Goal: Transaction & Acquisition: Complete application form

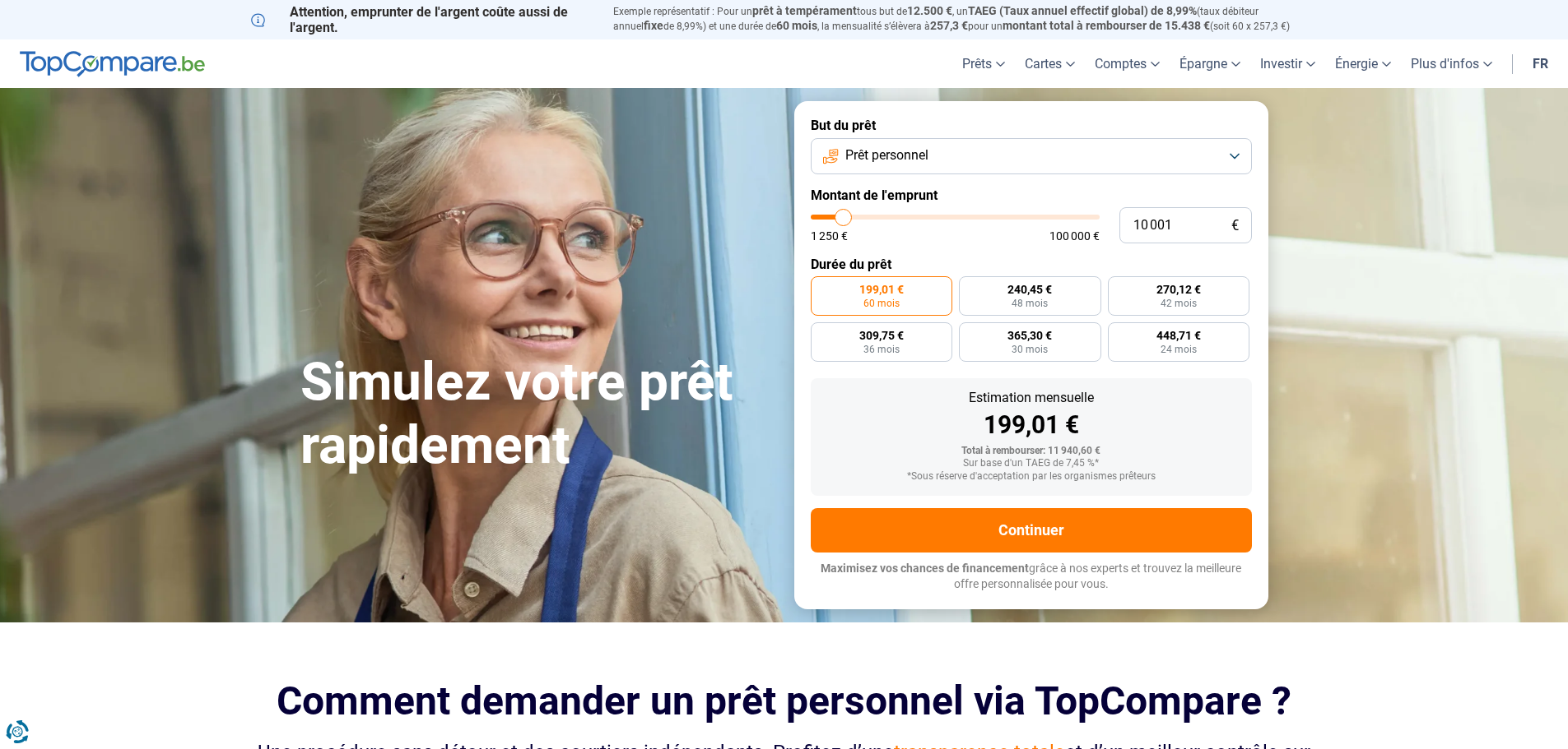
type input "14 000"
type input "14000"
type input "16 000"
type input "16000"
type input "18 750"
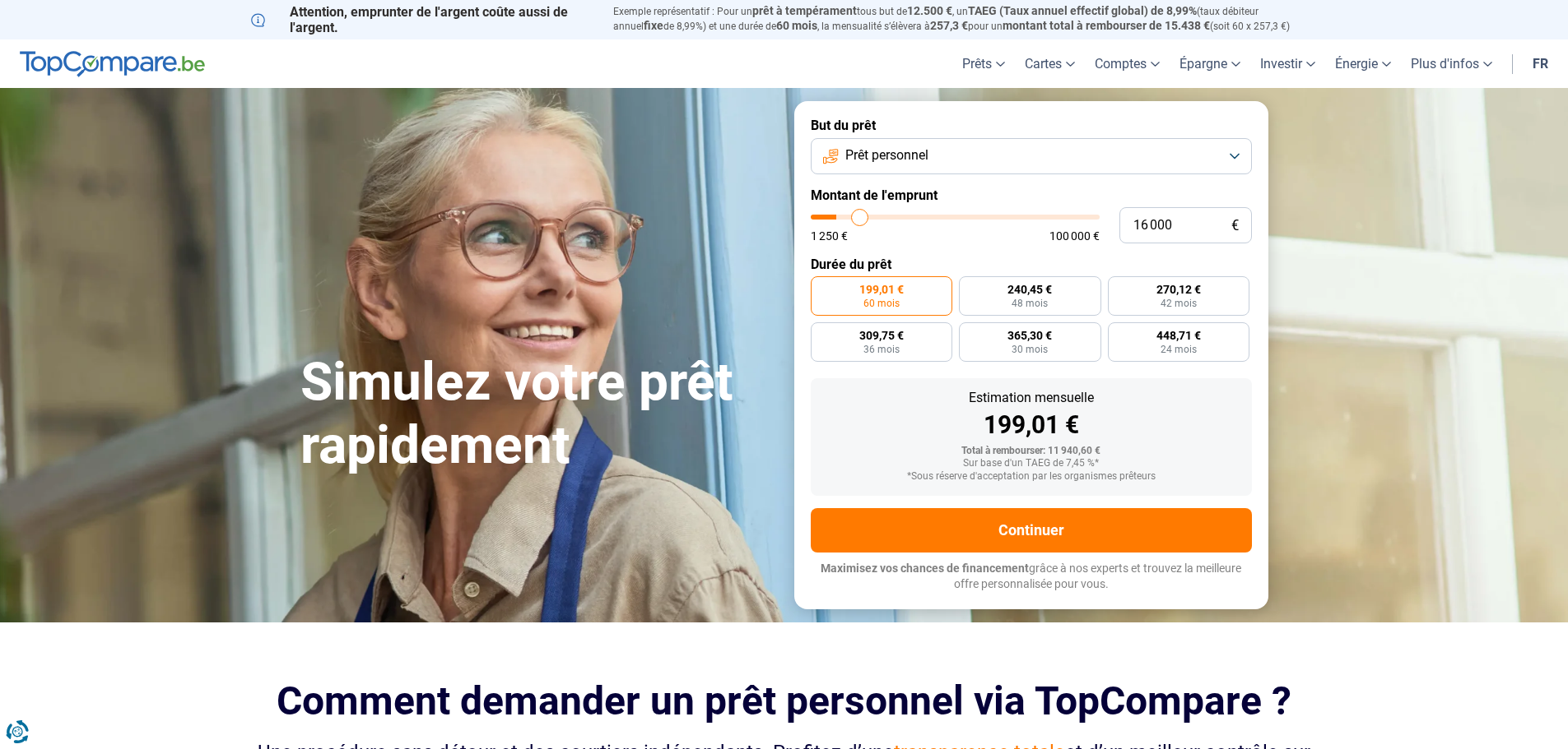
type input "18750"
type input "20 500"
type input "20500"
type input "21 500"
type input "21500"
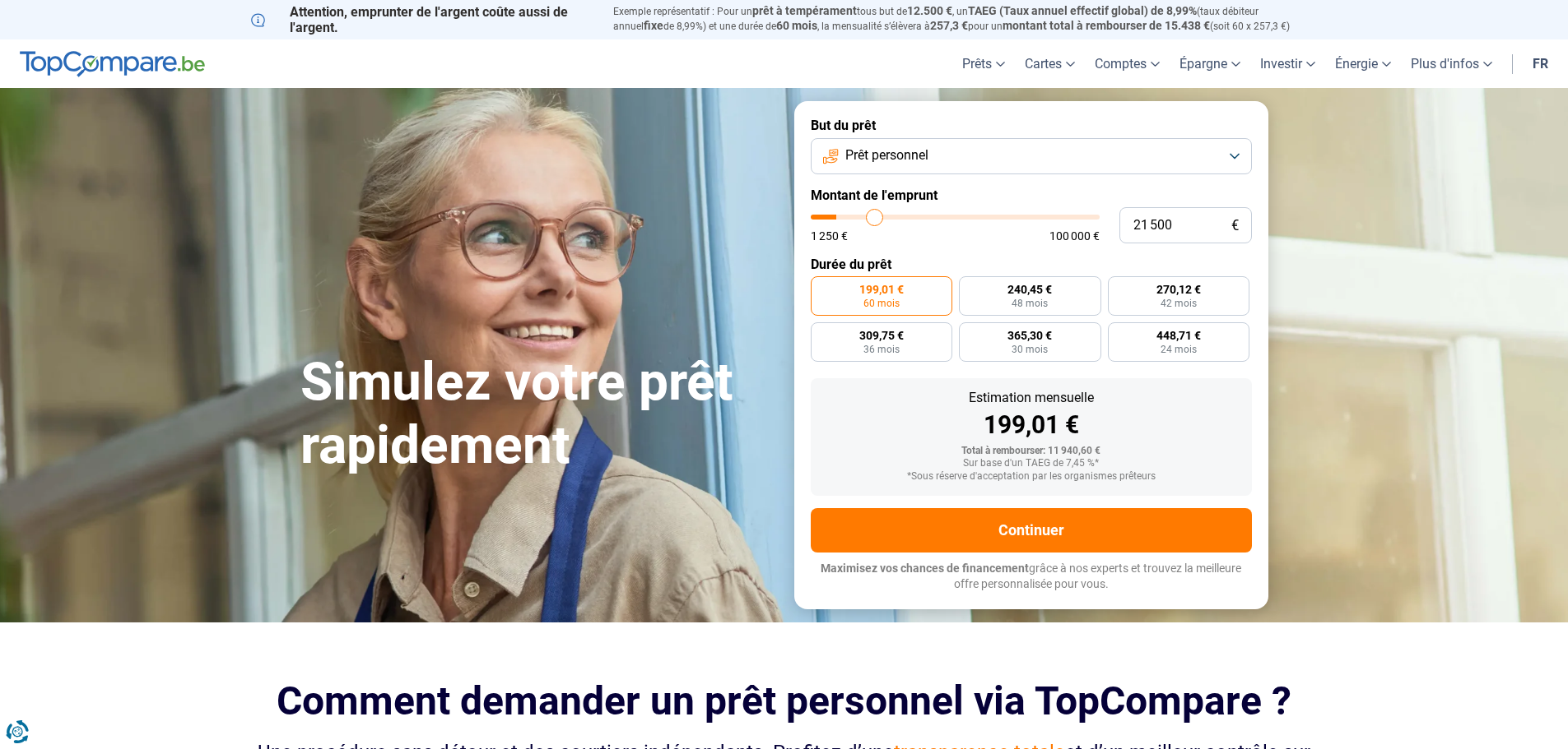
type input "21 750"
type input "21750"
type input "22 000"
type input "22000"
type input "21 750"
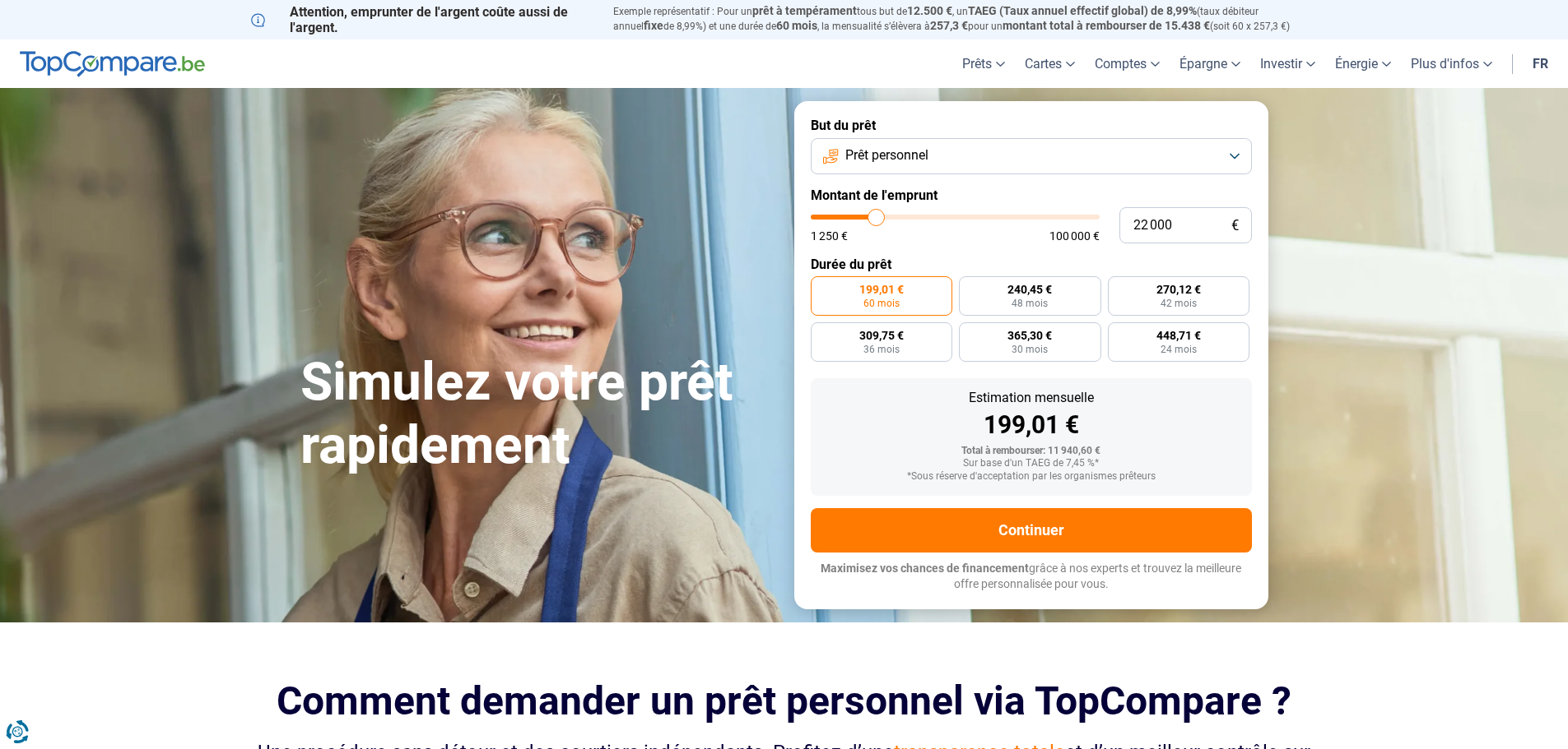
type input "21750"
type input "20 500"
type input "20500"
type input "20 250"
type input "20250"
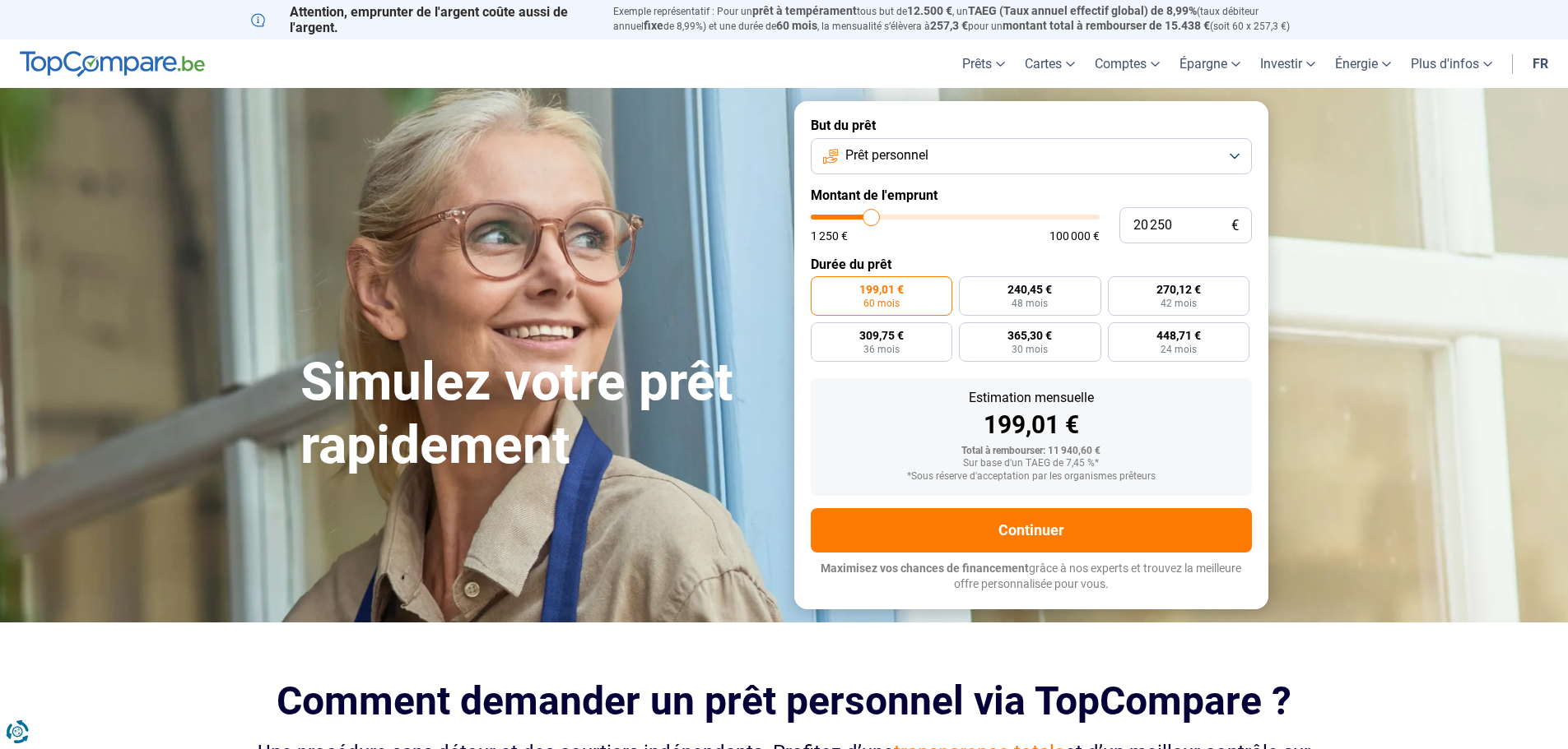
type input "19 750"
type input "19750"
type input "19 250"
type input "19250"
type input "18 500"
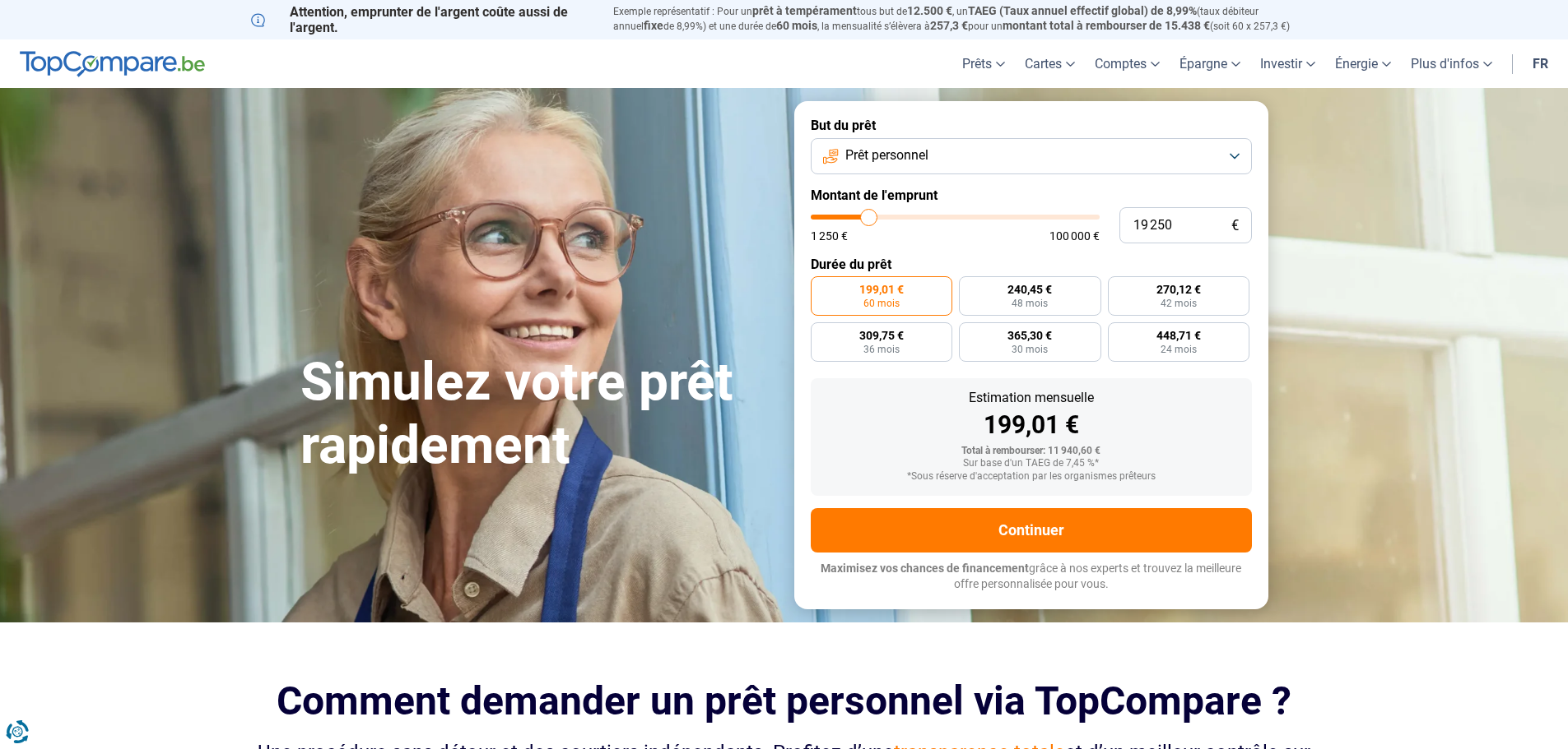
type input "18500"
type input "17 250"
type input "17250"
type input "17 000"
type input "17000"
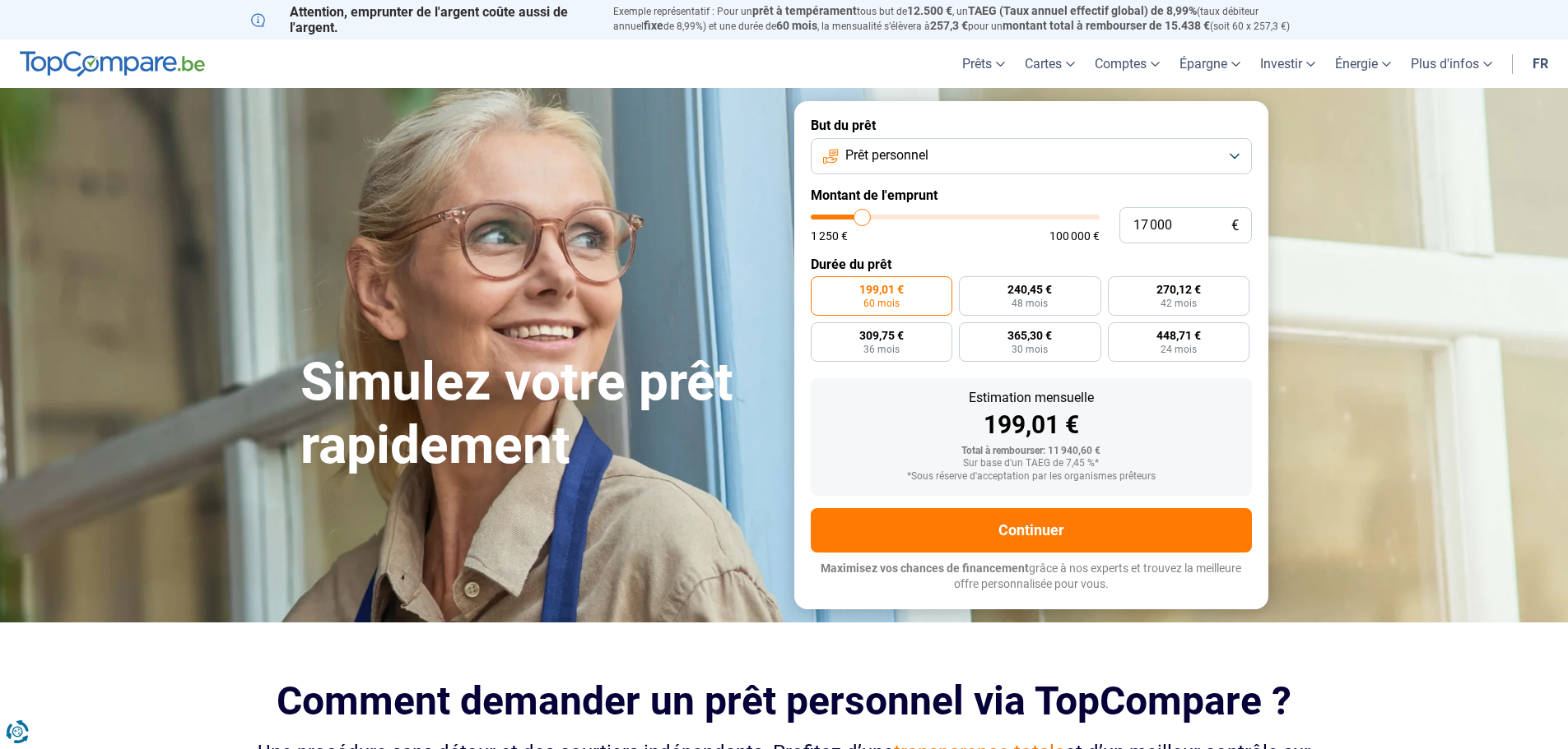
type input "16 250"
type input "16250"
type input "15 500"
type input "15500"
type input "15 000"
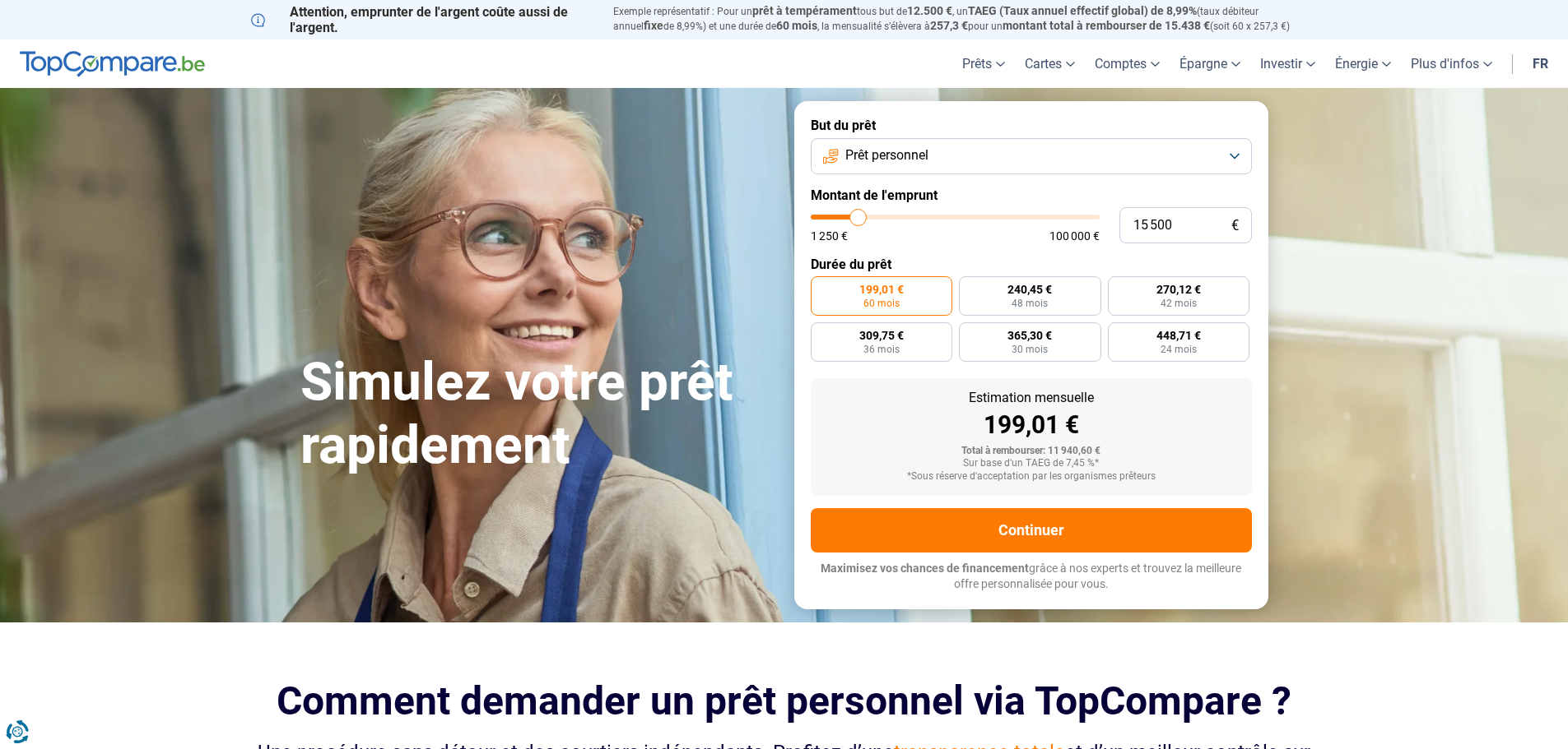
type input "15000"
type input "14 750"
type input "14750"
type input "14 500"
type input "14500"
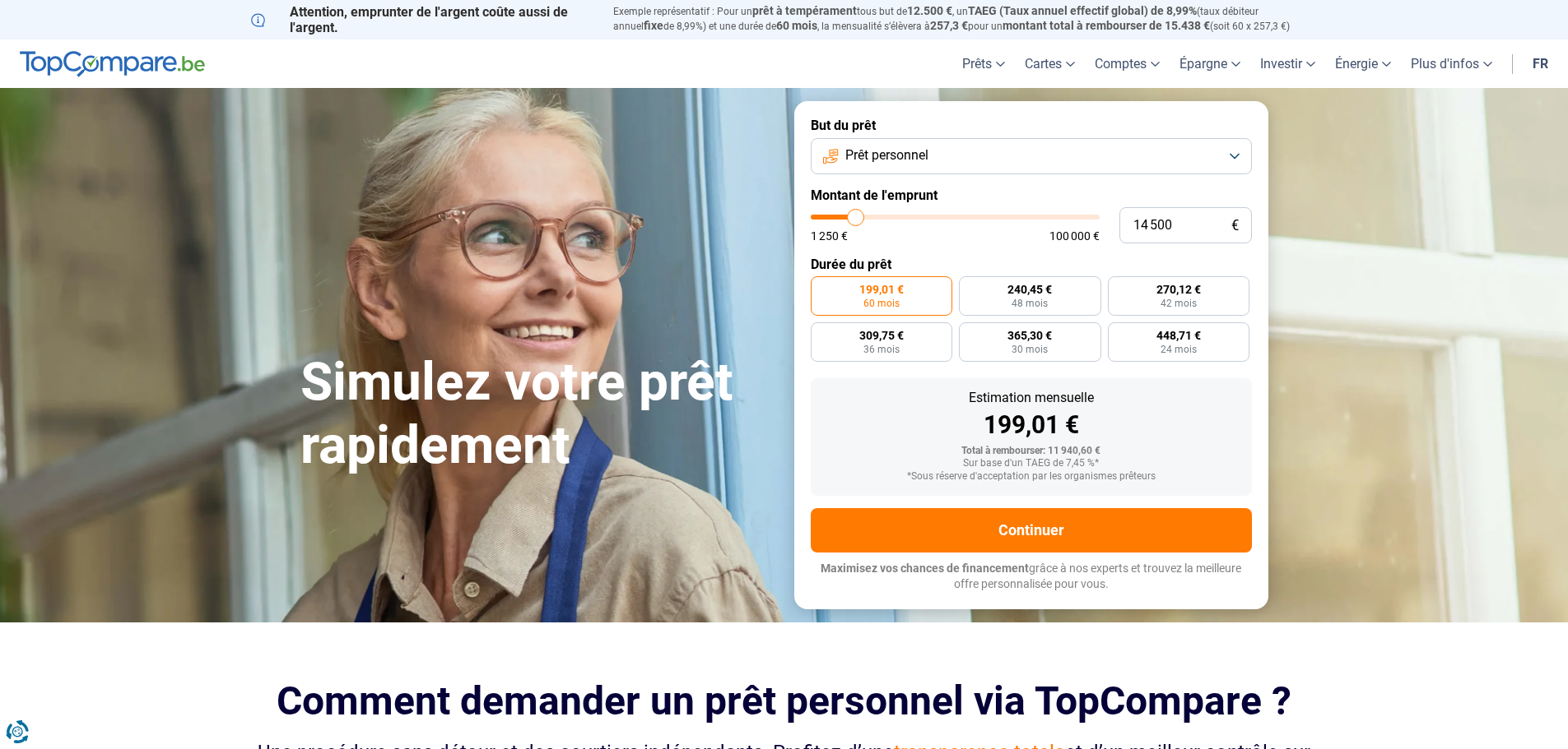
type input "14 250"
type input "14250"
type input "13 500"
type input "13500"
type input "12 750"
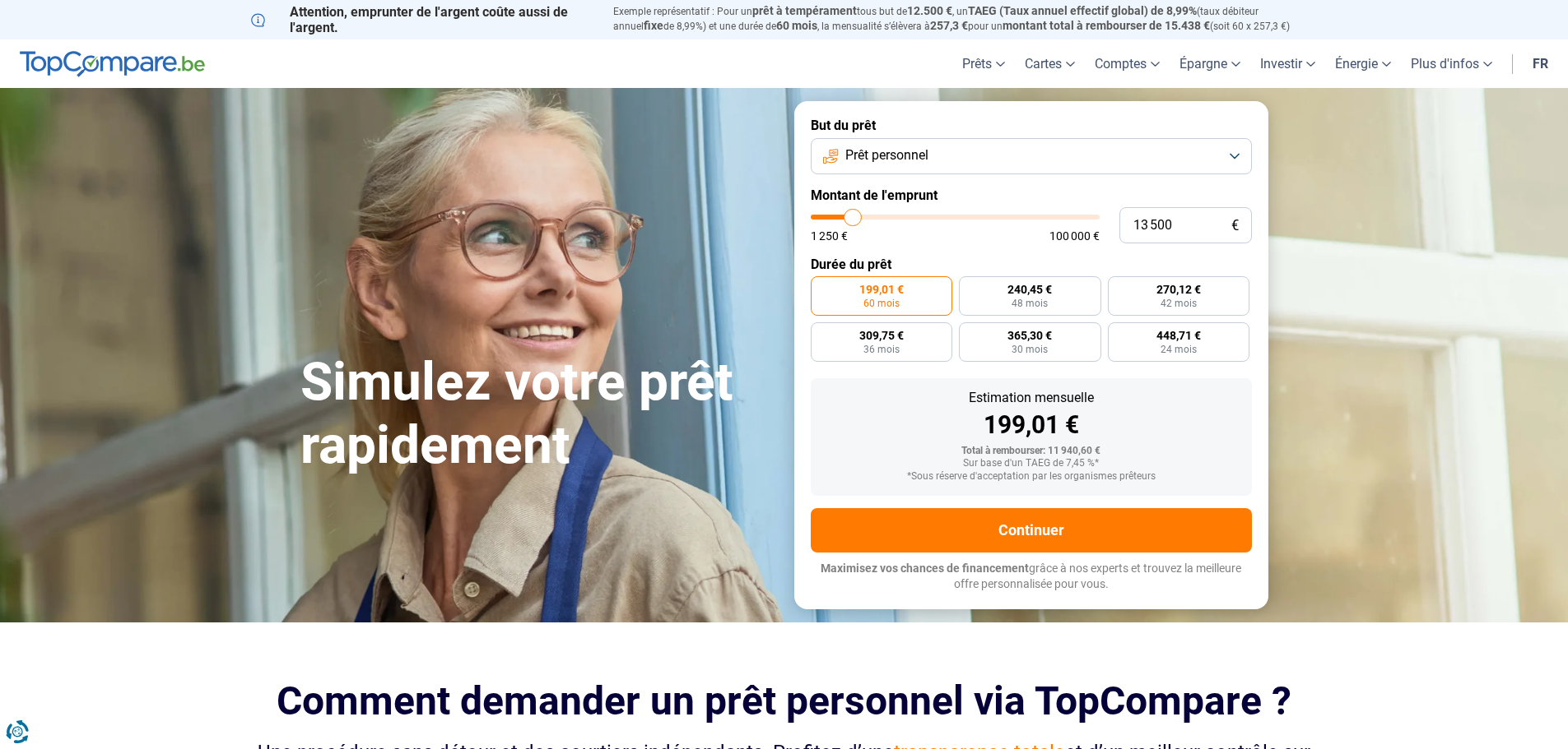
type input "12750"
type input "12 500"
type input "12500"
type input "11 750"
type input "11750"
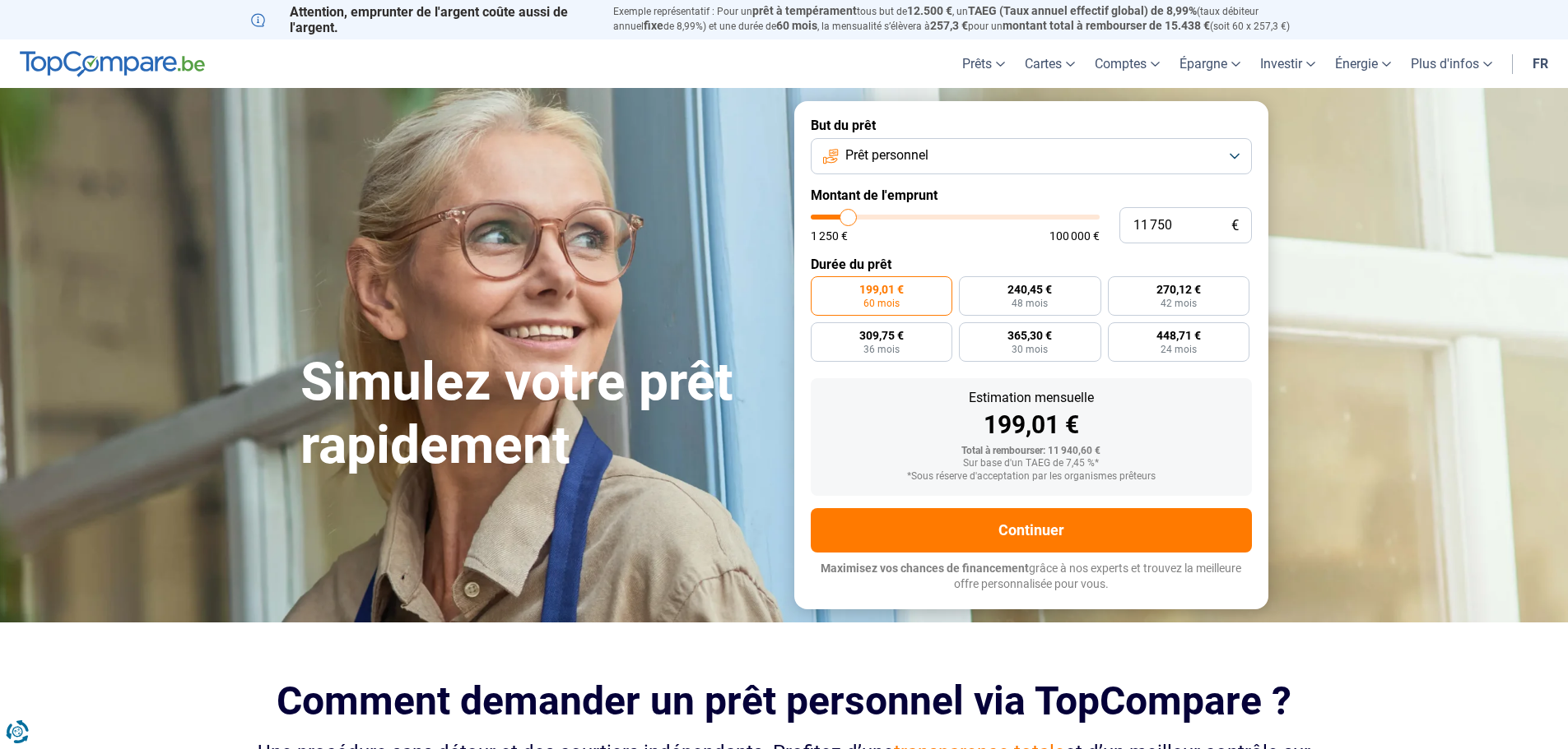
type input "11 250"
type input "11250"
type input "11 000"
type input "11000"
type input "10 500"
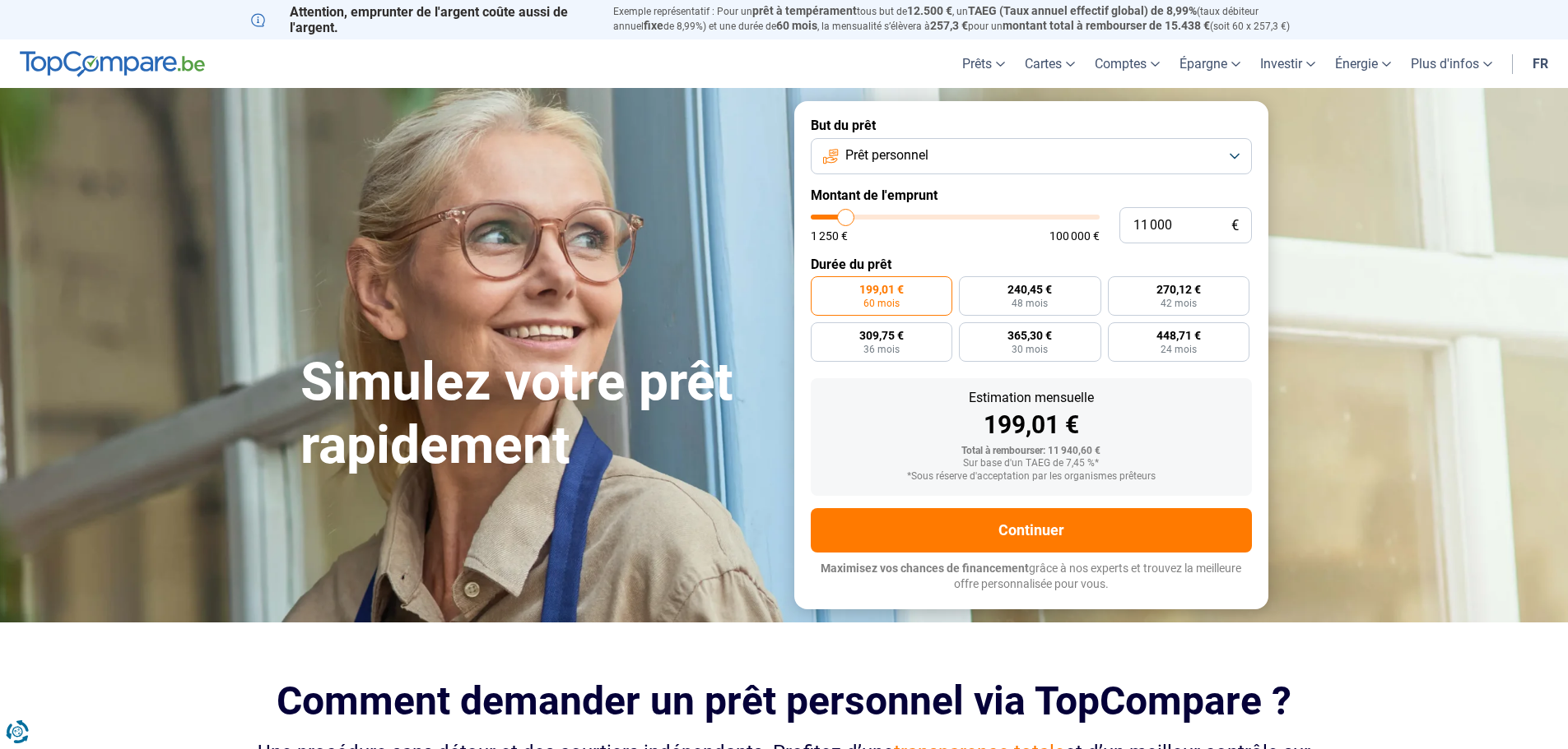
type input "10500"
type input "10 000"
type input "10000"
type input "9 500"
type input "9500"
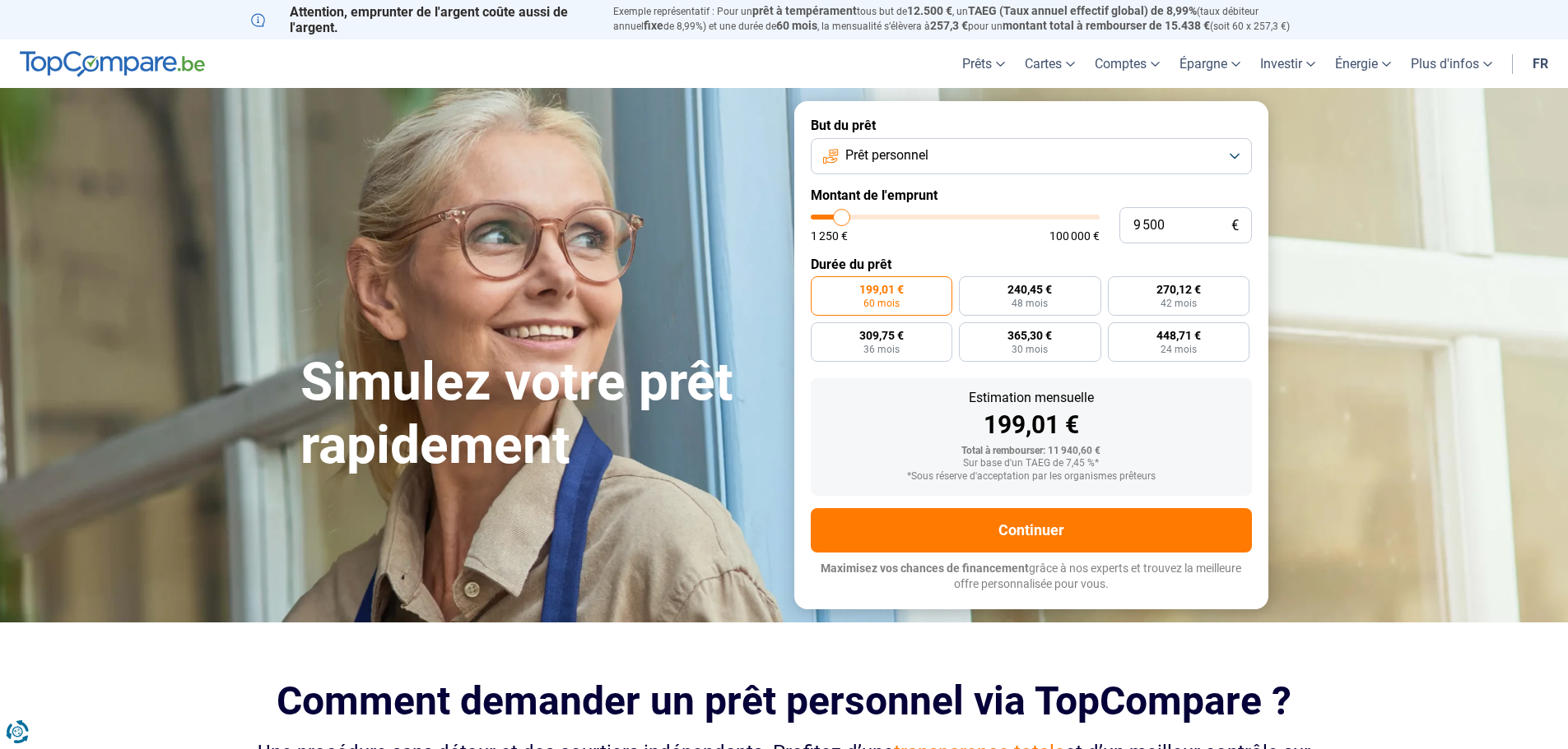
type input "9 000"
type input "9000"
type input "8 750"
type input "8750"
type input "8 500"
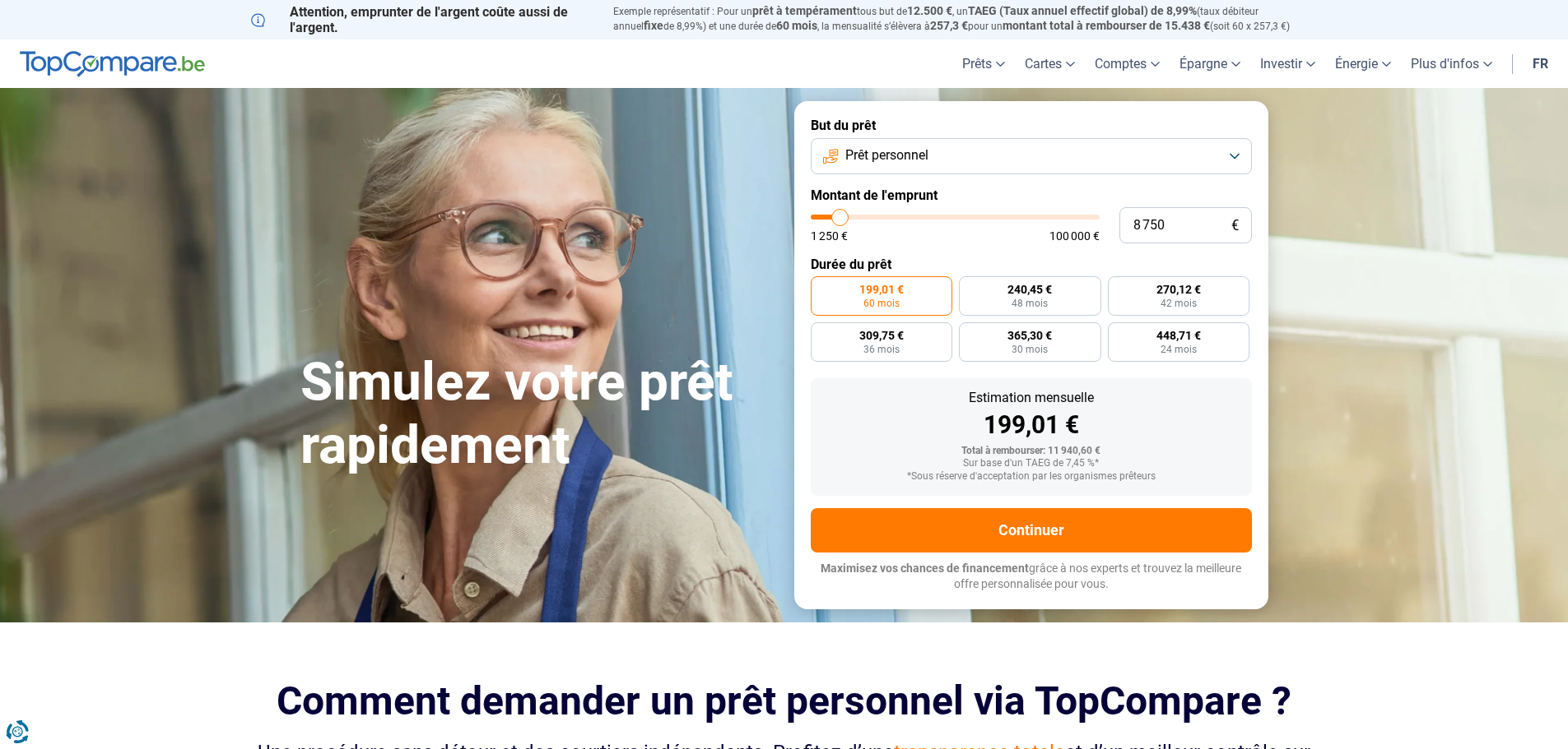
type input "8500"
type input "8 000"
type input "8000"
type input "7 500"
type input "7500"
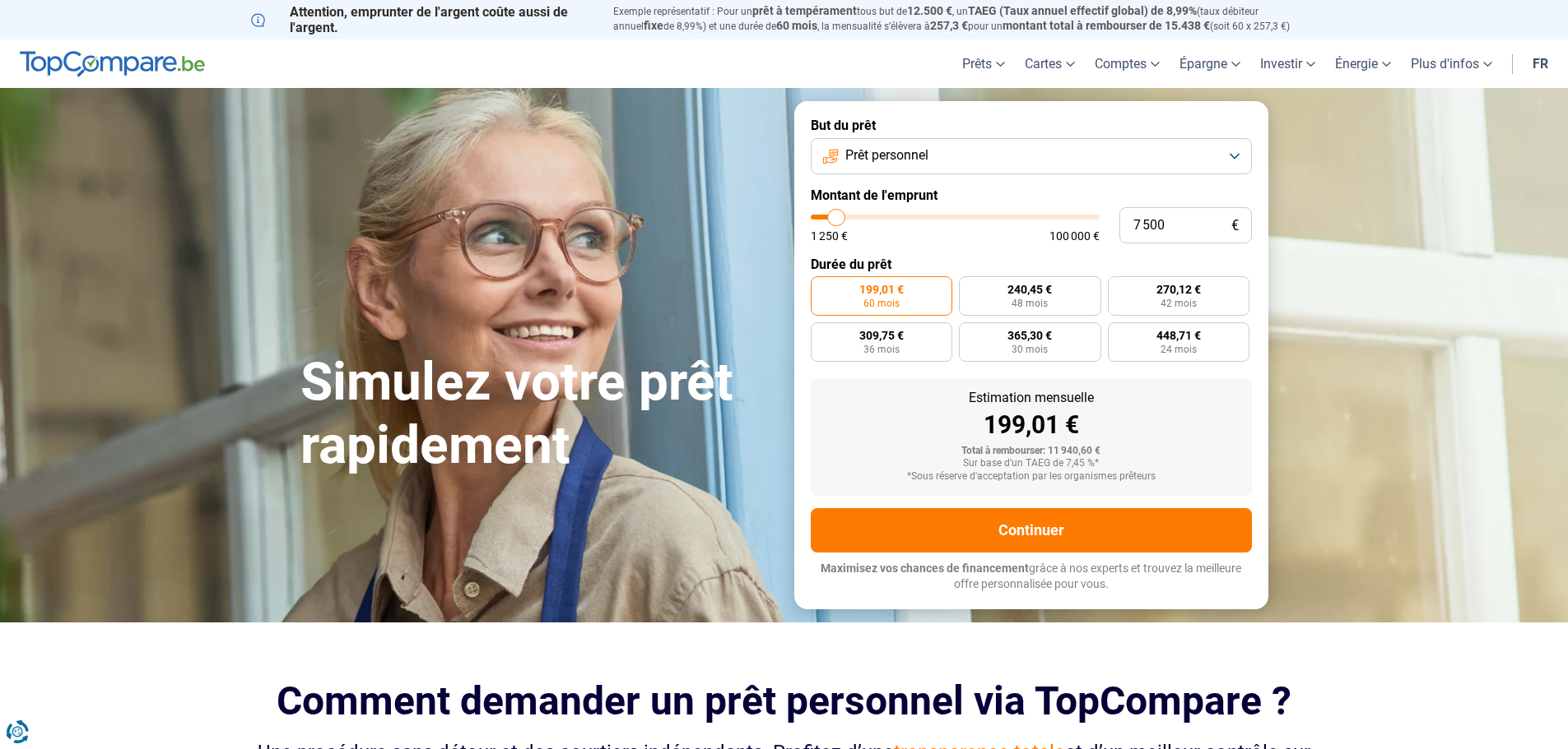
type input "7 250"
type input "7250"
type input "7 000"
type input "7000"
type input "6 750"
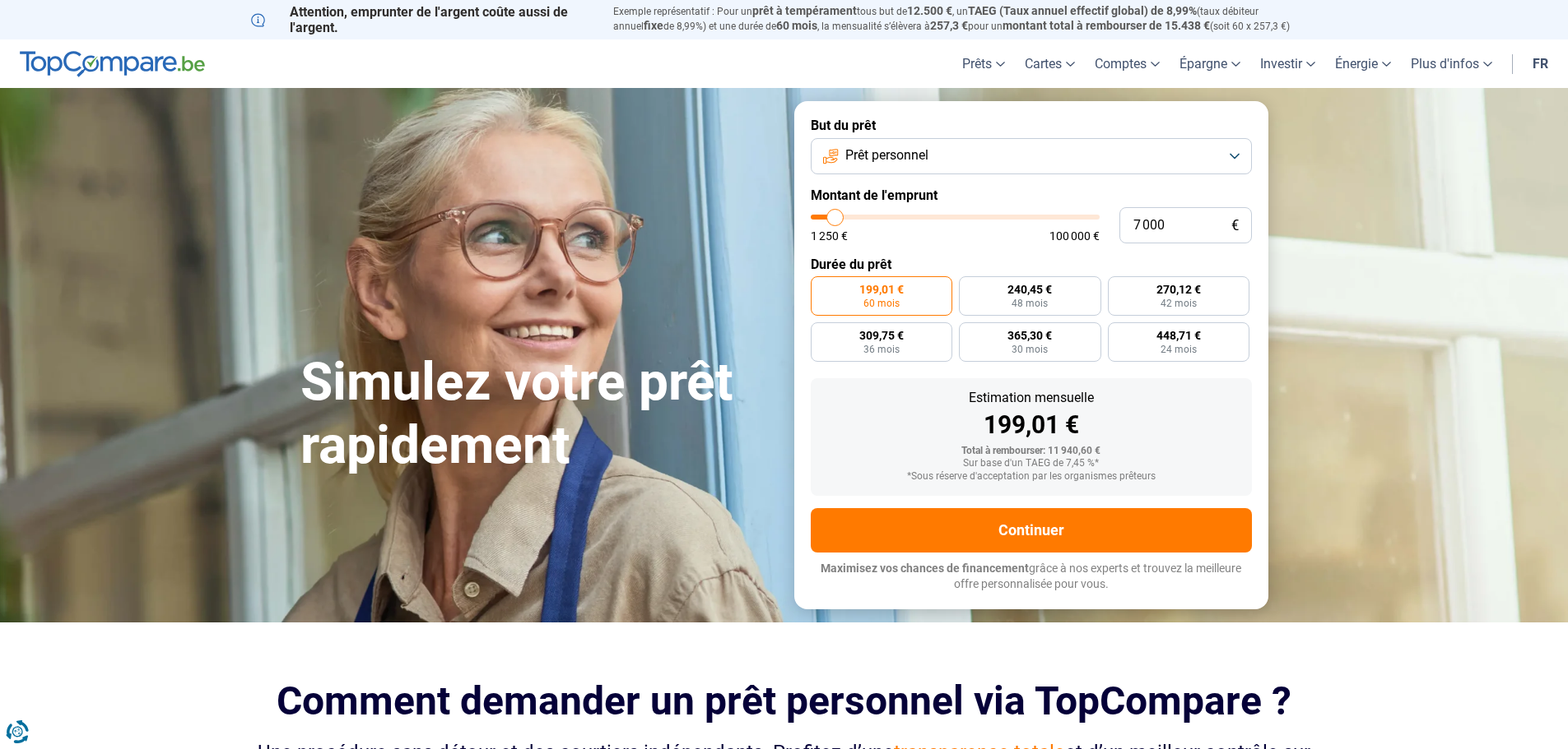
type input "6750"
type input "6 500"
type input "6500"
type input "6 000"
drag, startPoint x: 845, startPoint y: 222, endPoint x: 833, endPoint y: 239, distance: 20.8
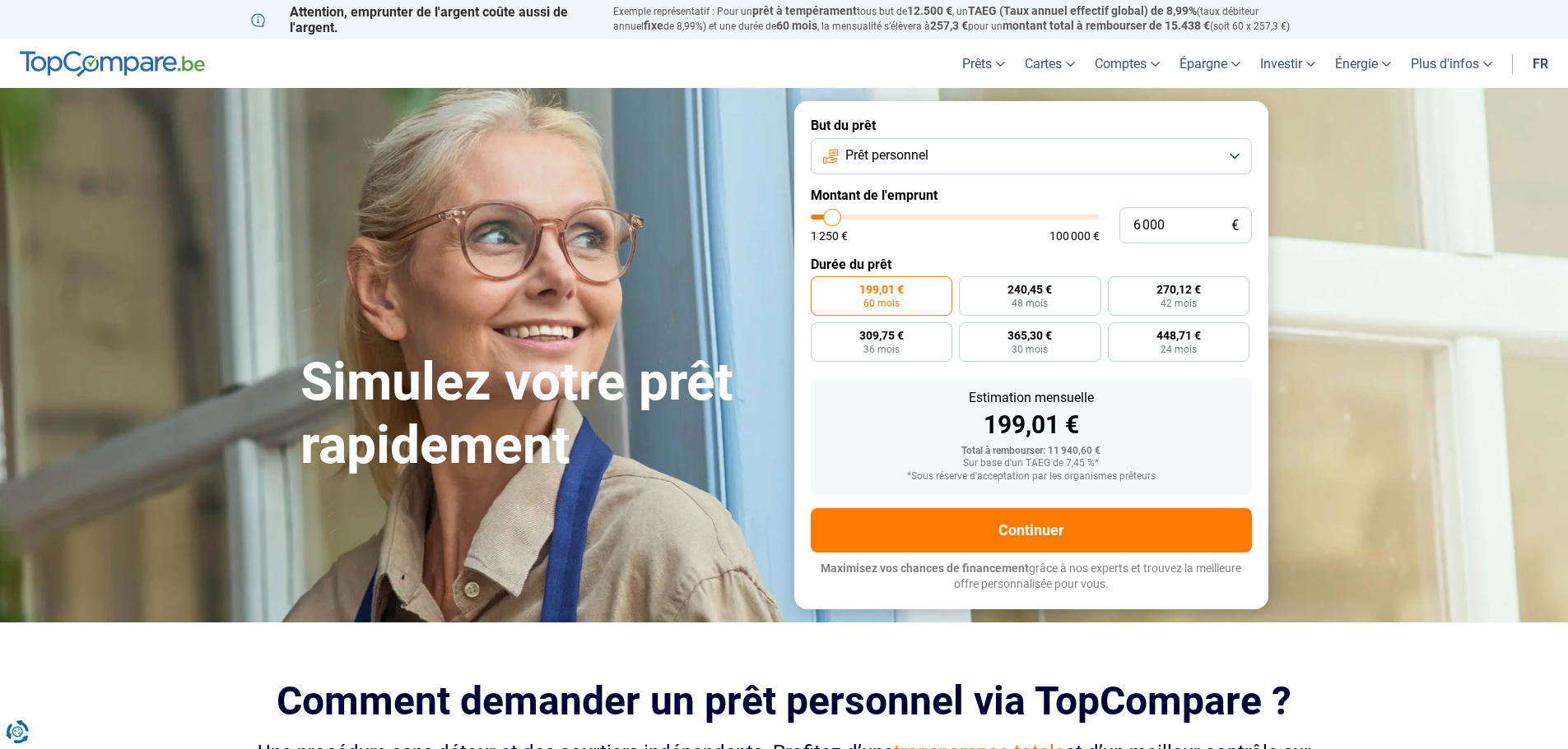
type input "6000"
click at [833, 220] on input "range" at bounding box center [954, 216] width 289 height 5
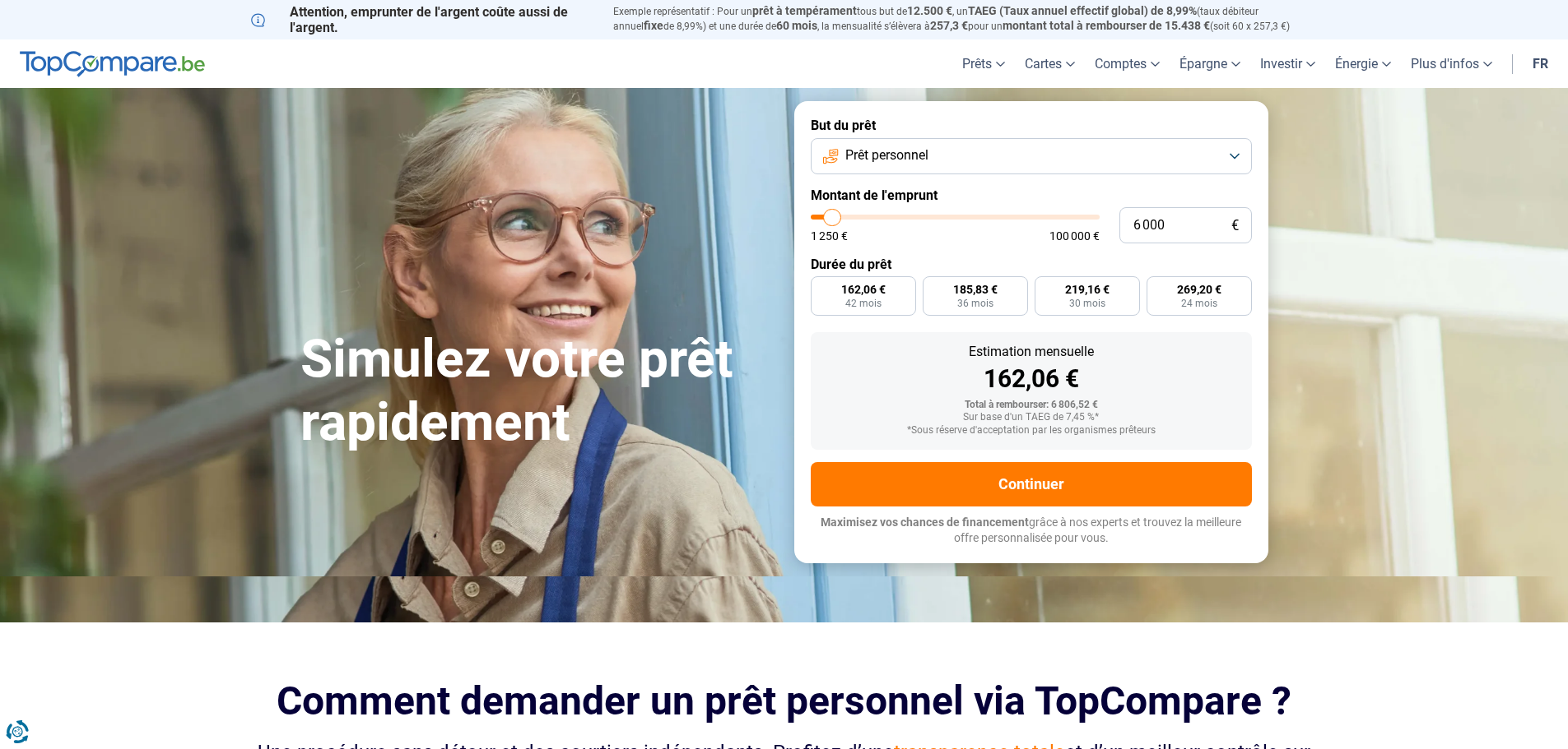
radio input "true"
click at [975, 303] on span "36 mois" at bounding box center [975, 303] width 36 height 10
click at [933, 287] on input "185,83 € 36 mois" at bounding box center [928, 282] width 11 height 11
radio input "true"
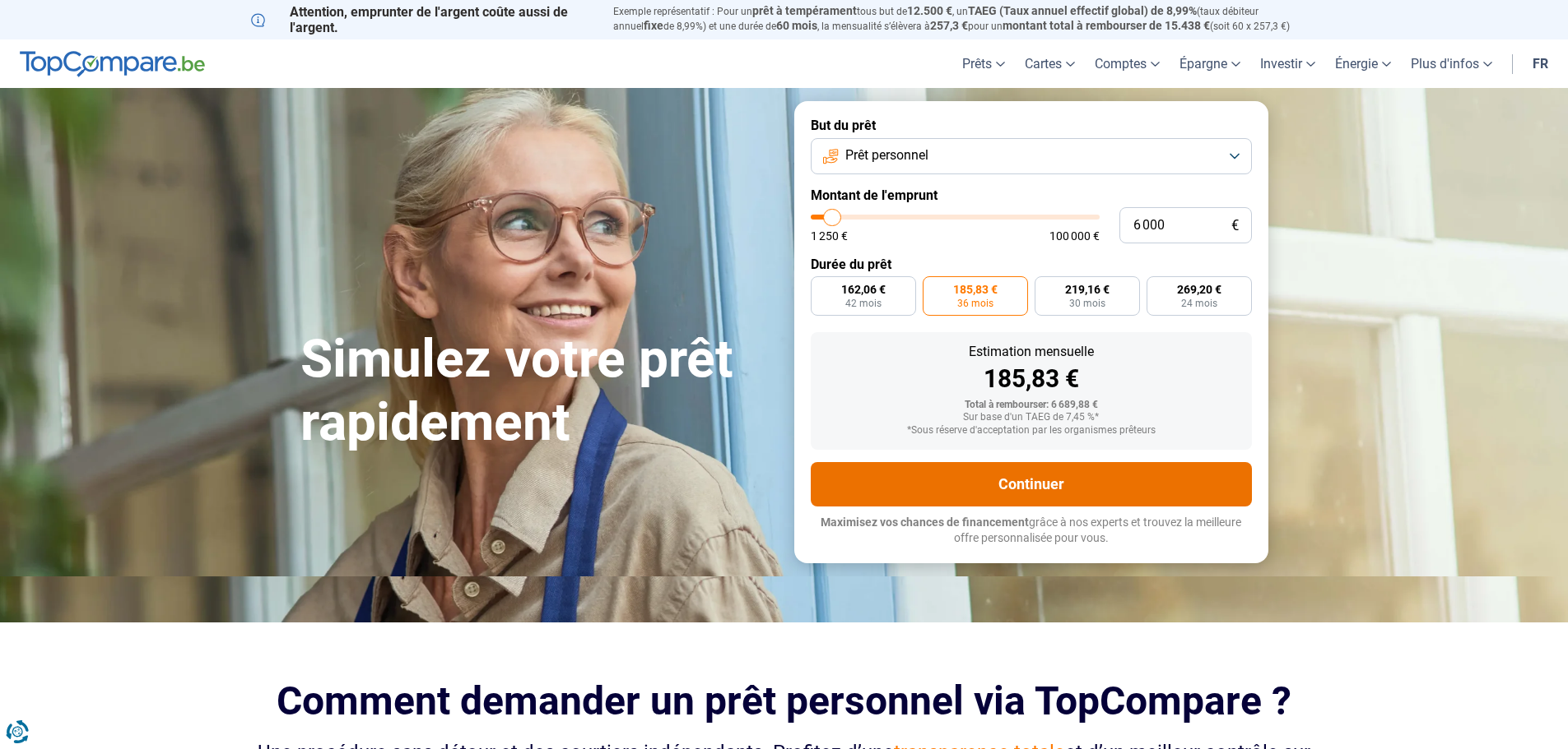
click at [956, 496] on button "Continuer" at bounding box center [1030, 485] width 441 height 44
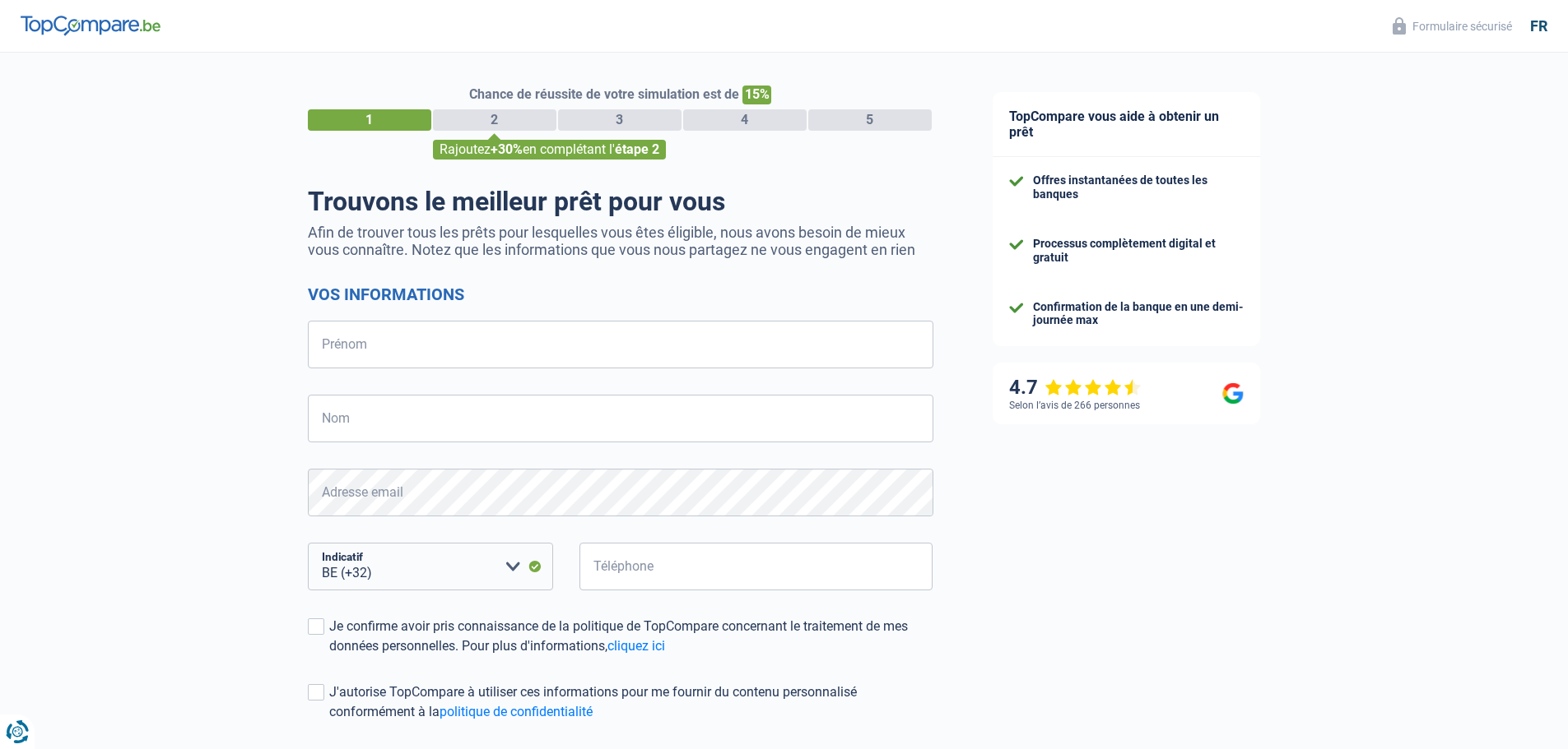
select select "32"
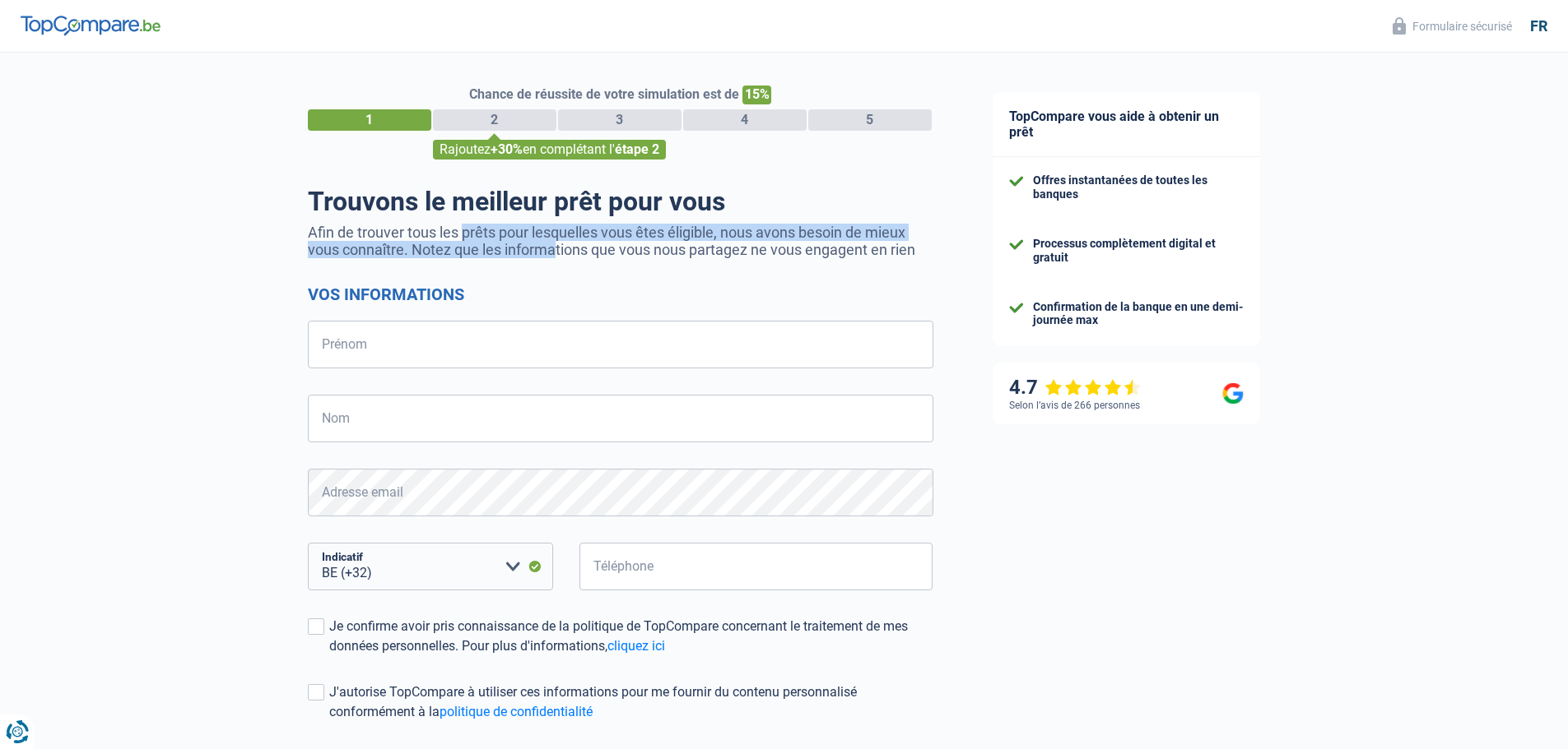
drag, startPoint x: 407, startPoint y: 224, endPoint x: 497, endPoint y: 246, distance: 92.6
click at [497, 246] on p "Afin de trouver tous les prêts pour lesquelles vous êtes éligible, nous avons b…" at bounding box center [620, 240] width 626 height 34
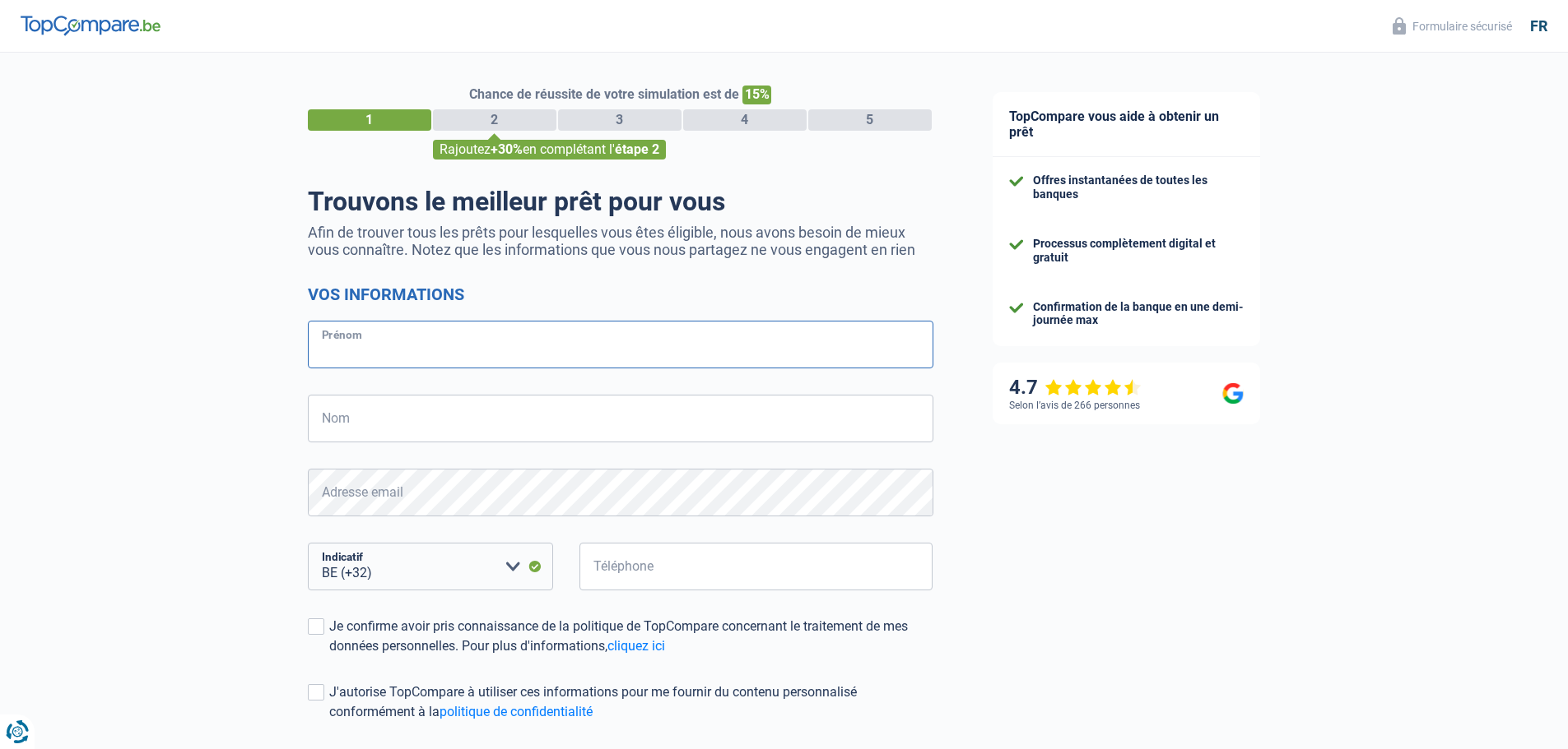
click at [393, 346] on input "Prénom" at bounding box center [620, 344] width 626 height 48
type input "[PERSON_NAME]"
type input "Thielens"
click at [616, 565] on input "Téléphone" at bounding box center [756, 567] width 354 height 48
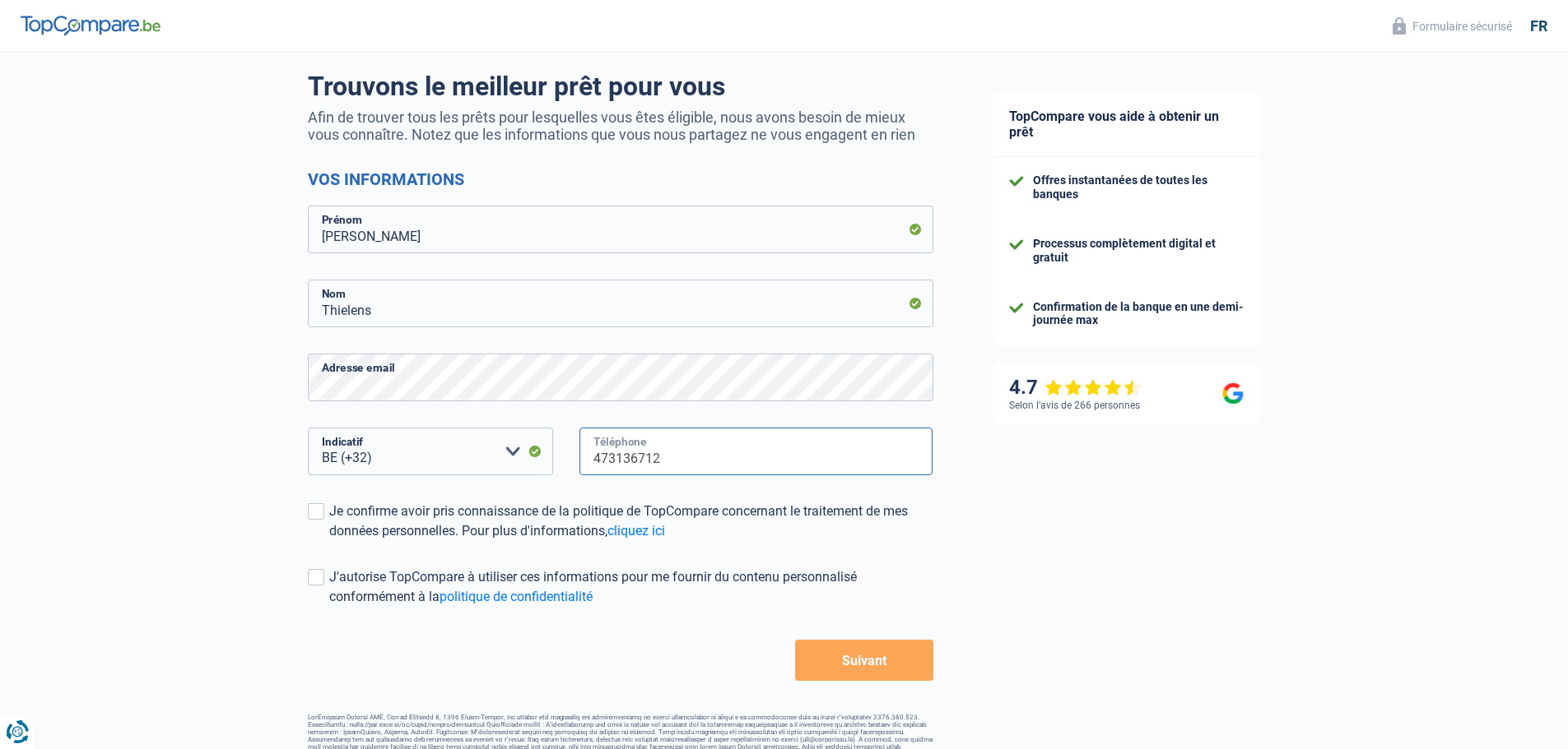
scroll to position [144, 0]
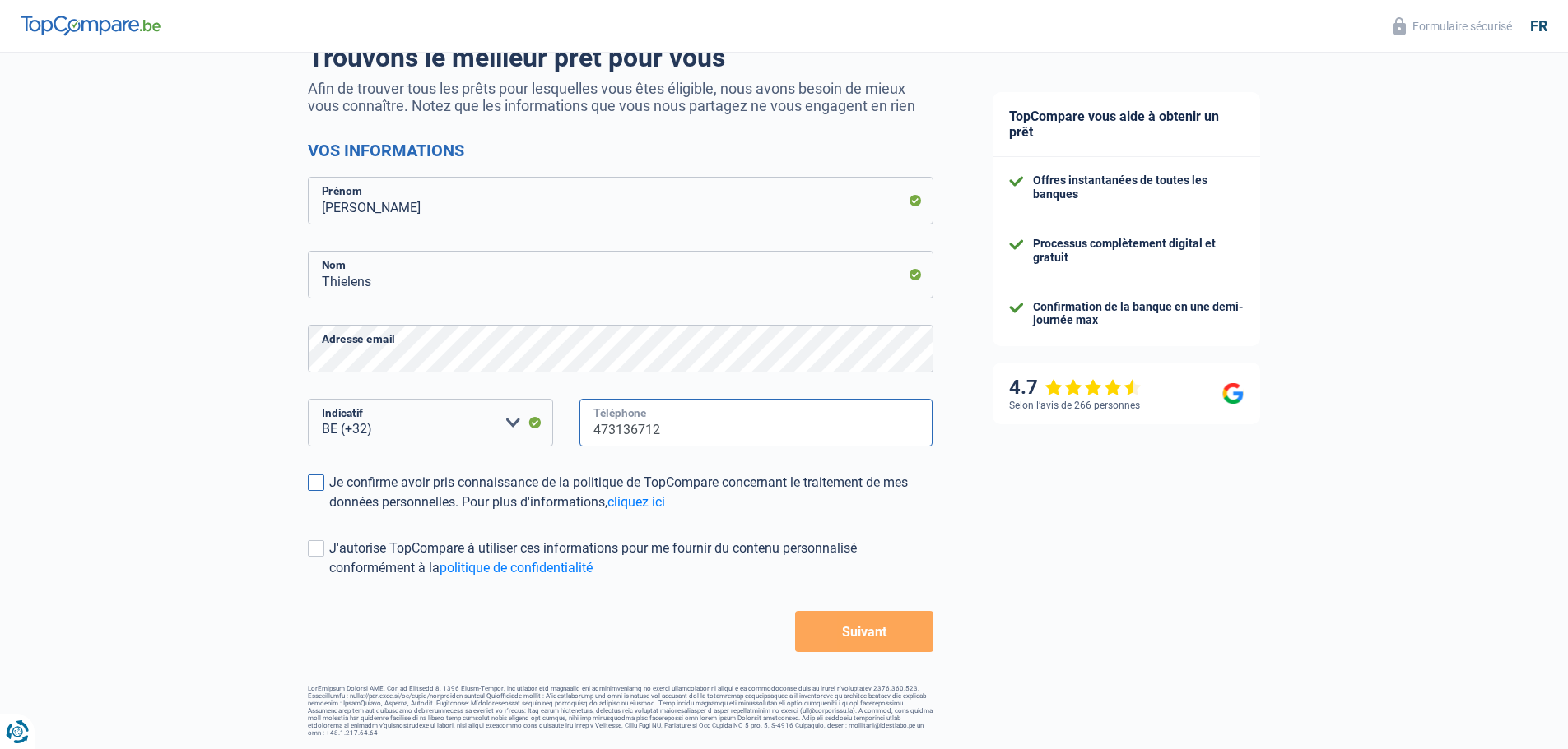
type input "473136712"
click at [322, 481] on span at bounding box center [316, 483] width 17 height 17
click at [329, 513] on input "Je confirme avoir pris connaissance de la politique de TopCompare concernant le…" at bounding box center [329, 513] width 0 height 0
click at [857, 641] on button "Suivant" at bounding box center [863, 632] width 138 height 42
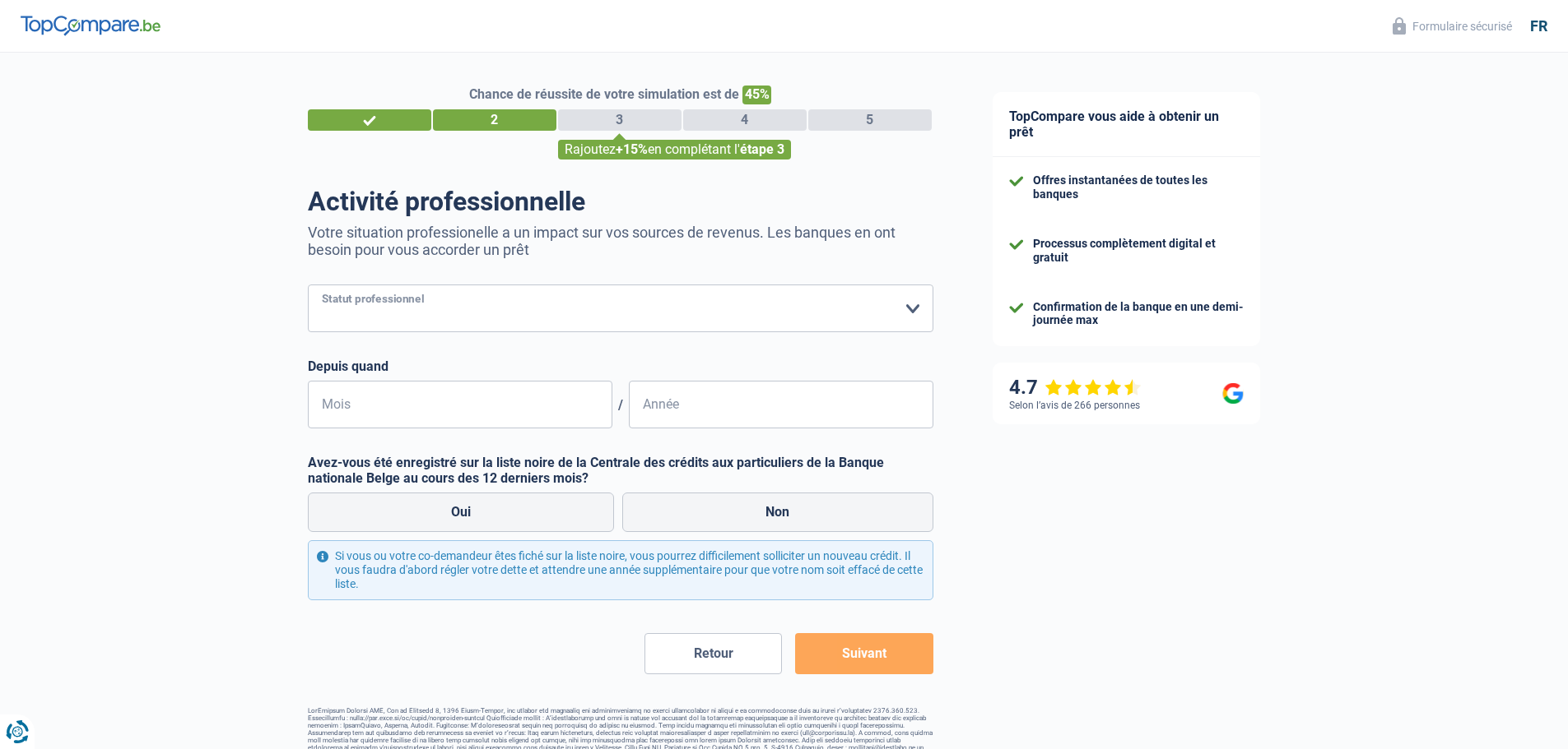
click at [459, 318] on select "Ouvrier Employé privé Employé public Invalide Indépendant Pensionné Chômeur Mut…" at bounding box center [620, 308] width 626 height 48
select select "privateEmployee"
click at [308, 286] on select "Ouvrier Employé privé Employé public Invalide Indépendant Pensionné Chômeur Mut…" at bounding box center [620, 308] width 626 height 48
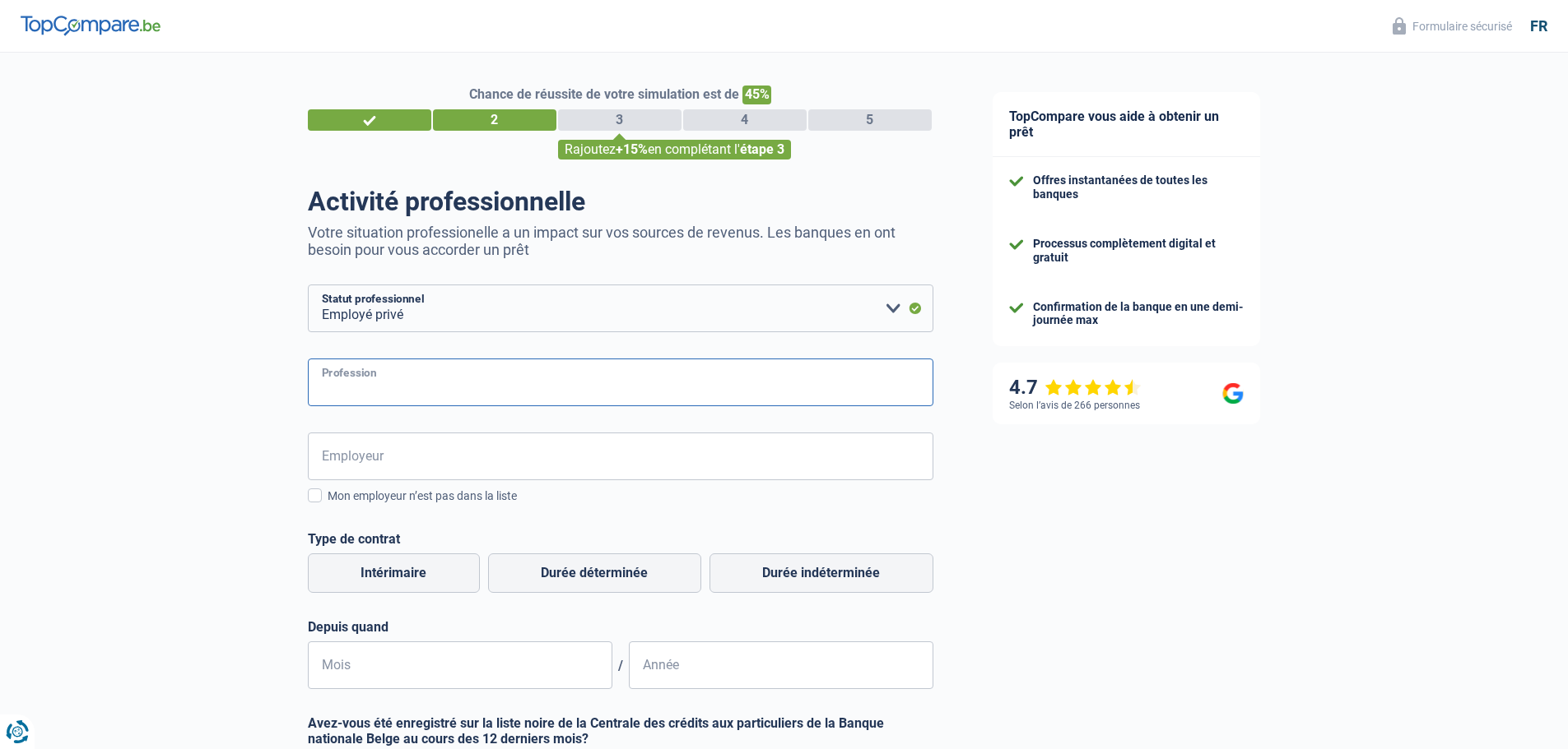
click at [419, 383] on input "Profession" at bounding box center [620, 382] width 626 height 48
type input "D"
type input "Affreteur transport routier"
click at [420, 449] on input "Employeur" at bounding box center [620, 456] width 626 height 48
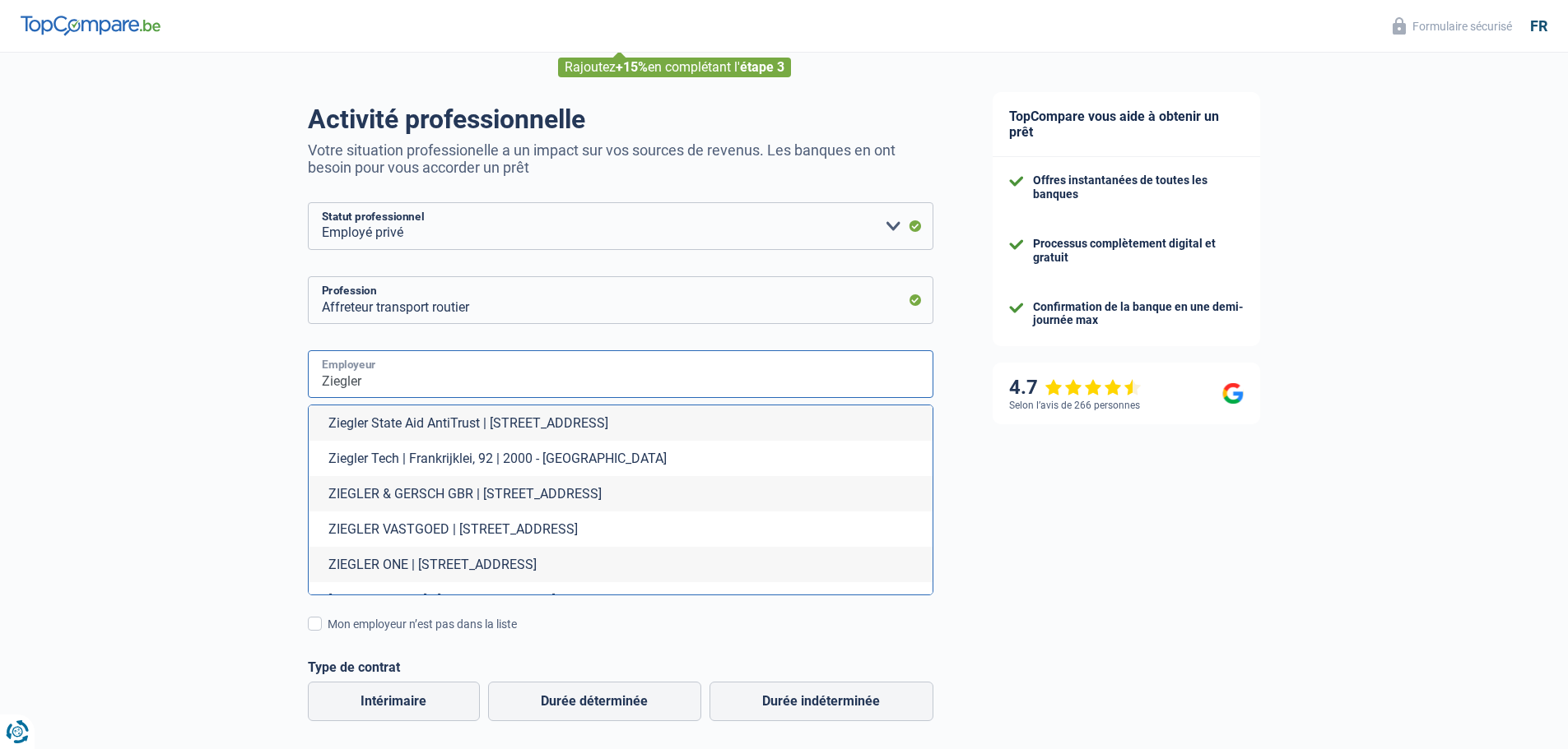
scroll to position [58, 0]
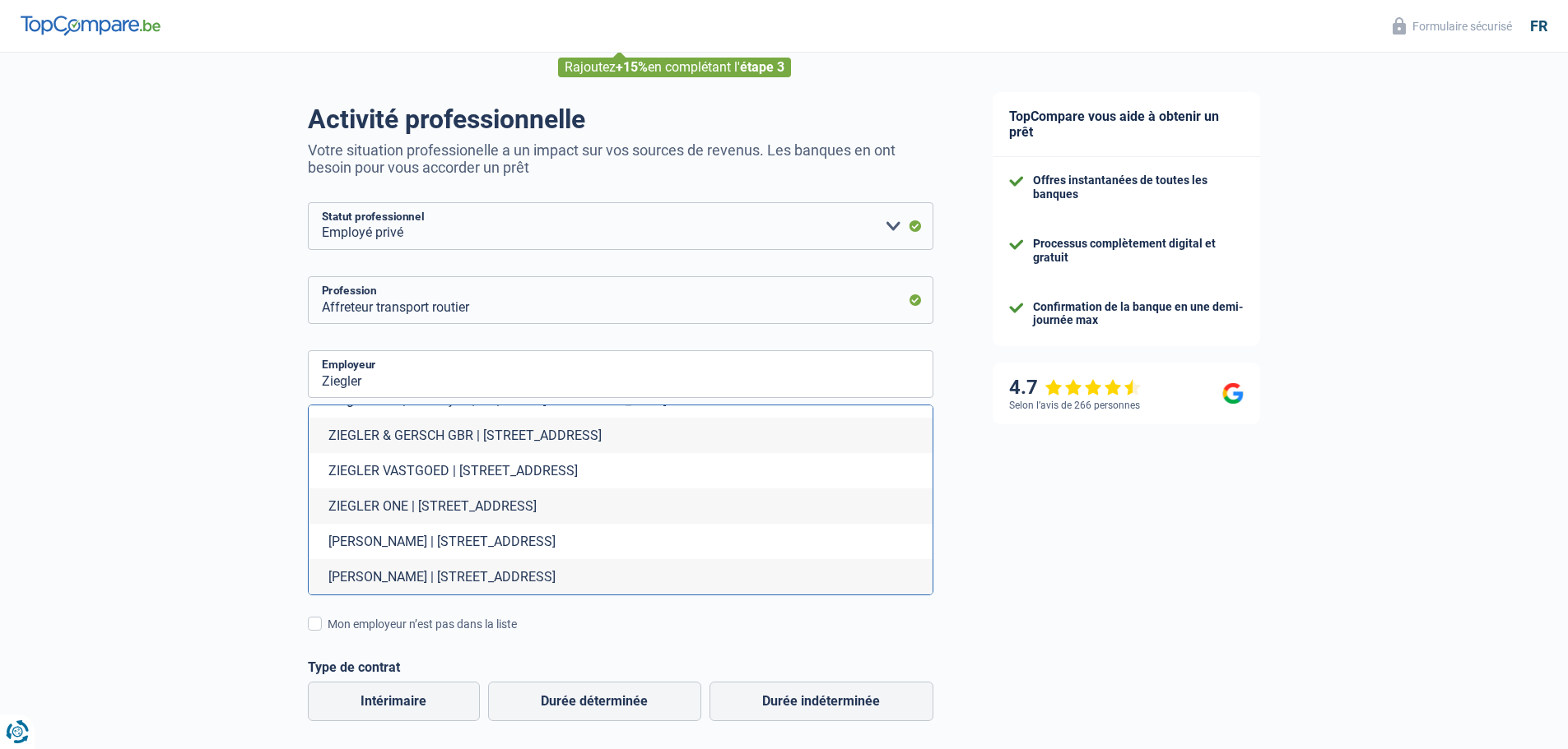
click at [401, 543] on li "[PERSON_NAME] | [STREET_ADDRESS]" at bounding box center [620, 541] width 624 height 35
type input "[PERSON_NAME] | [STREET_ADDRESS]"
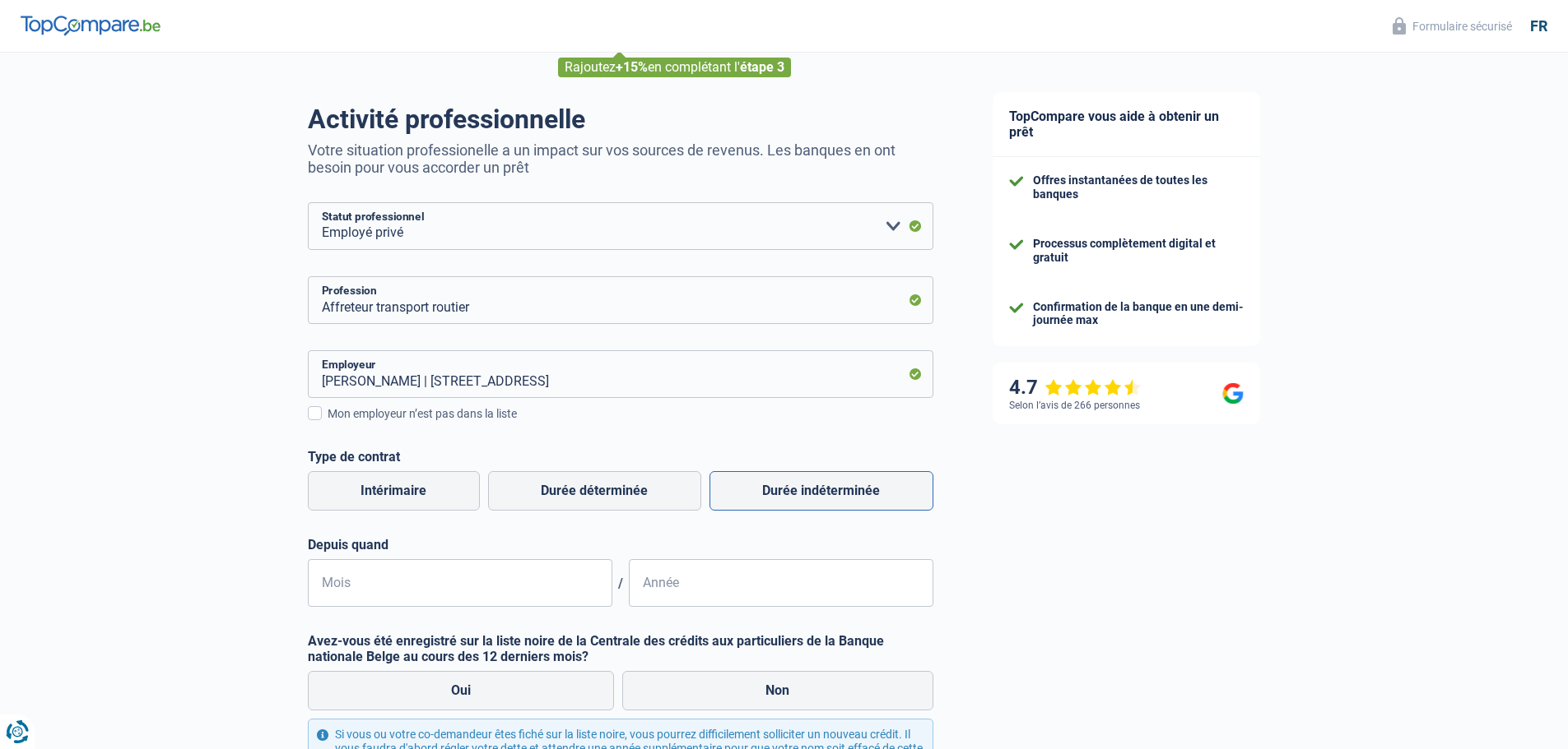
click at [798, 501] on label "Durée indéterminée" at bounding box center [821, 490] width 224 height 40
click at [798, 501] on input "Durée indéterminée" at bounding box center [821, 490] width 224 height 40
radio input "true"
click at [433, 580] on input "Mois" at bounding box center [460, 584] width 305 height 48
type input "08"
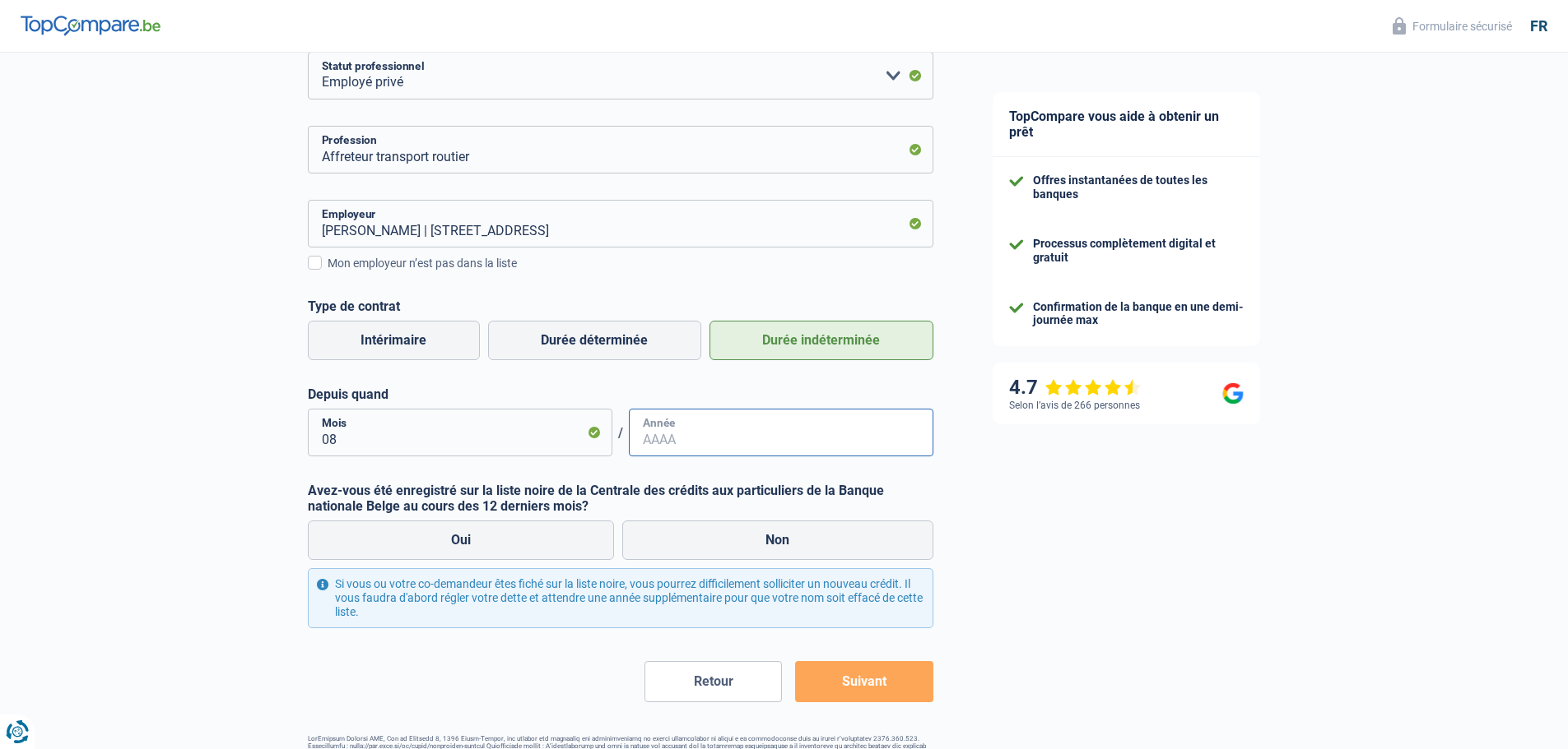
scroll to position [247, 0]
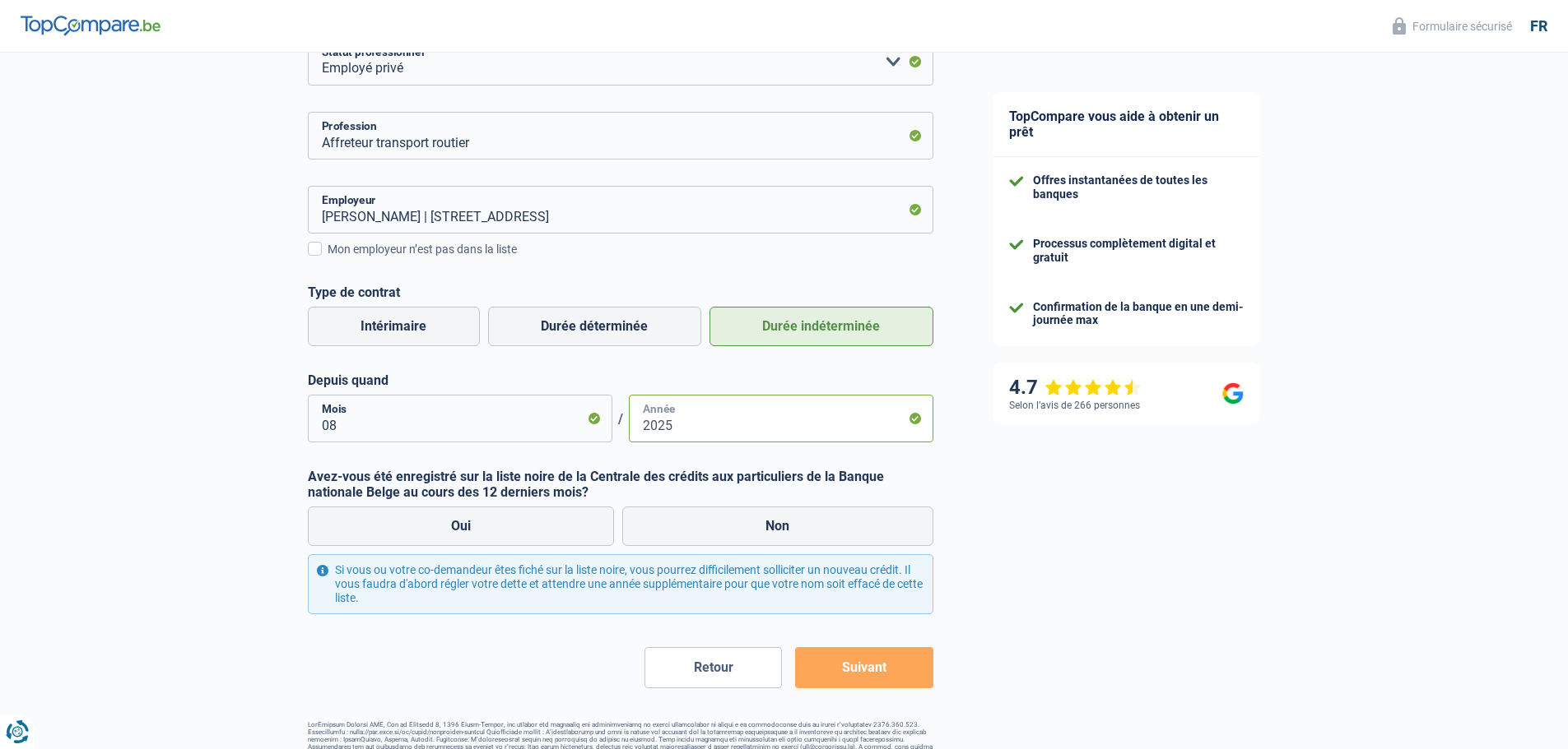
type input "2025"
drag, startPoint x: 356, startPoint y: 427, endPoint x: 213, endPoint y: 425, distance: 143.0
click at [213, 425] on div "Chance de réussite de votre simulation est de 45% 1 2 3 4 5 Rajoutez +15% en co…" at bounding box center [481, 290] width 963 height 981
drag, startPoint x: 377, startPoint y: 438, endPoint x: 246, endPoint y: 434, distance: 131.1
click at [246, 434] on div "Chance de réussite de votre simulation est de 45% 1 2 3 4 5 Rajoutez +15% en co…" at bounding box center [481, 290] width 963 height 981
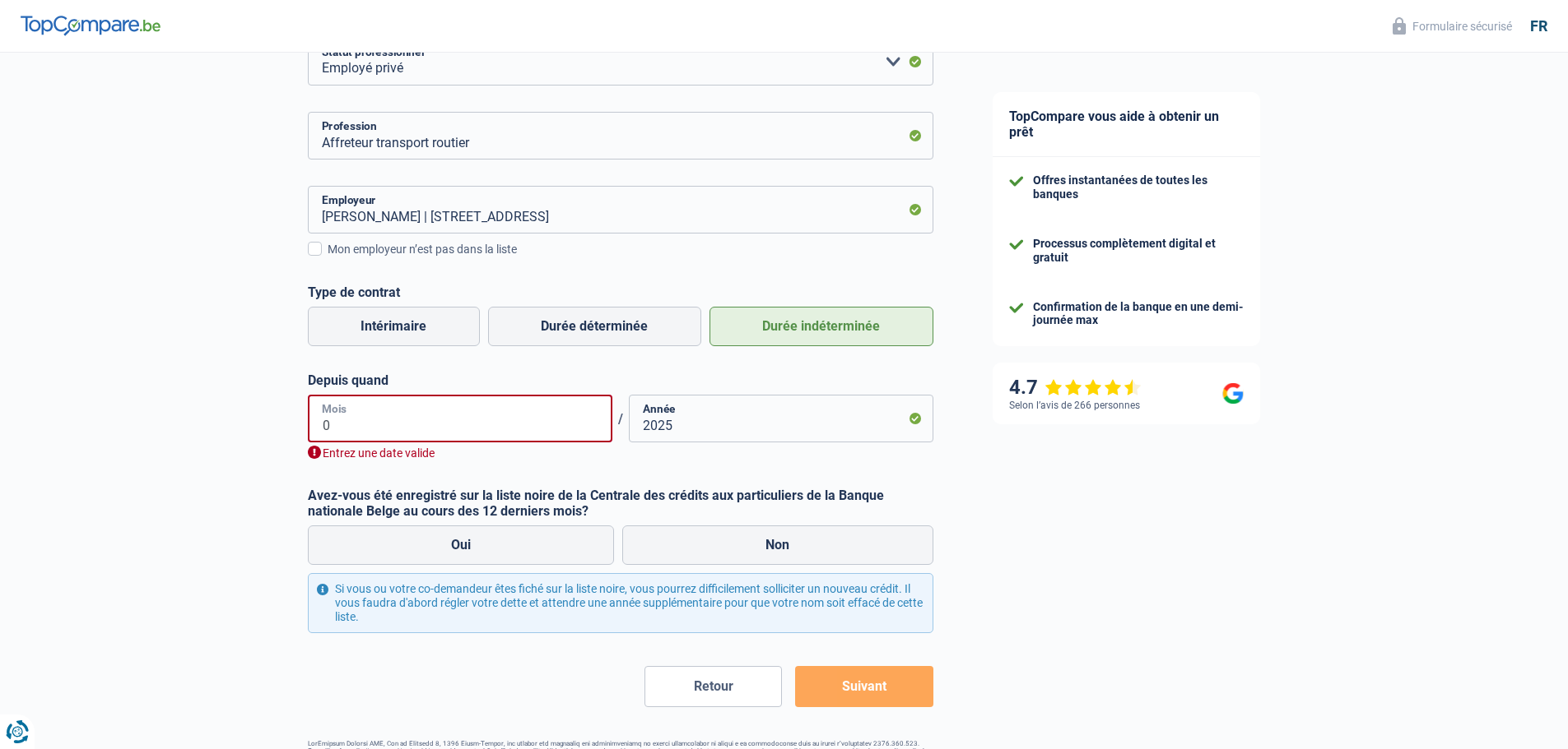
type input "08"
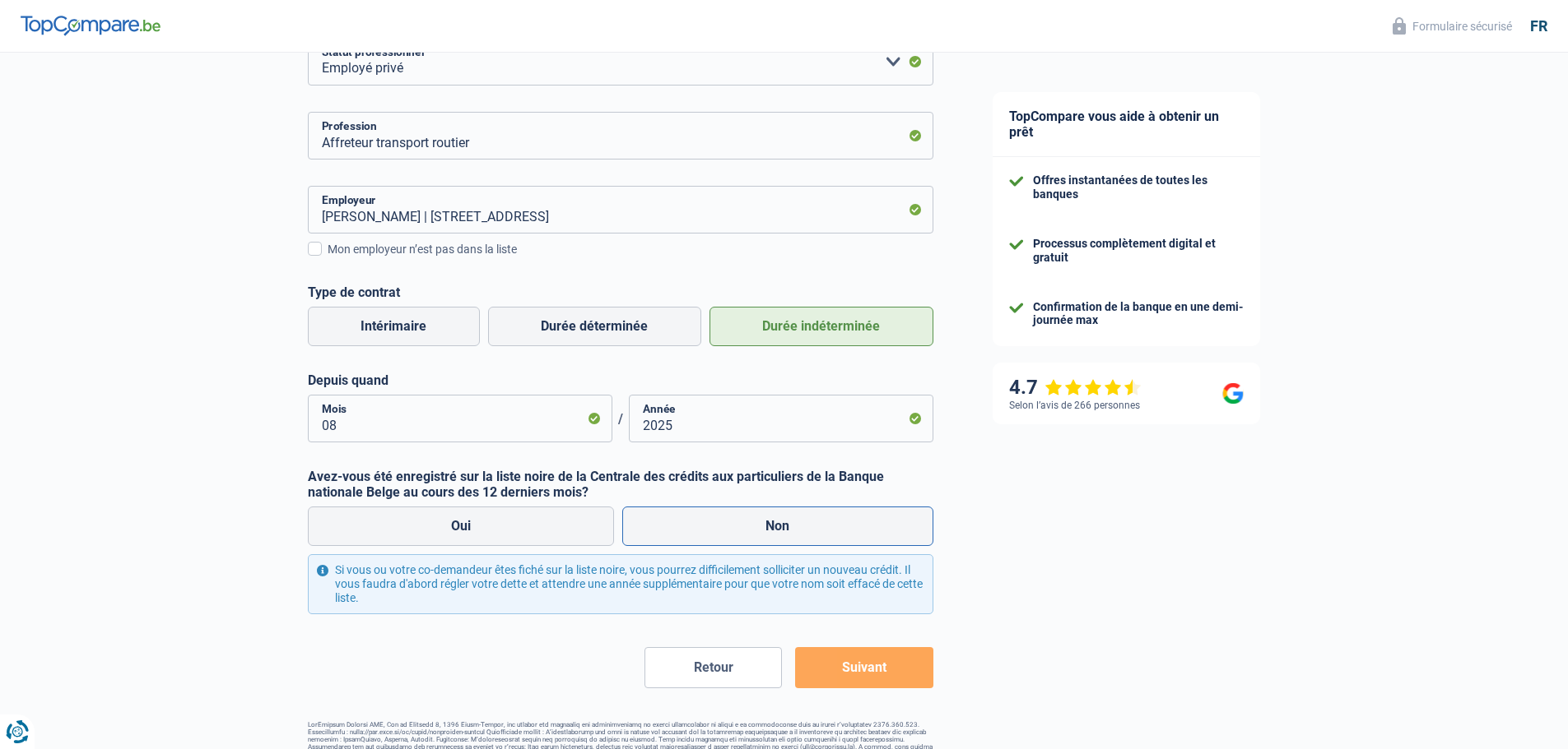
click at [745, 539] on label "Non" at bounding box center [777, 526] width 311 height 40
click at [745, 539] on input "Non" at bounding box center [777, 526] width 311 height 40
radio input "true"
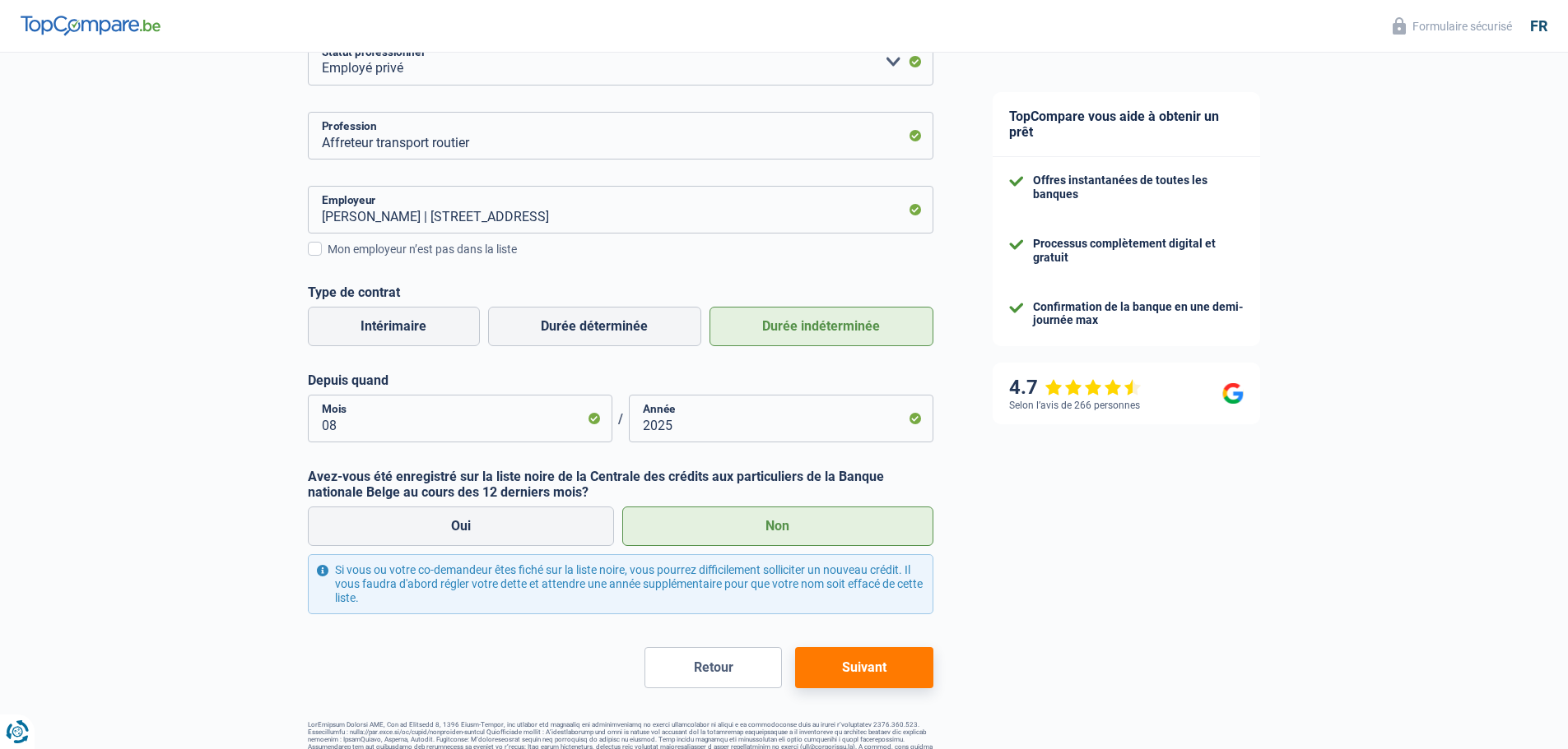
click at [842, 673] on button "Suivant" at bounding box center [863, 668] width 138 height 42
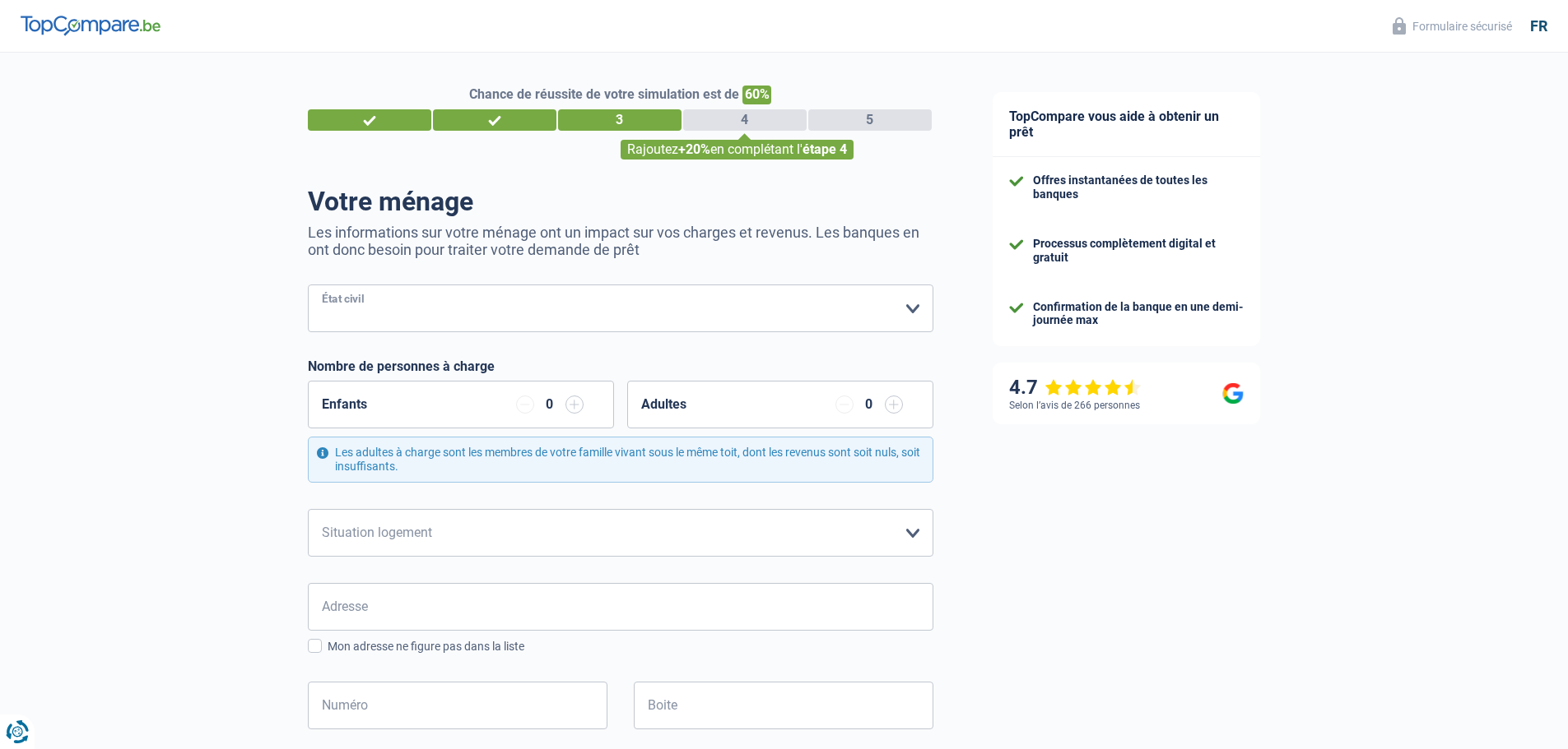
click at [388, 313] on select "[PERSON_NAME](e) Cohabitant(e) légal(e) Divorcé(e) Veuf(ve) Séparé (de fait) Ve…" at bounding box center [620, 308] width 626 height 48
select select "single"
click at [308, 286] on select "[PERSON_NAME](e) Cohabitant(e) légal(e) Divorcé(e) Veuf(ve) Séparé (de fait) Ve…" at bounding box center [620, 308] width 626 height 48
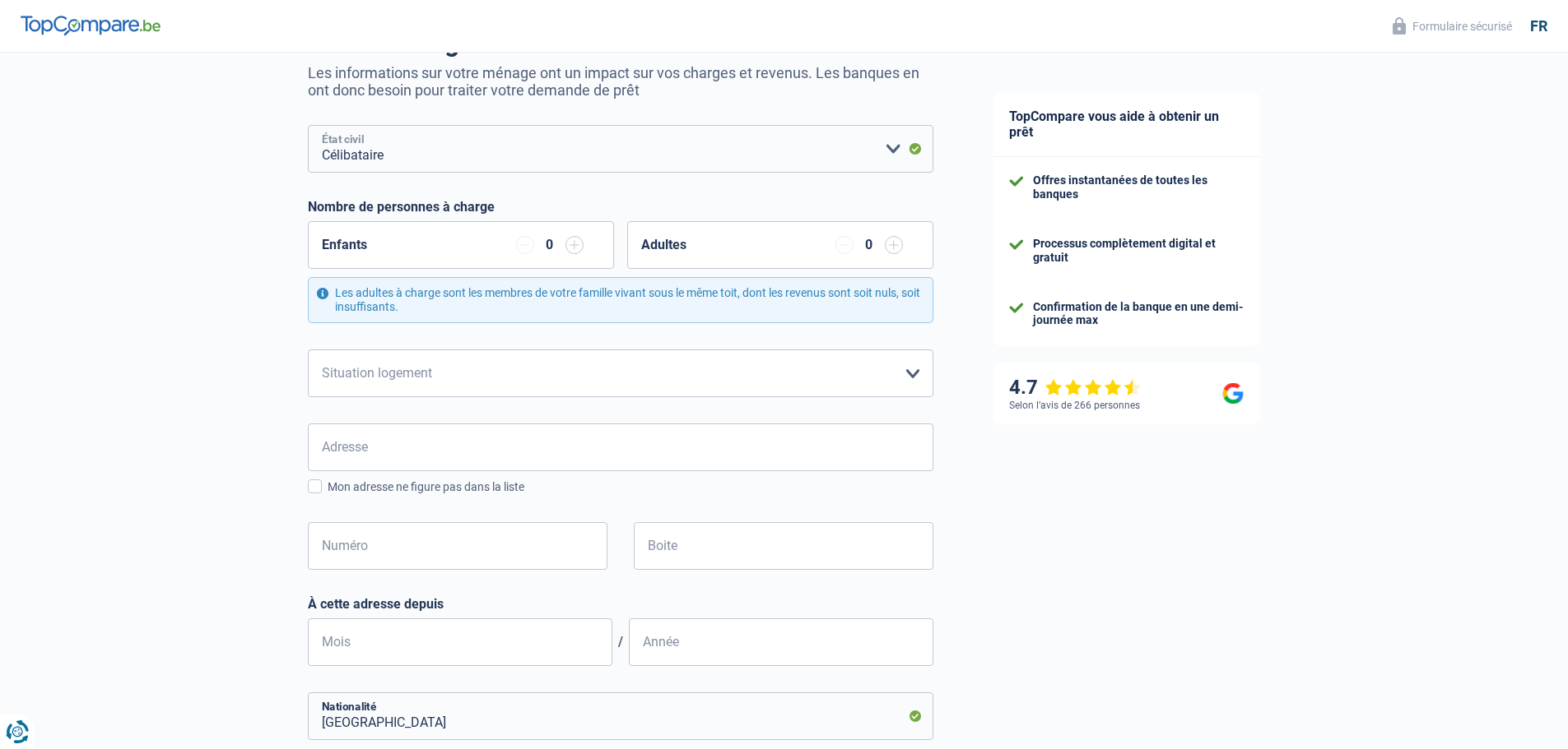
scroll to position [164, 0]
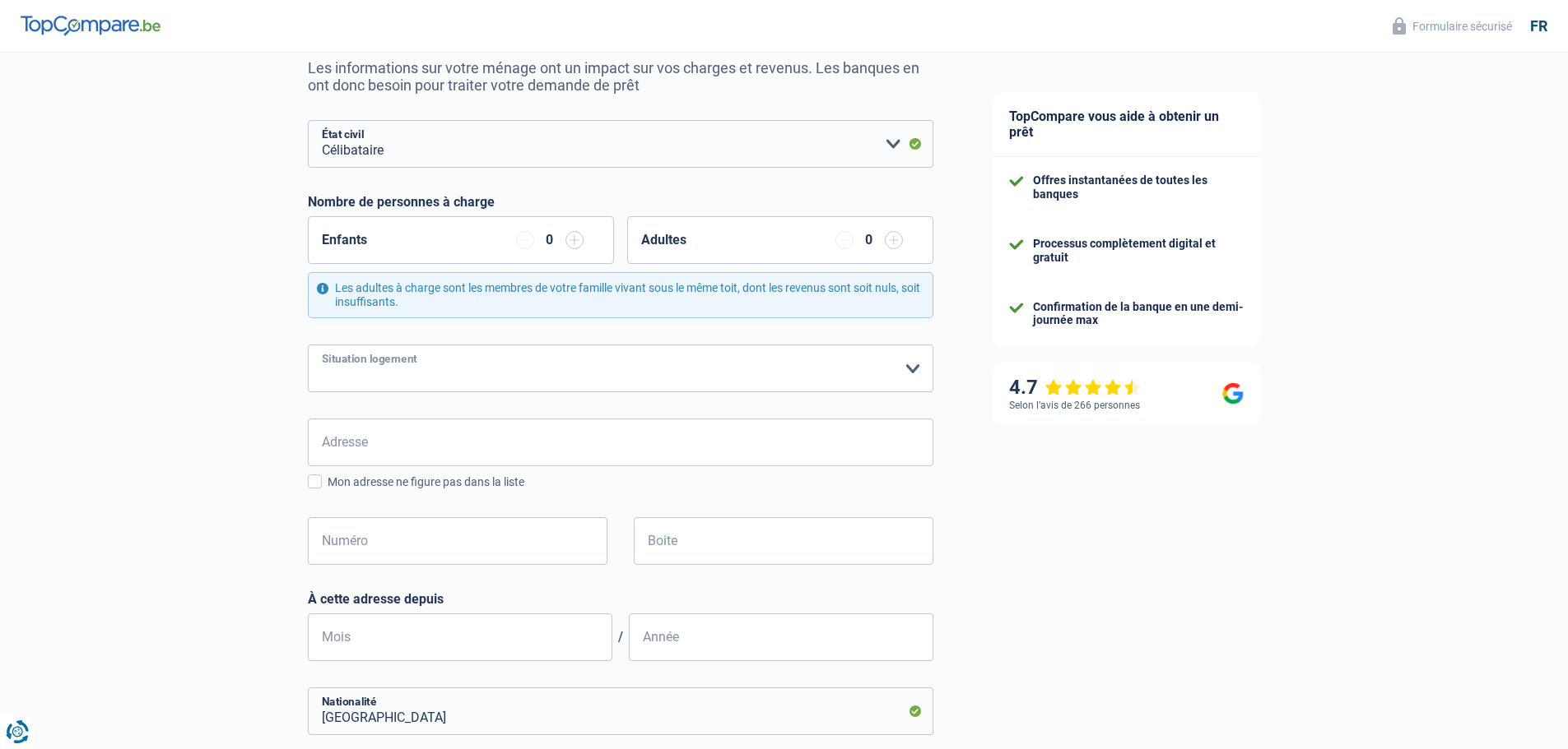
click at [368, 366] on select "Locataire Propriétaire avec prêt hypothécaire Propriétaire sans prêt hypothécai…" at bounding box center [620, 368] width 626 height 48
select select "rents"
click at [308, 345] on select "Locataire Propriétaire avec prêt hypothécaire Propriétaire sans prêt hypothécai…" at bounding box center [620, 368] width 626 height 48
click at [343, 452] on input "Adresse" at bounding box center [620, 442] width 626 height 48
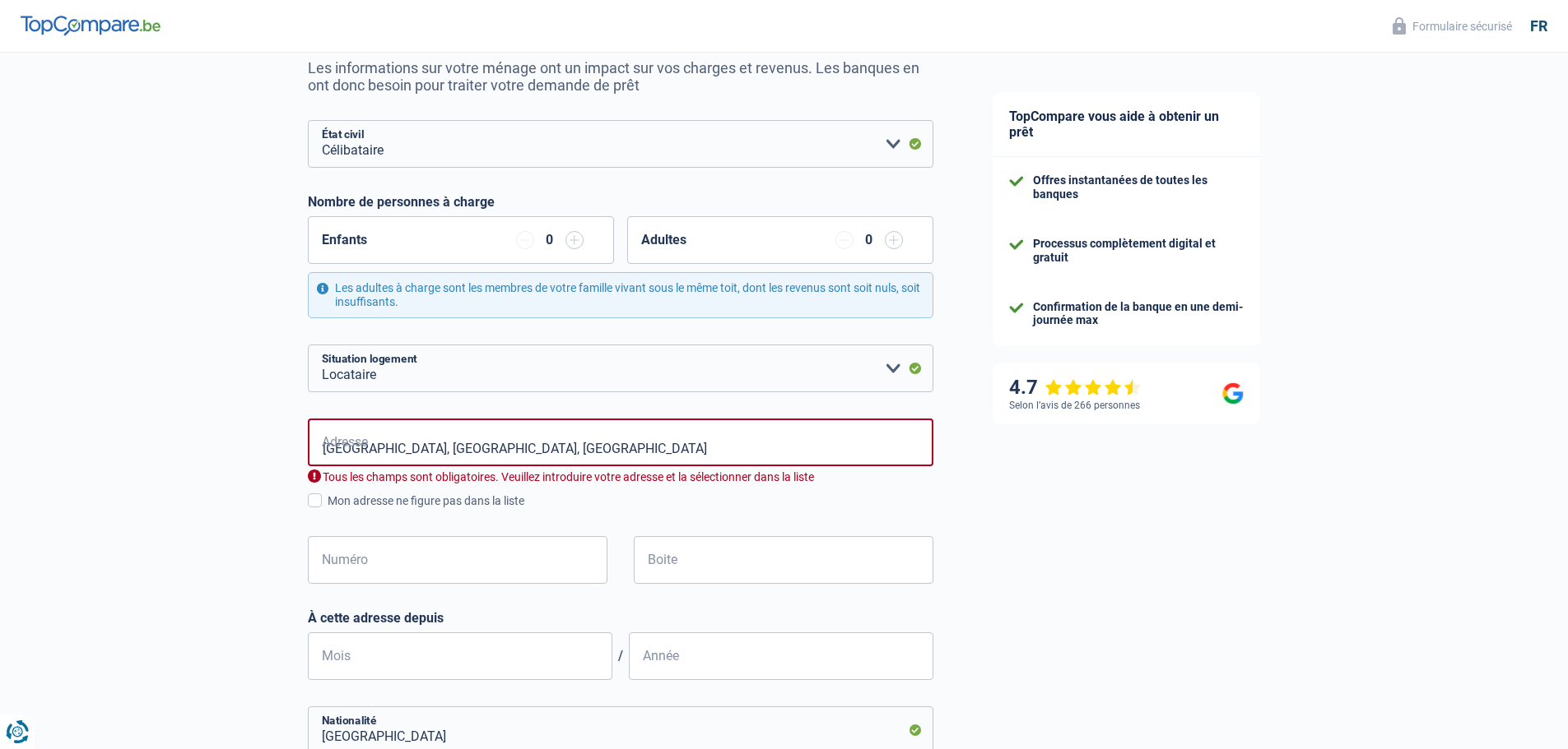
type input "[STREET_ADDRESS]"
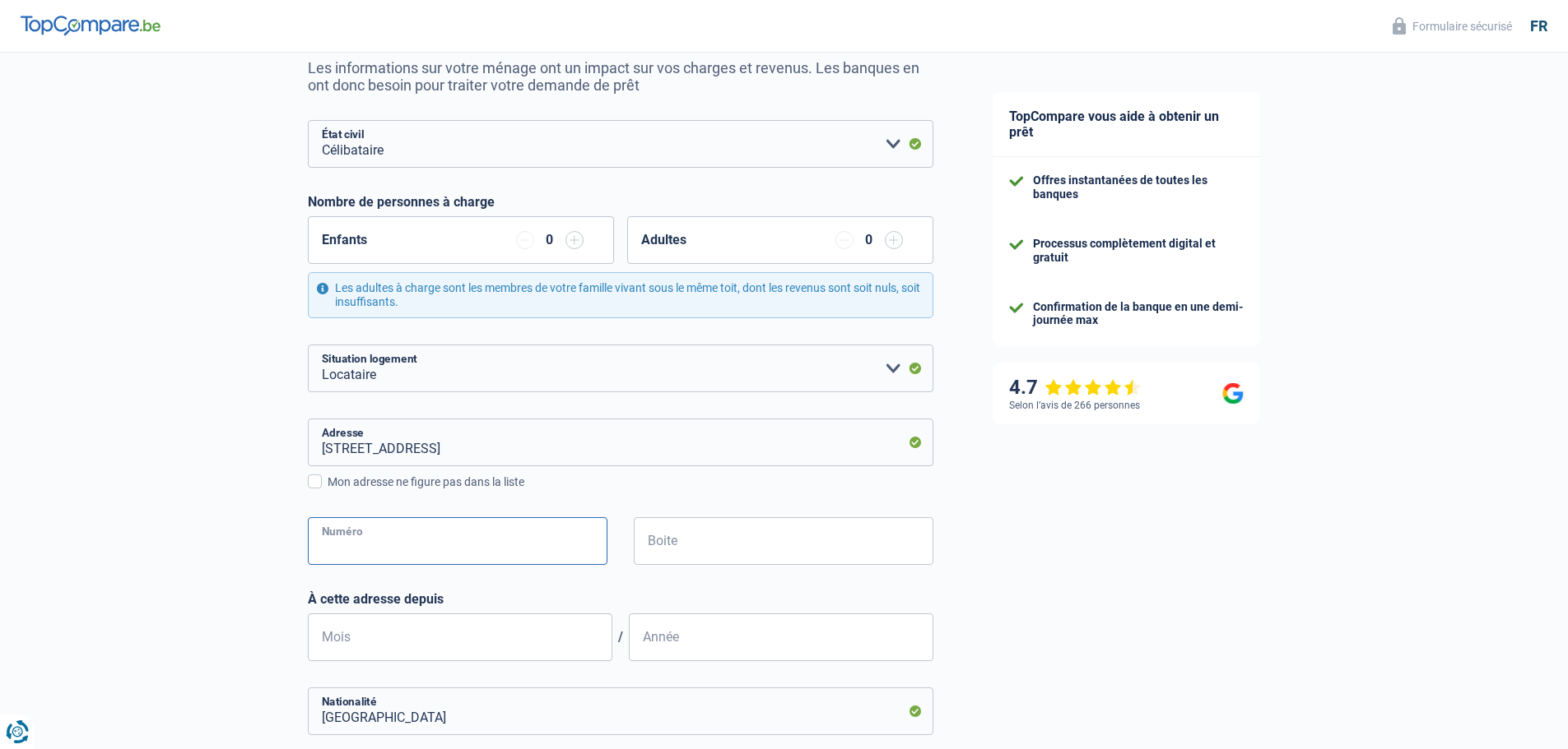
click at [388, 547] on input "Numéro" at bounding box center [457, 541] width 299 height 48
type input "3"
click at [694, 532] on input "Boite" at bounding box center [784, 541] width 299 height 48
type input "0011"
click at [391, 632] on input "Mois" at bounding box center [460, 637] width 305 height 48
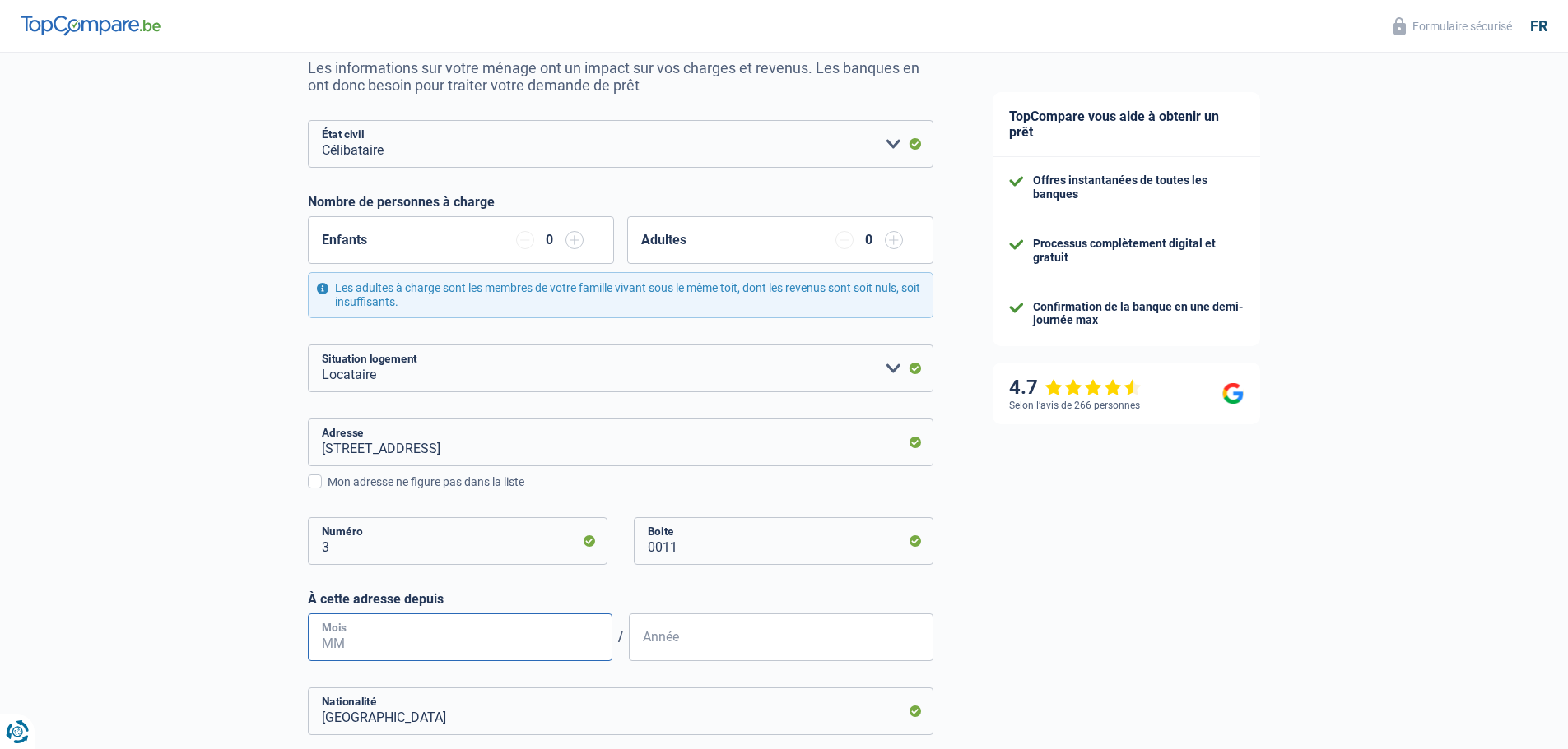
click at [346, 648] on input "Mois" at bounding box center [460, 637] width 305 height 48
type input "07"
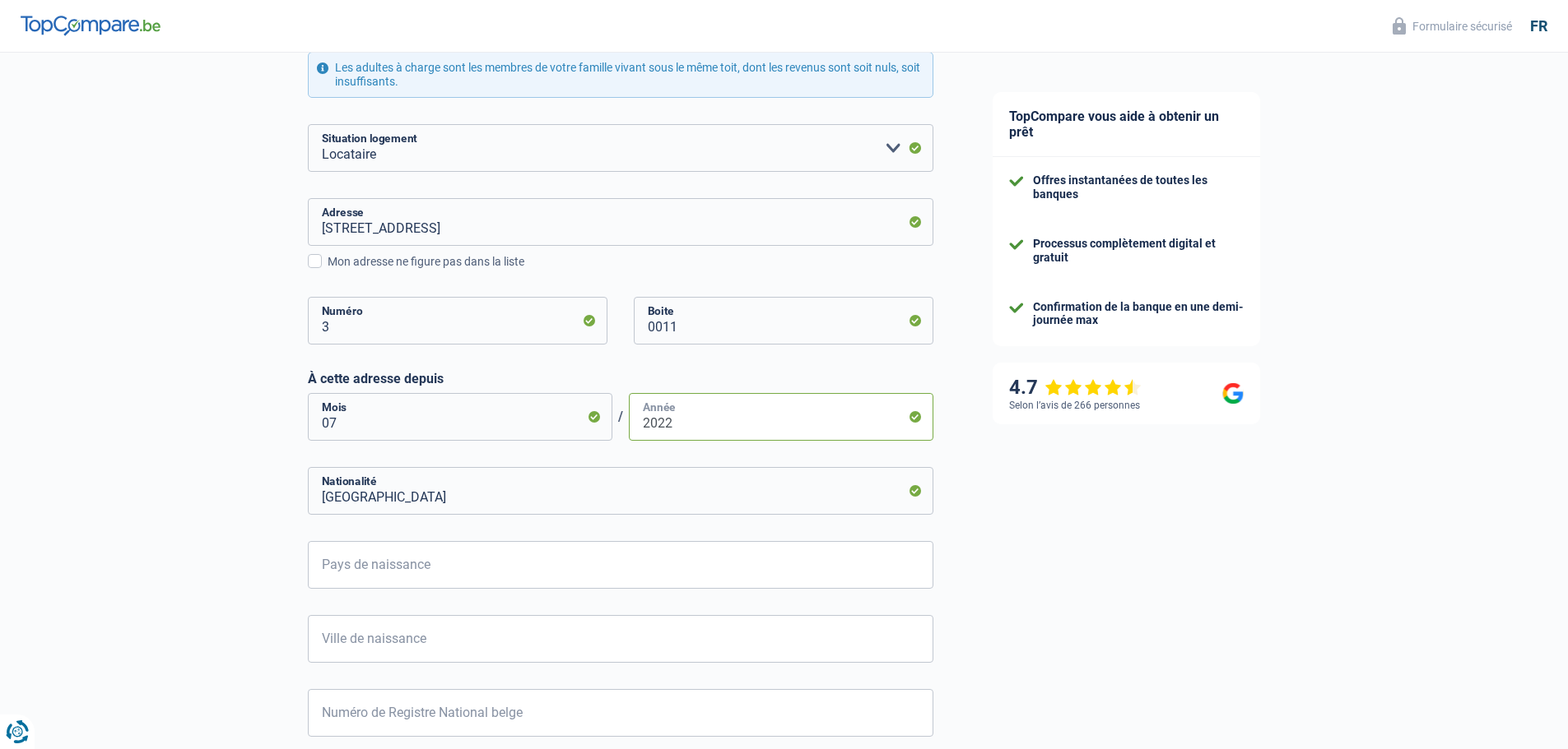
scroll to position [411, 0]
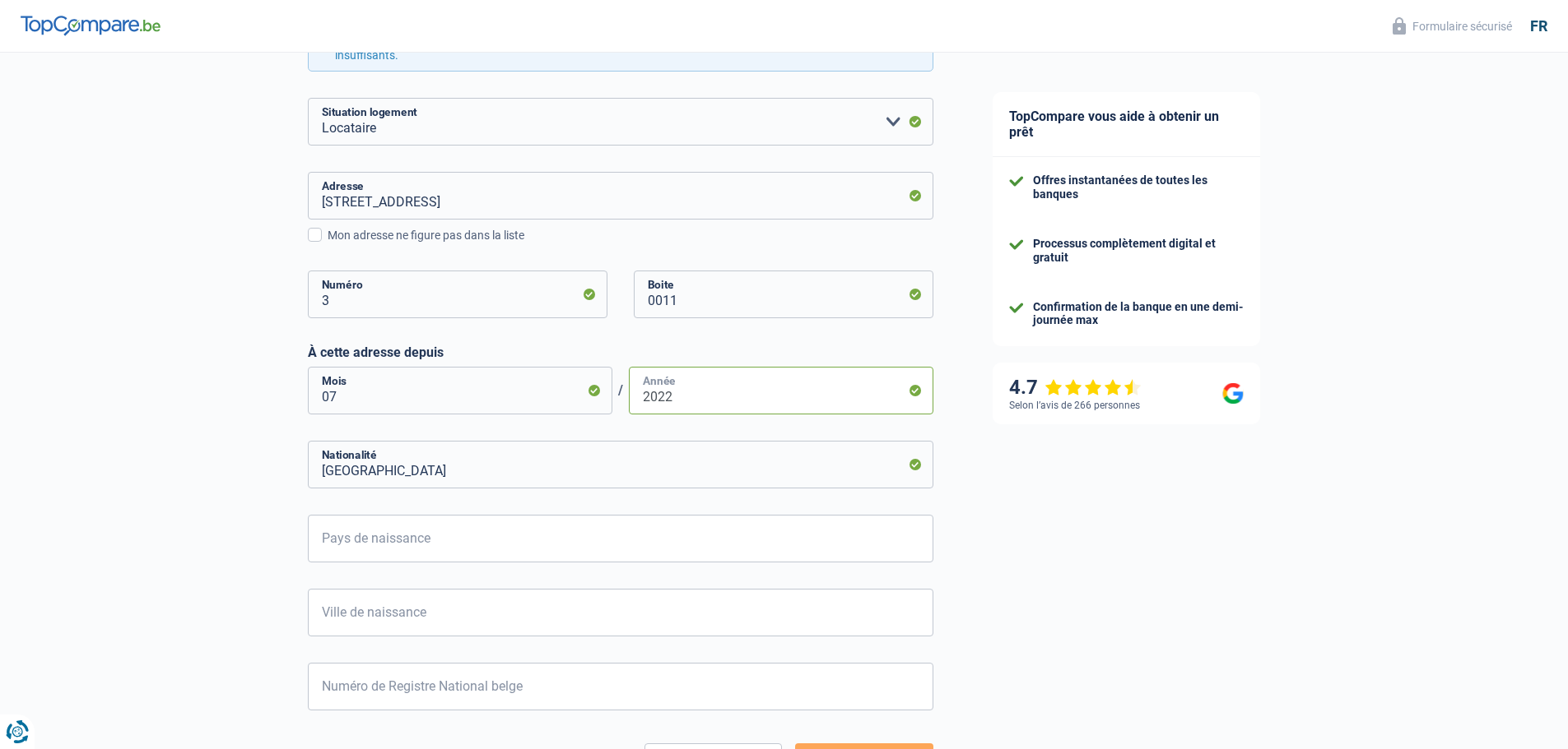
type input "2022"
click at [452, 535] on input "Pays de naissance" at bounding box center [620, 539] width 626 height 48
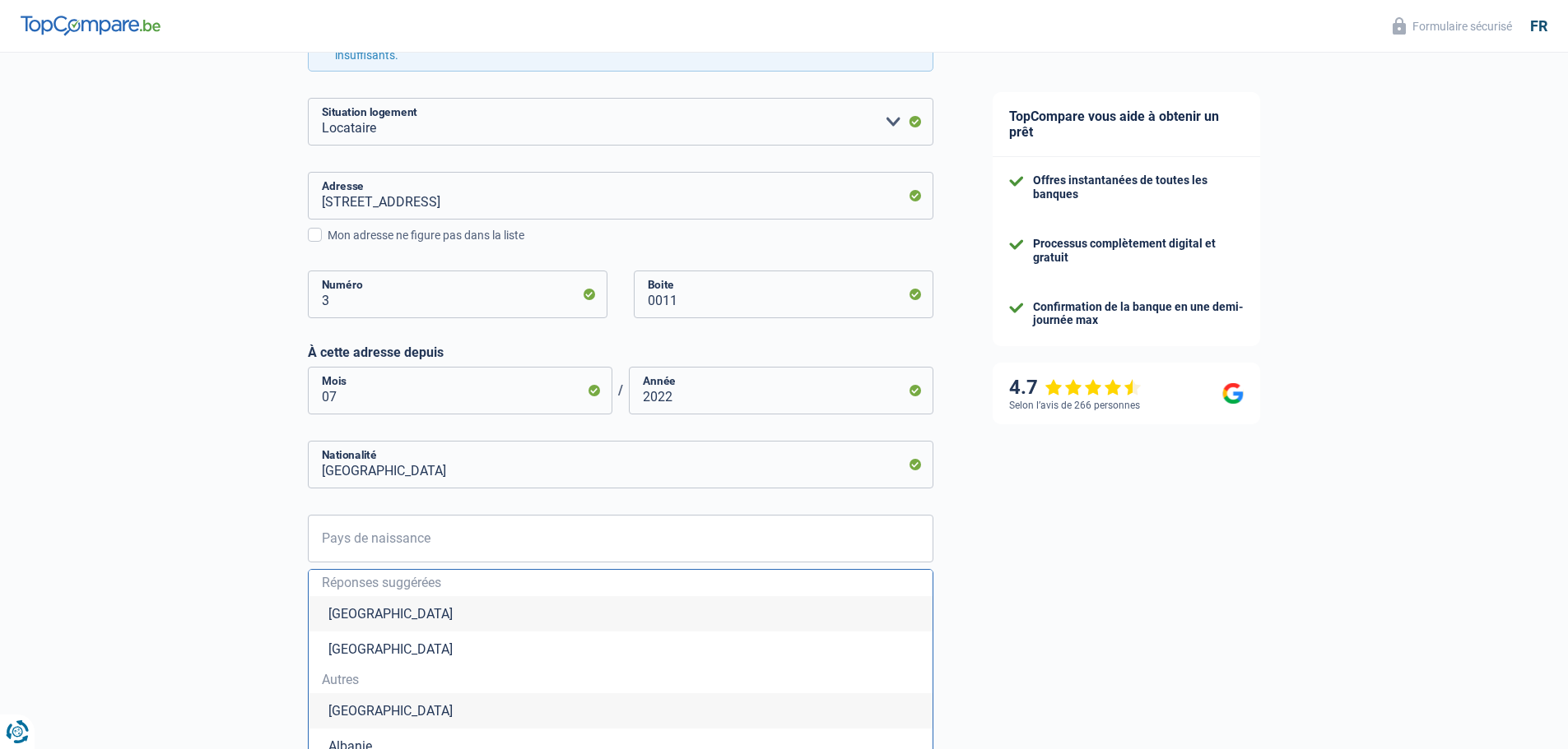
click at [344, 606] on li "[GEOGRAPHIC_DATA]" at bounding box center [620, 614] width 624 height 35
type input "[GEOGRAPHIC_DATA]"
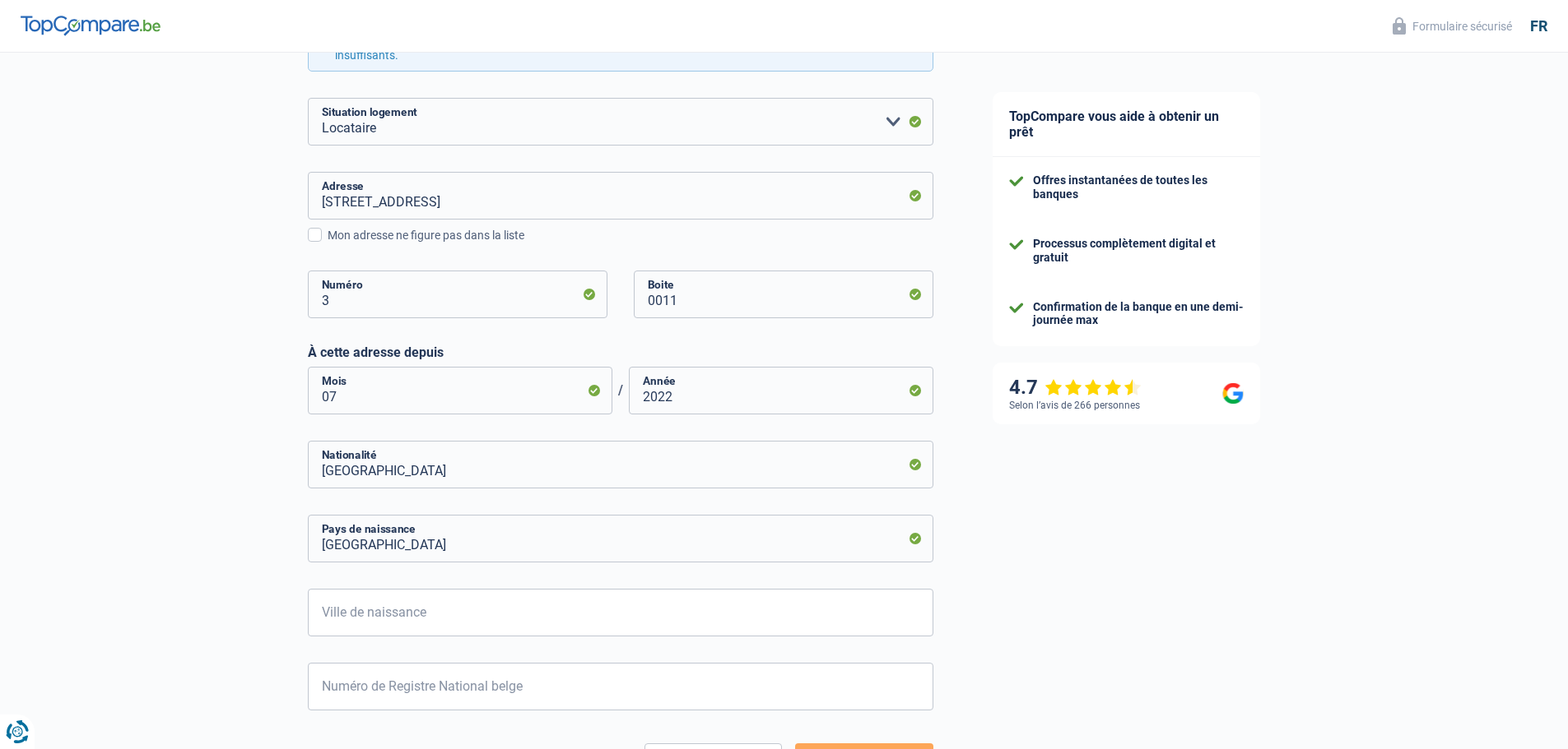
scroll to position [544, 0]
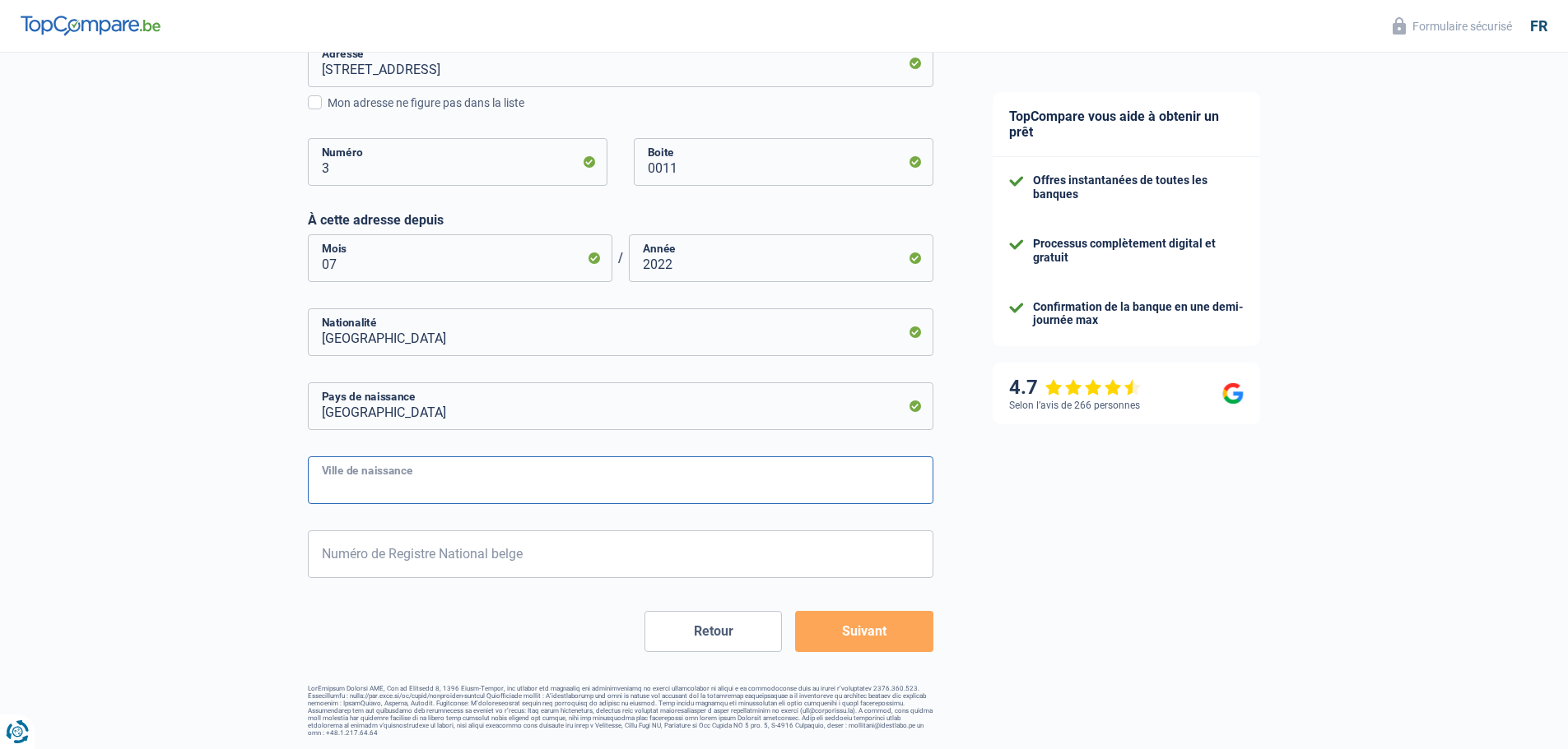
click at [362, 489] on input "Ville de naissance" at bounding box center [620, 480] width 626 height 48
type input "Saint Nicolas"
click at [369, 543] on input "Numéro de Registre National belge" at bounding box center [620, 554] width 626 height 48
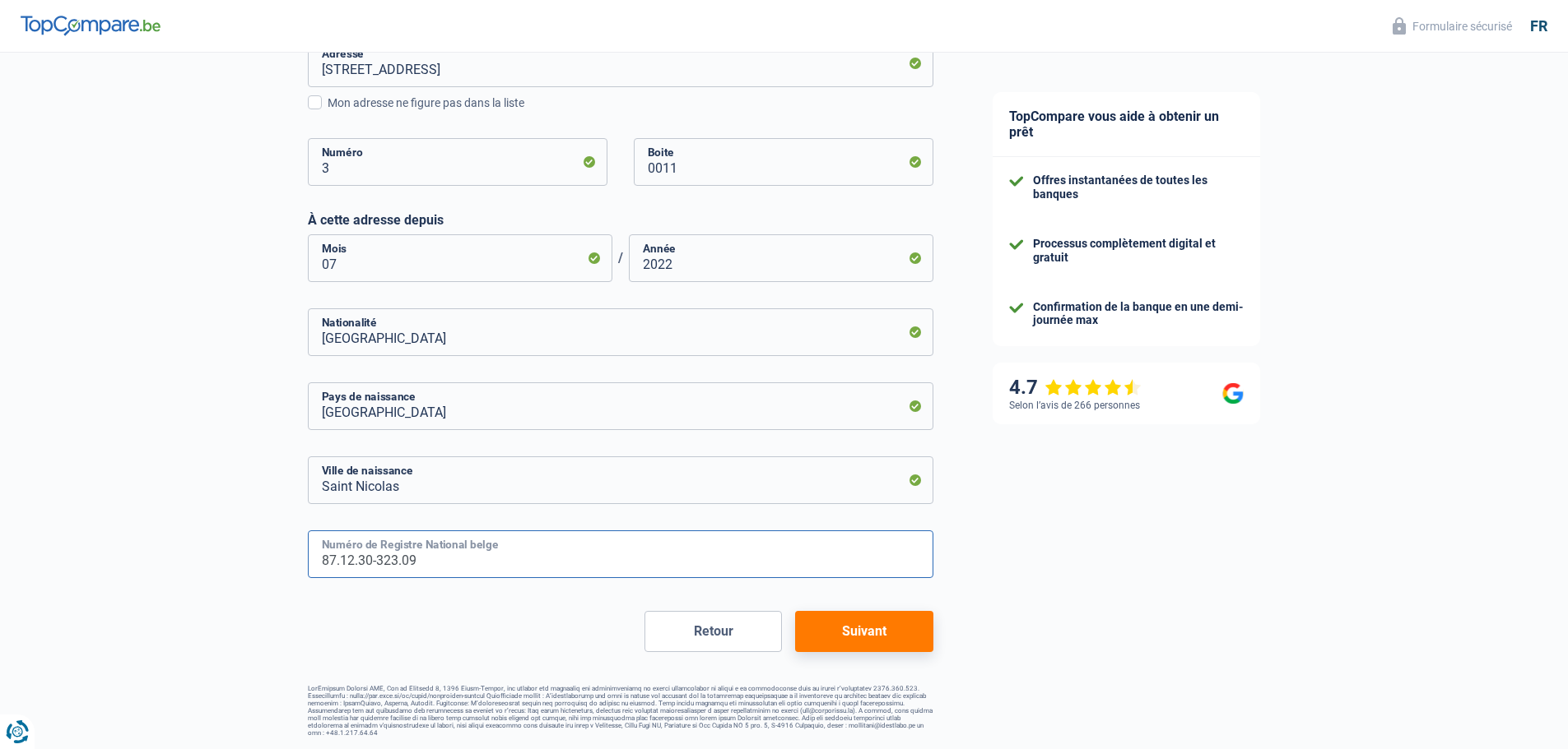
type input "87.12.30-323.09"
click at [867, 631] on button "Suivant" at bounding box center [863, 632] width 138 height 42
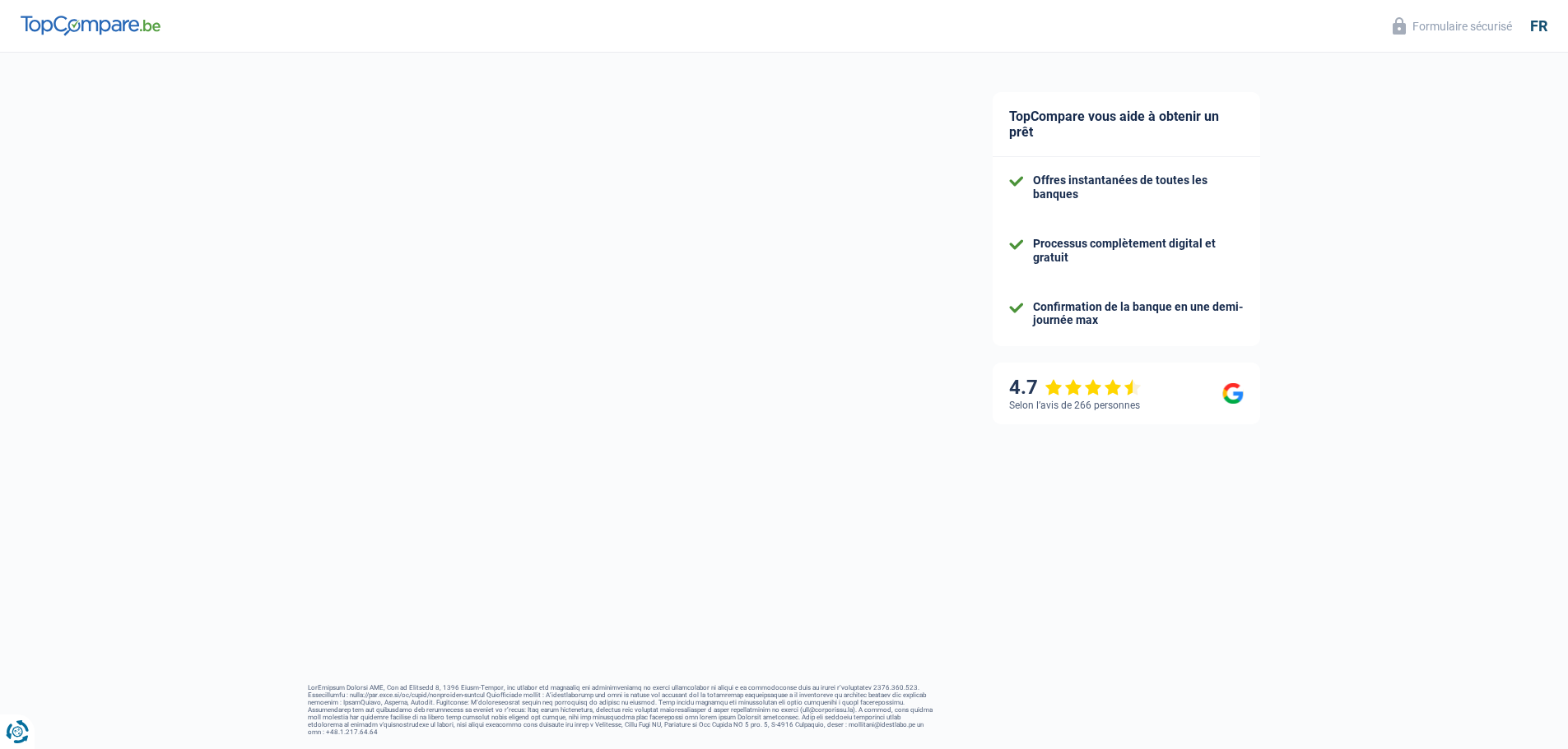
select select "netSalary"
select select "mealVouchers"
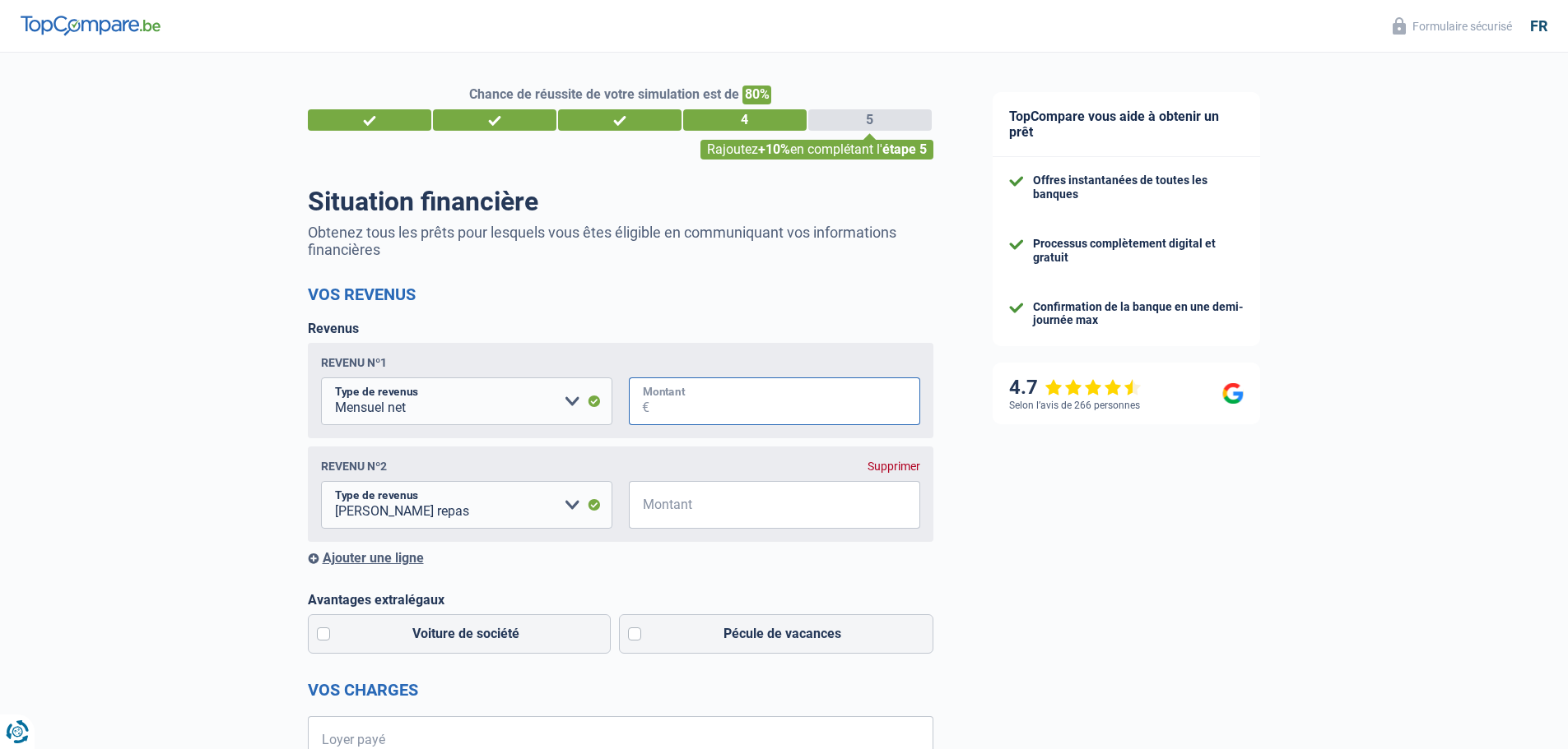
click at [737, 417] on input "Montant" at bounding box center [784, 402] width 271 height 48
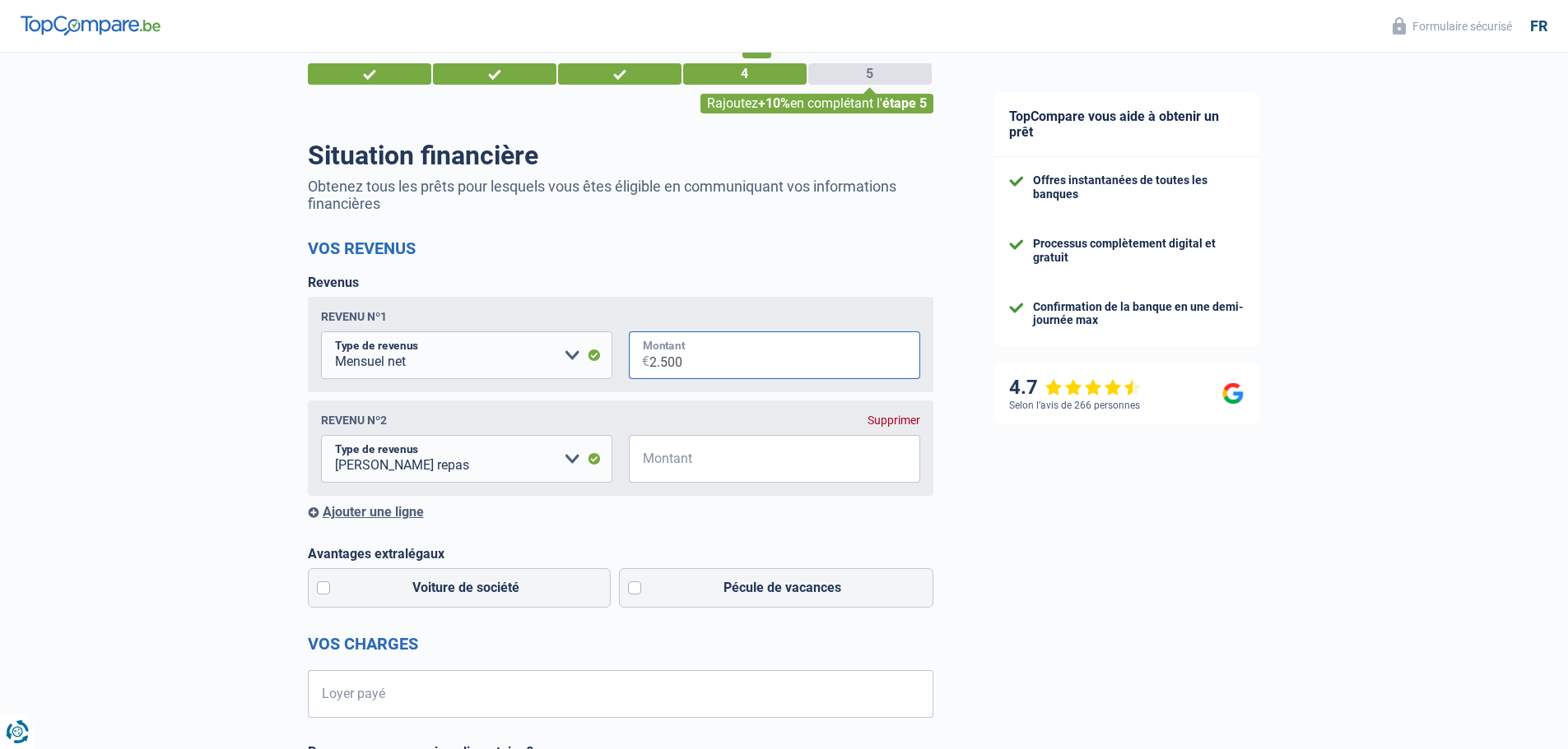
scroll to position [82, 0]
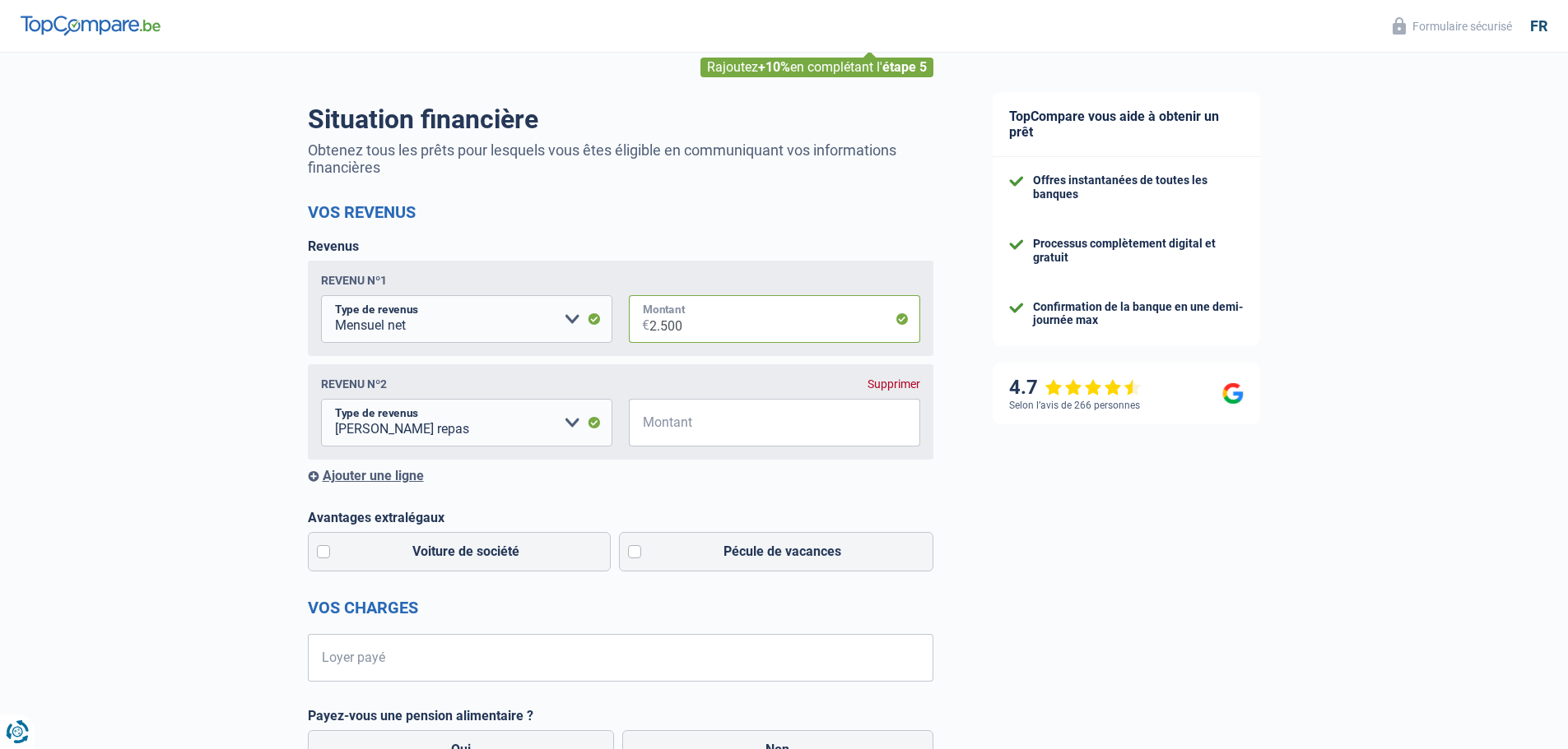
type input "2.500"
click at [664, 433] on input "Montant" at bounding box center [784, 423] width 271 height 48
type input "60"
click at [317, 474] on div "Ajouter une ligne" at bounding box center [620, 476] width 626 height 16
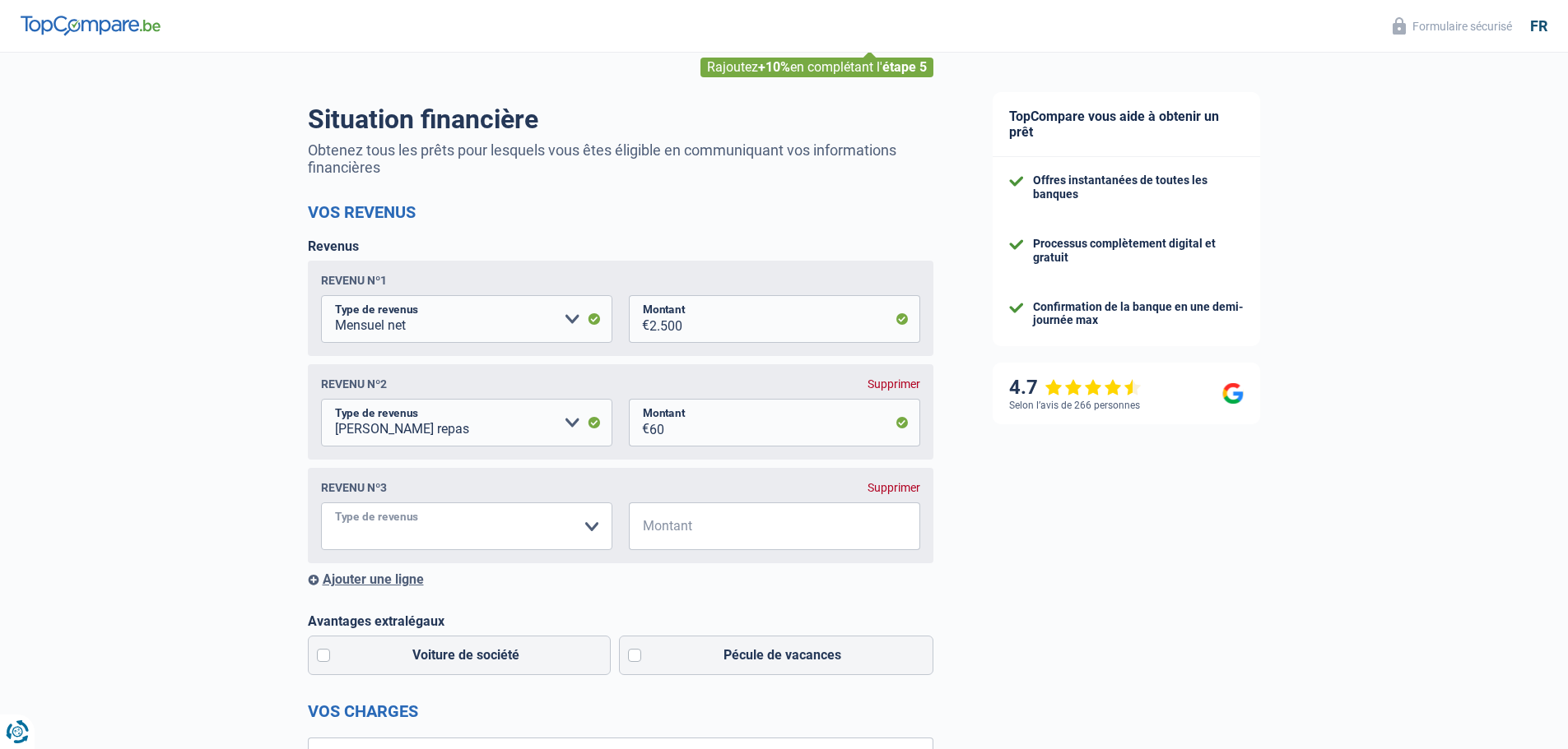
click at [593, 533] on select "Allocation d'handicap Allocations chômage Allocations familiales Chèques repas …" at bounding box center [466, 526] width 291 height 48
select select "parttimeSelfemployed"
click at [321, 507] on select "Allocation d'handicap Allocations chômage Allocations familiales Chèques repas …" at bounding box center [466, 526] width 291 height 48
click at [693, 539] on input "Montant" at bounding box center [784, 526] width 271 height 48
type input "500"
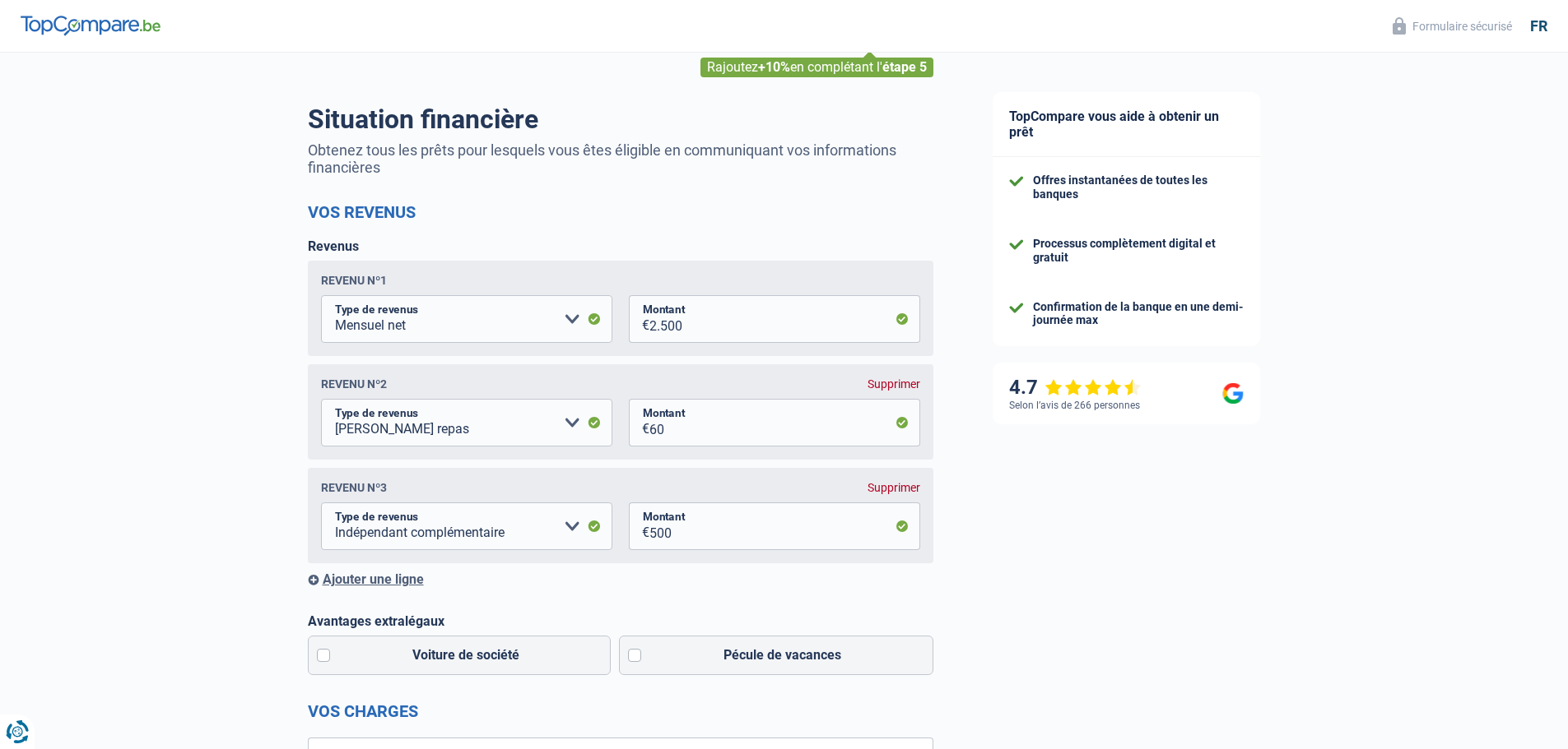
click at [358, 587] on div "Ajouter une ligne" at bounding box center [620, 579] width 626 height 16
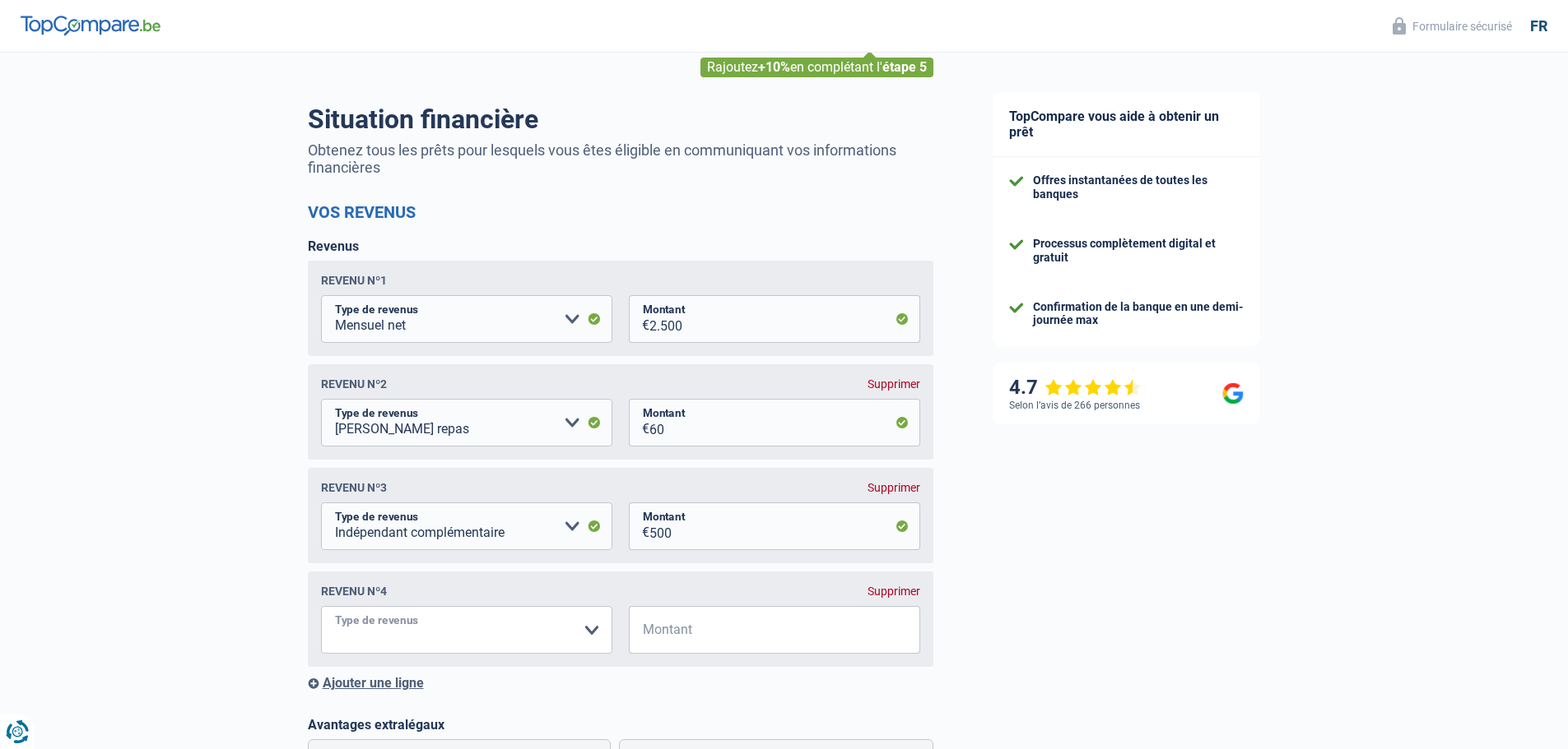
click at [381, 641] on select "Allocation d'handicap Allocations chômage Allocations familiales Chèques repas …" at bounding box center [466, 630] width 291 height 48
click at [207, 514] on div "Chance de réussite de votre simulation est de 80% 1 2 3 4 5 Rajoutez +10% en co…" at bounding box center [481, 730] width 963 height 1532
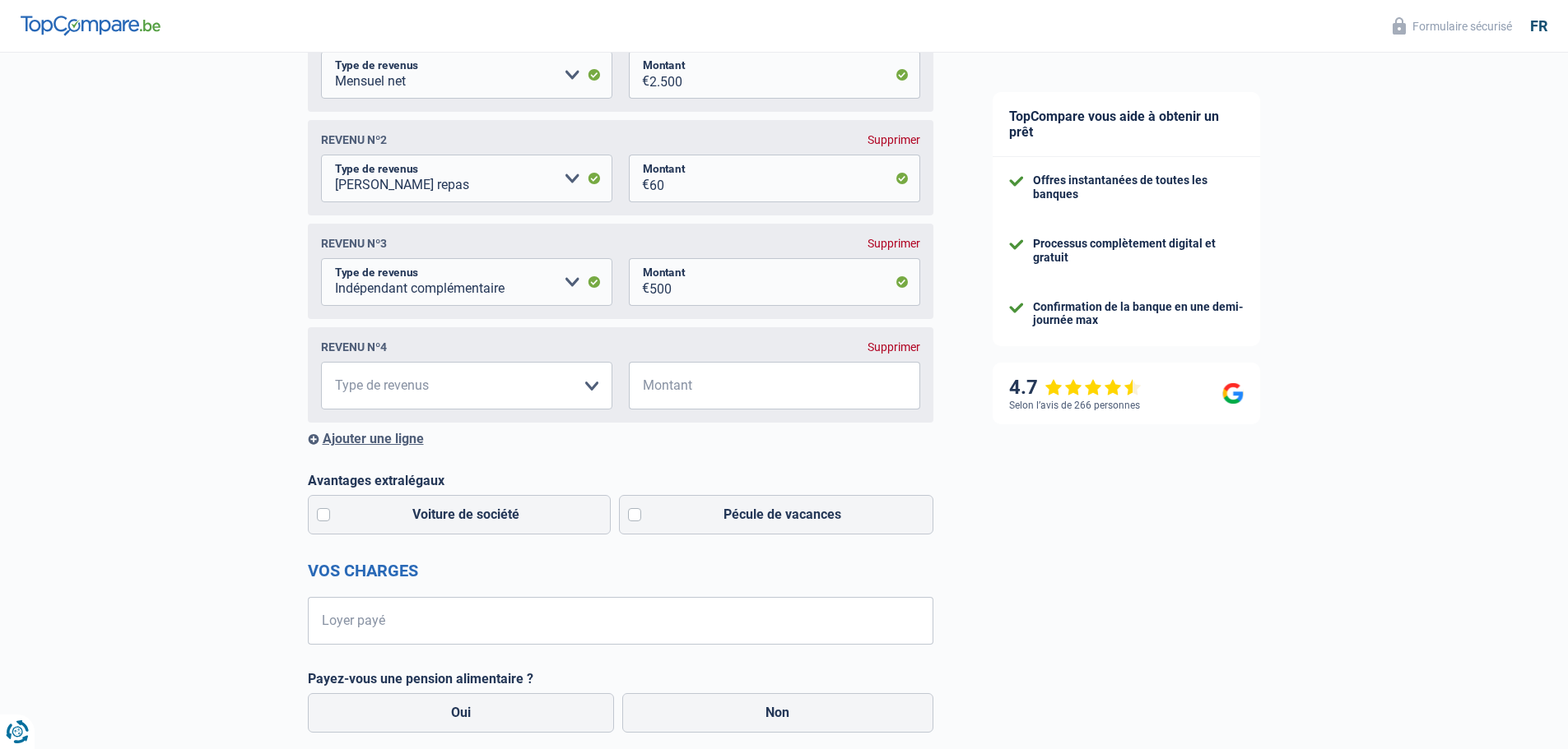
scroll to position [329, 0]
click at [892, 350] on div "Supprimer" at bounding box center [893, 344] width 53 height 13
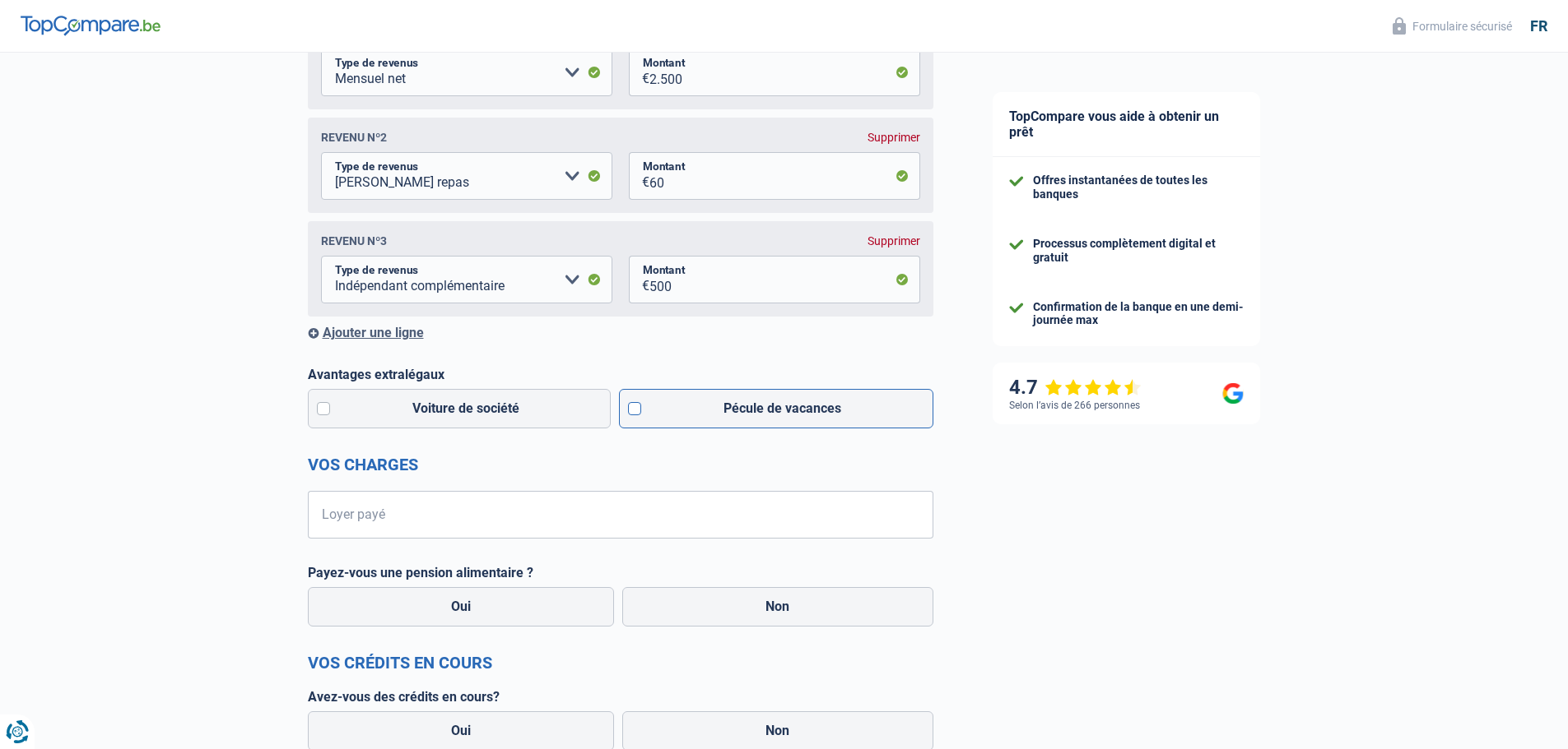
click at [639, 412] on label "Pécule de vacances" at bounding box center [776, 408] width 314 height 40
click at [639, 412] on input "Pécule de vacances" at bounding box center [776, 408] width 314 height 40
checkbox input "true"
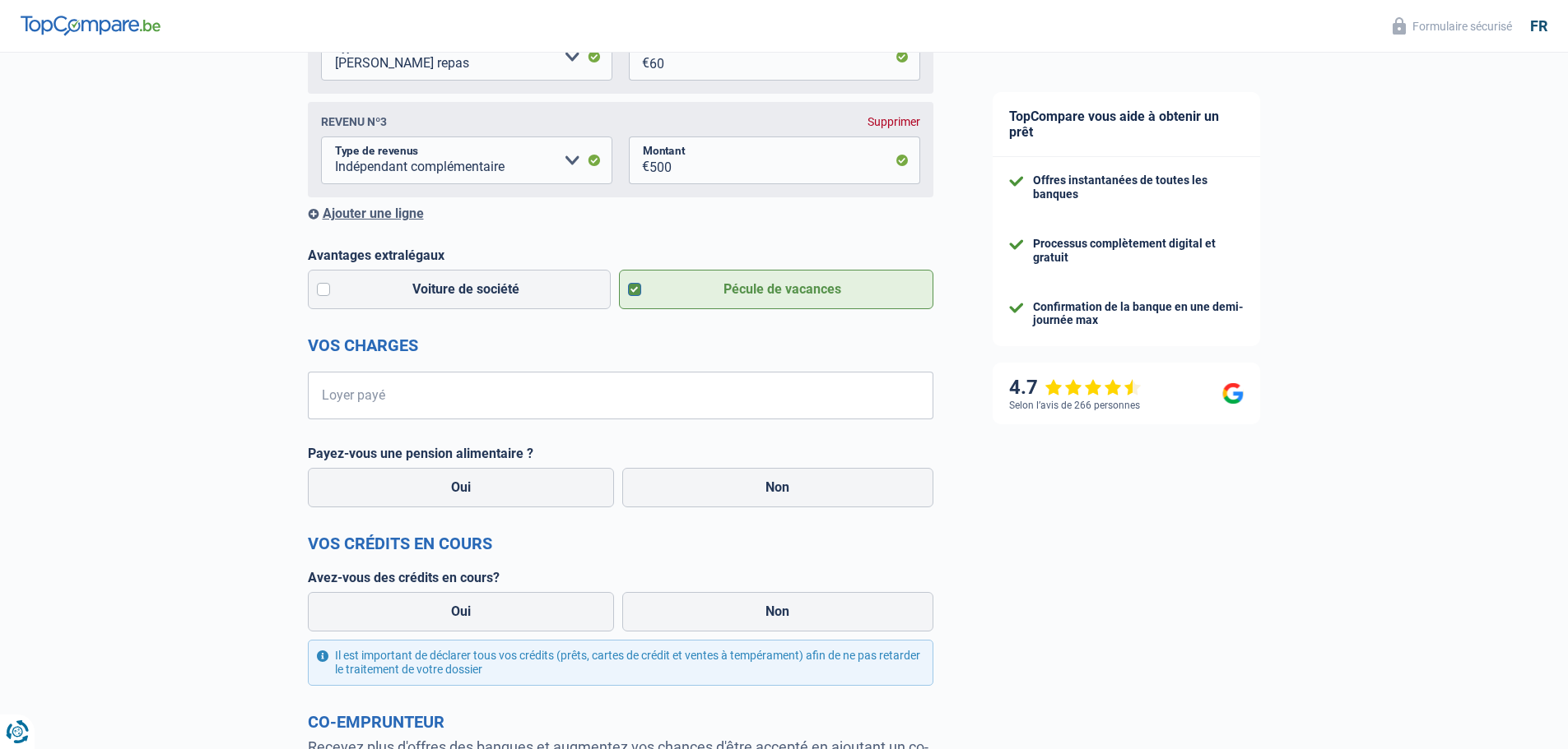
scroll to position [493, 0]
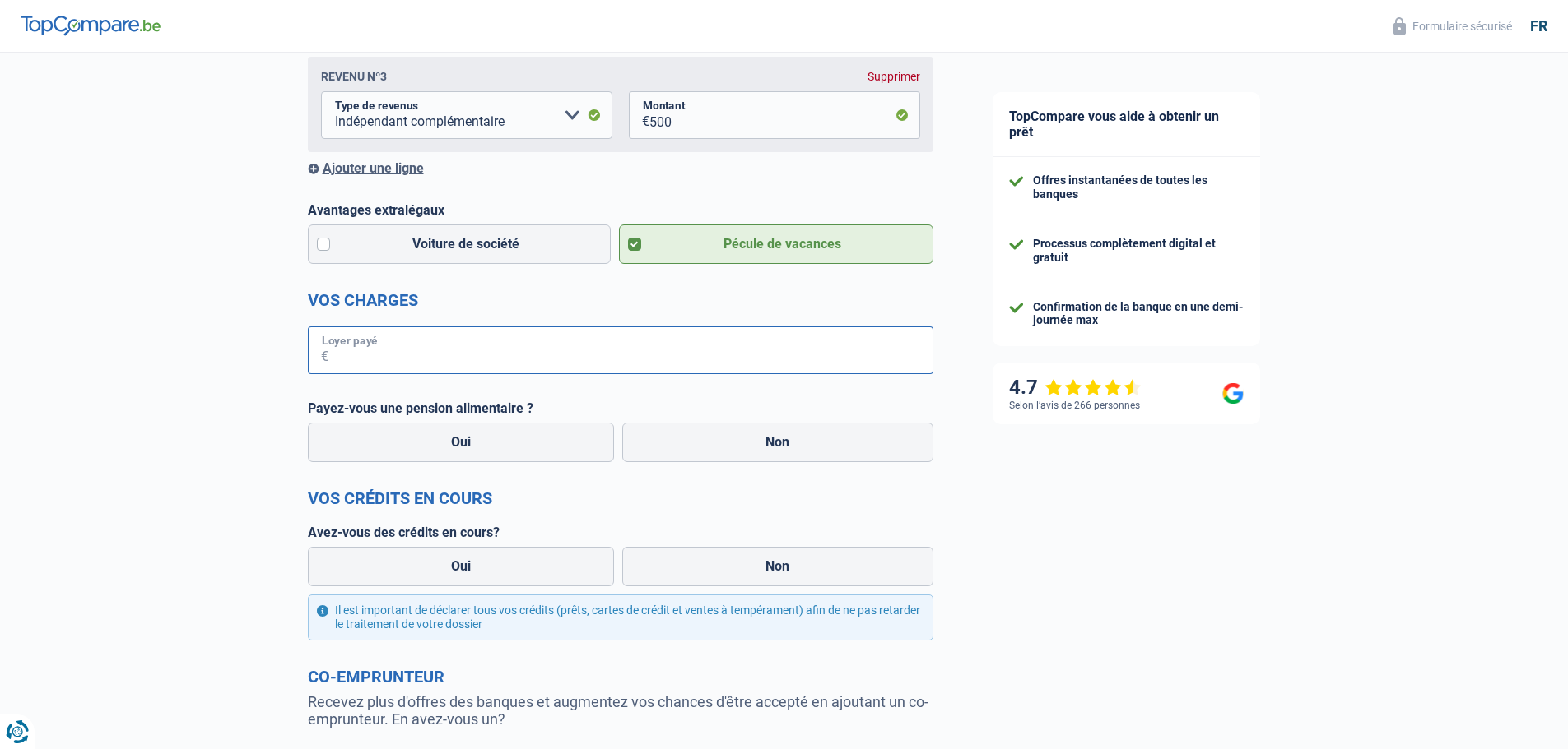
click at [380, 361] on input "Loyer payé" at bounding box center [630, 351] width 605 height 48
type input "390"
click at [698, 453] on label "Non" at bounding box center [777, 442] width 311 height 40
click at [698, 453] on input "Non" at bounding box center [777, 442] width 311 height 40
radio input "true"
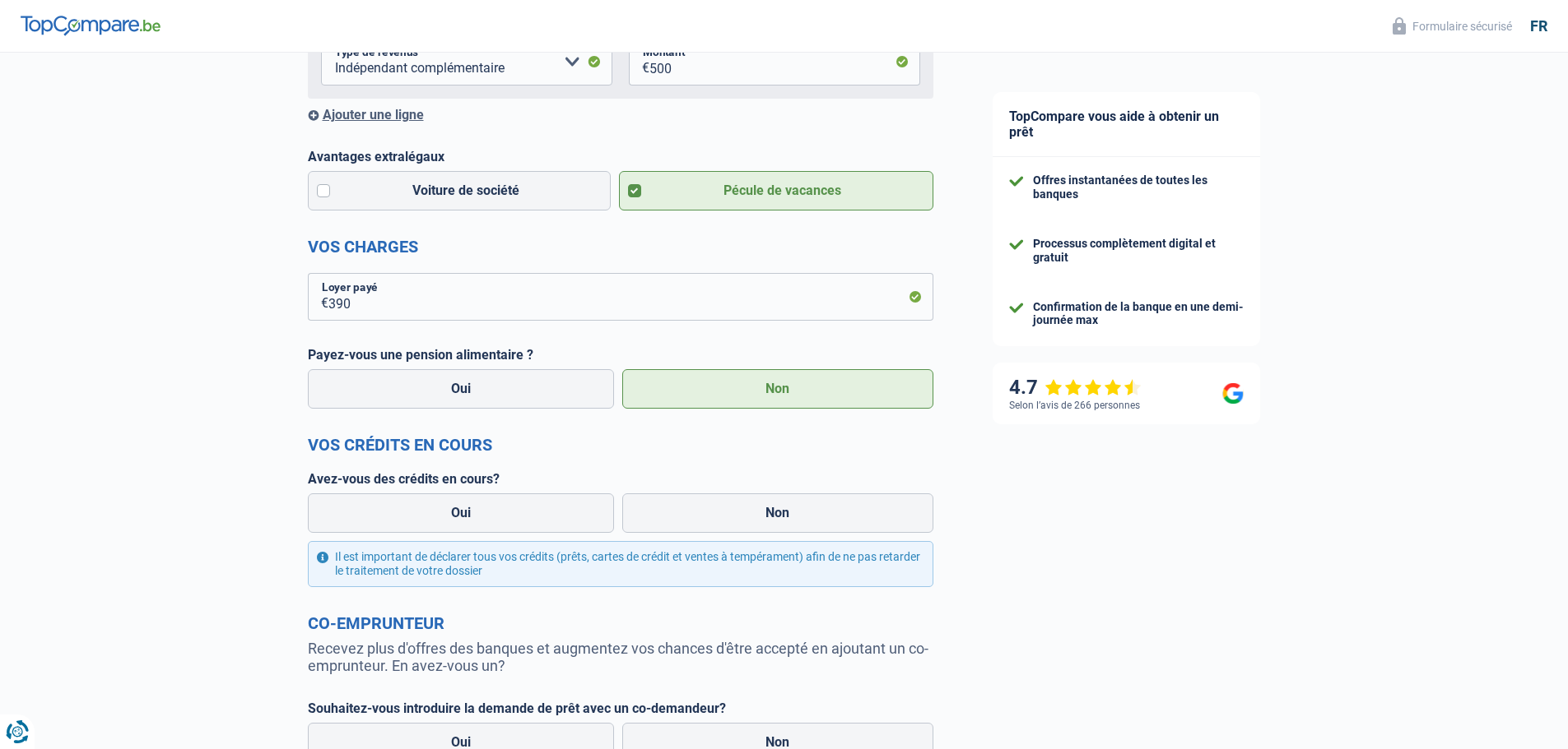
scroll to position [575, 0]
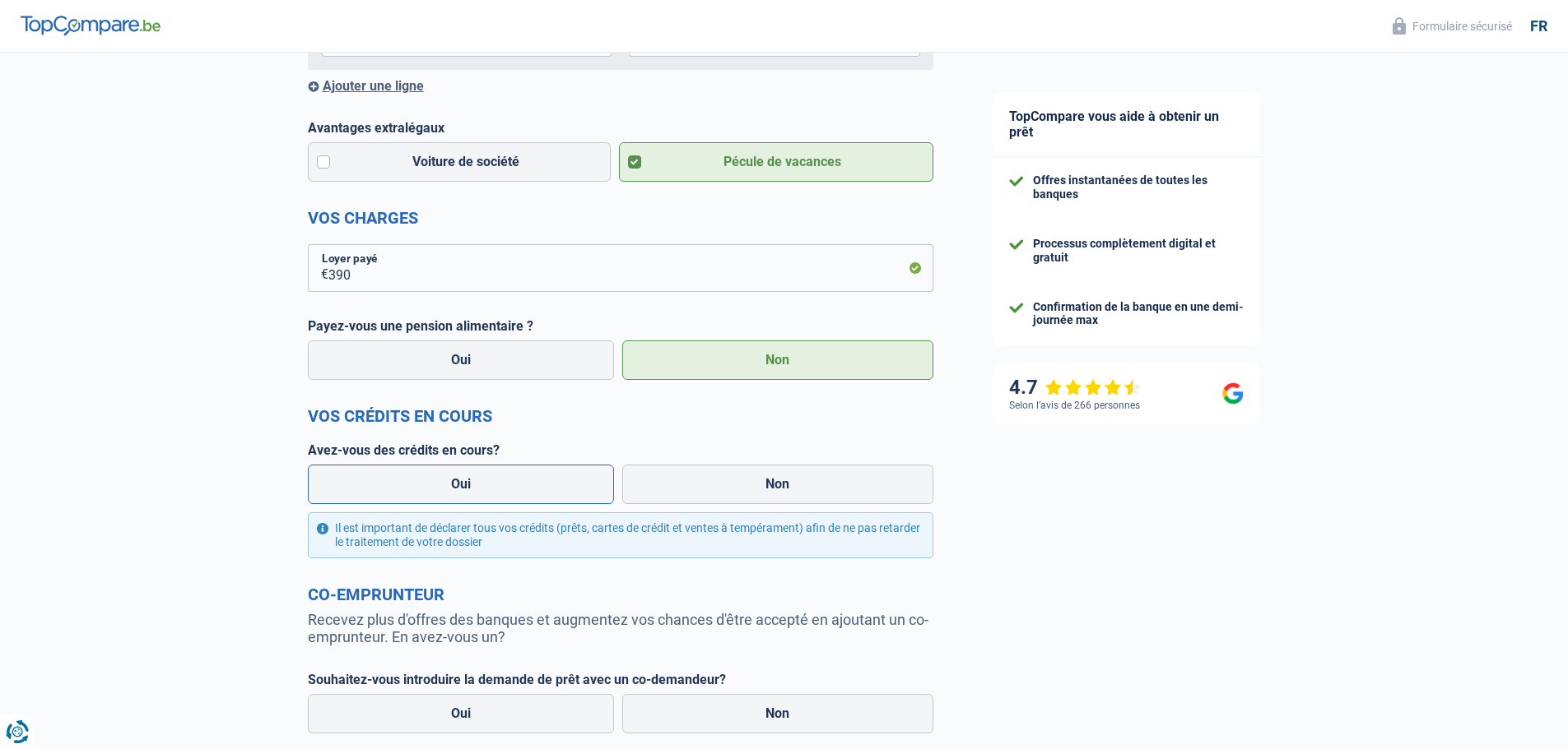
click at [470, 486] on label "Oui" at bounding box center [461, 484] width 307 height 40
click at [470, 486] on input "Oui" at bounding box center [461, 484] width 307 height 40
radio input "true"
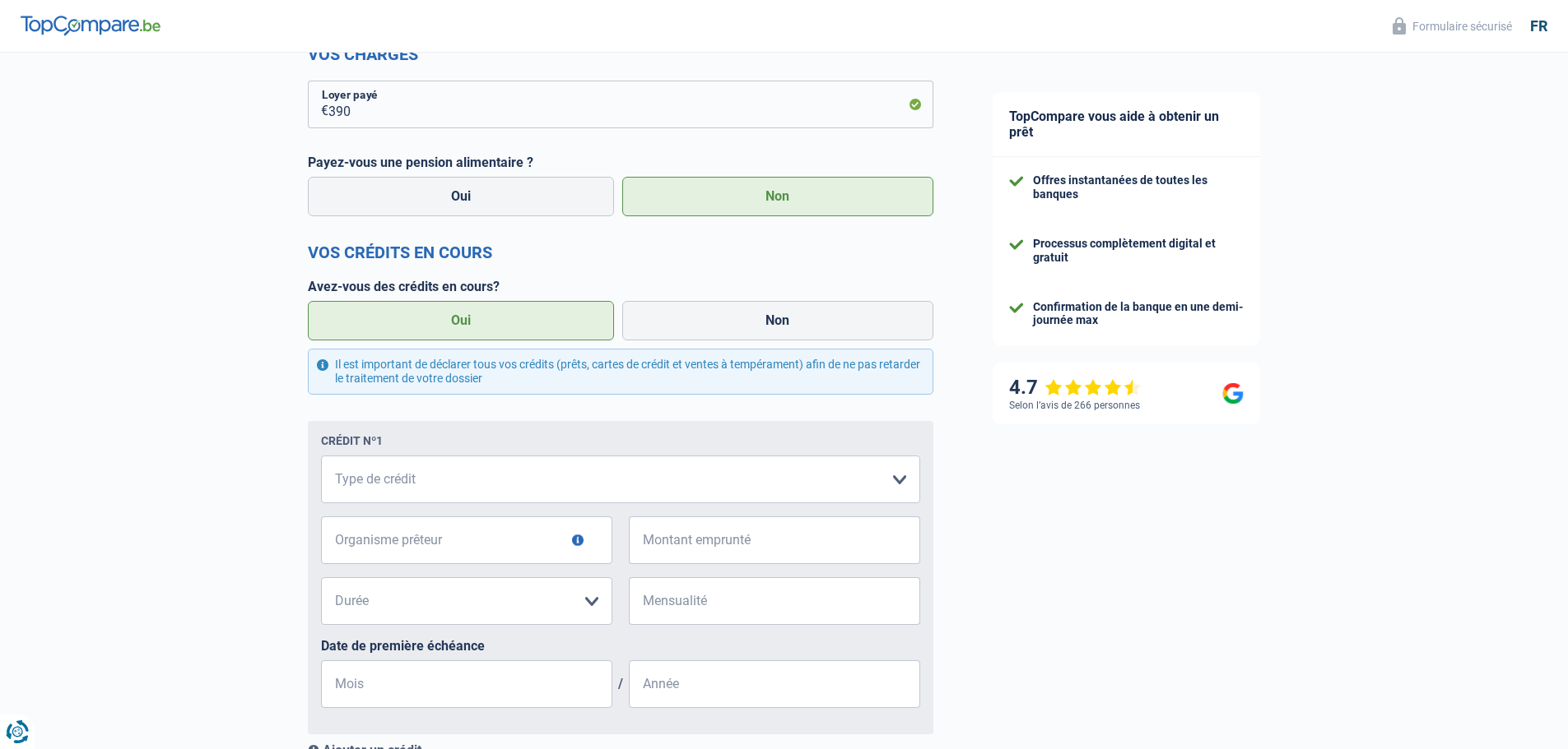
scroll to position [741, 0]
click at [413, 499] on select "Carte ou ouverture de crédit Prêt hypothécaire Vente à tempérament Prêt à tempé…" at bounding box center [620, 479] width 599 height 48
select select "cardOrCredit"
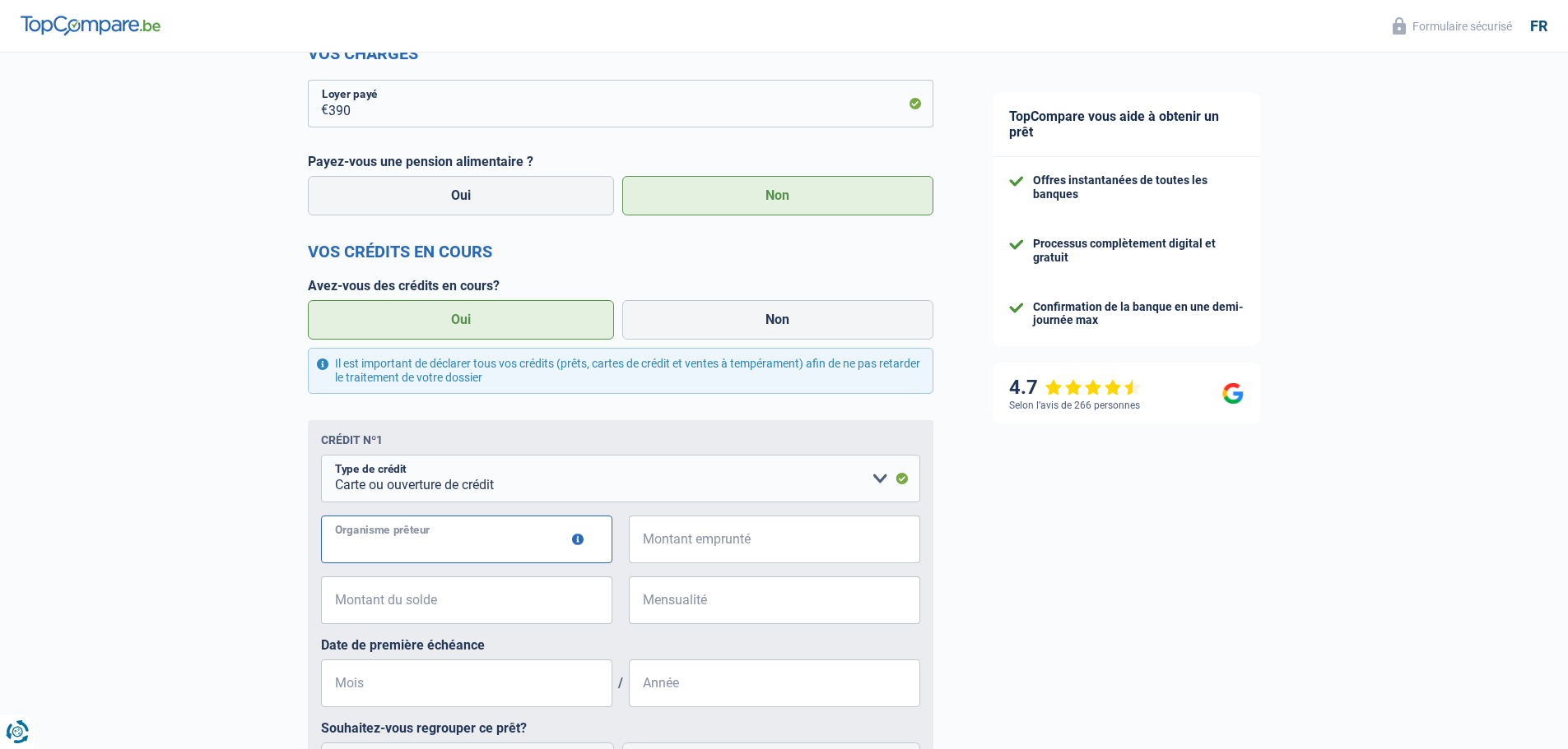
click at [470, 548] on input "Organisme prêteur" at bounding box center [466, 539] width 291 height 48
type input "Cofidis"
click at [661, 551] on input "Montant emprunté" at bounding box center [784, 539] width 271 height 48
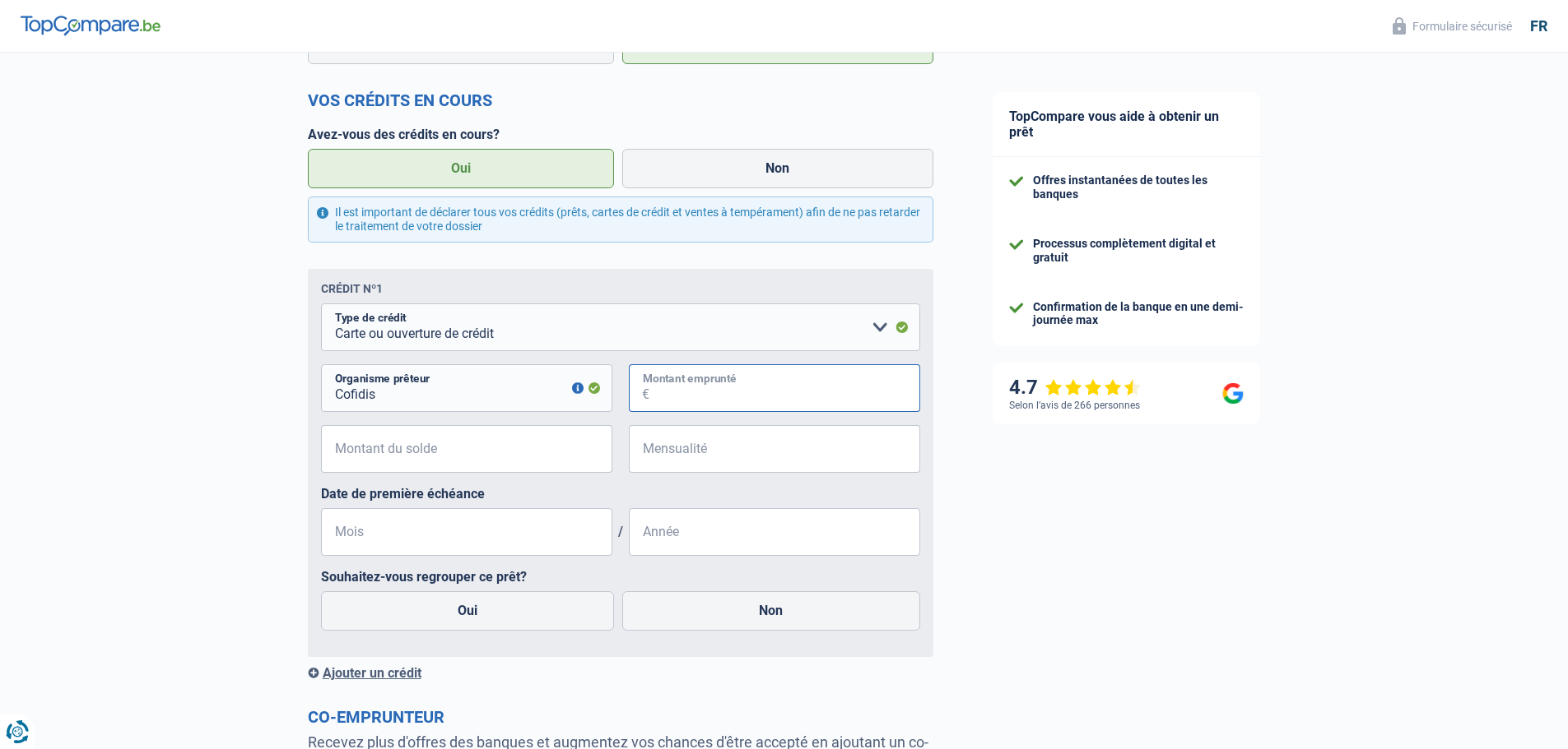
scroll to position [987, 0]
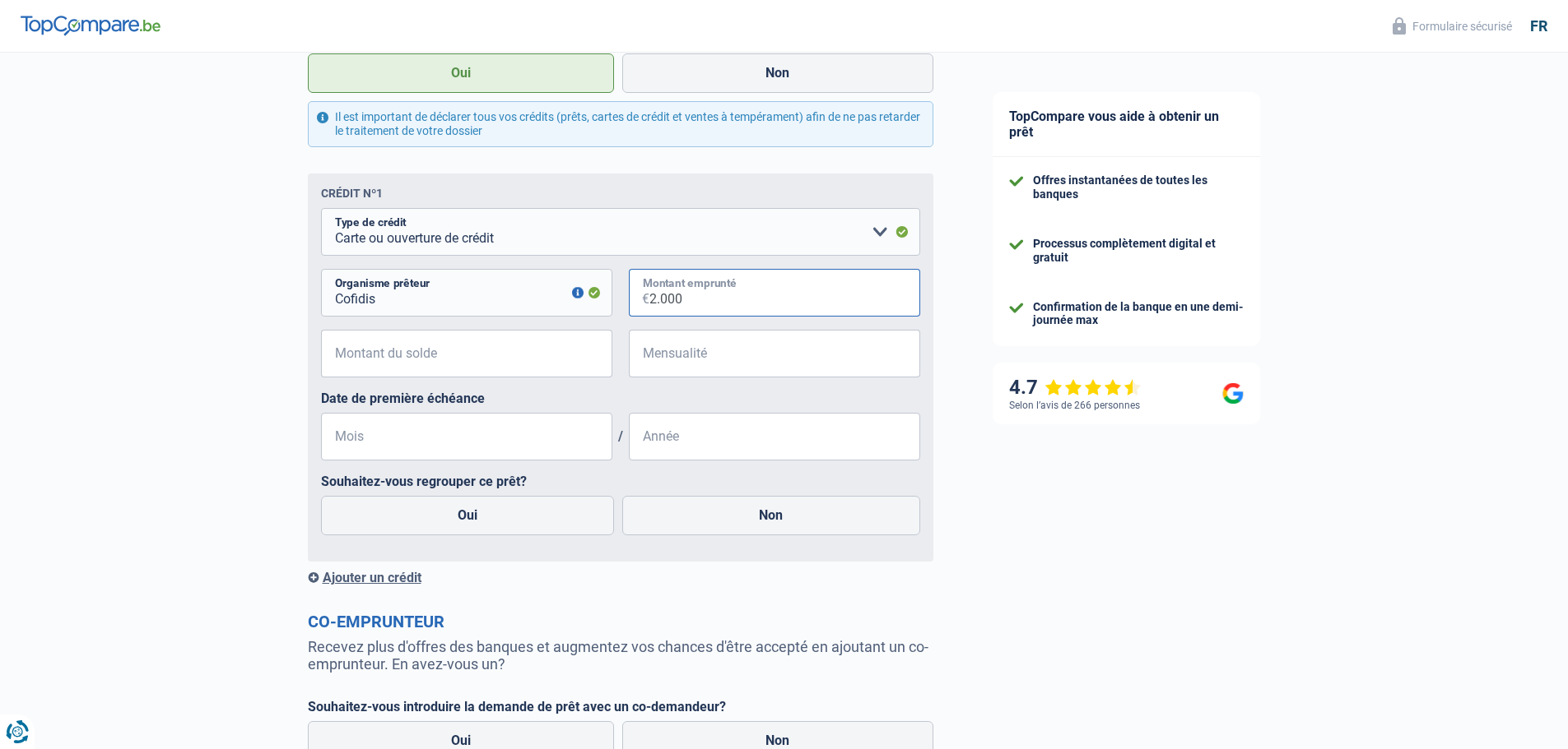
type input "2.000"
click at [419, 368] on input "Montant du solde" at bounding box center [477, 354] width 271 height 48
type input "1.744"
click at [654, 367] on input "Mensualité" at bounding box center [784, 354] width 271 height 48
type input "103"
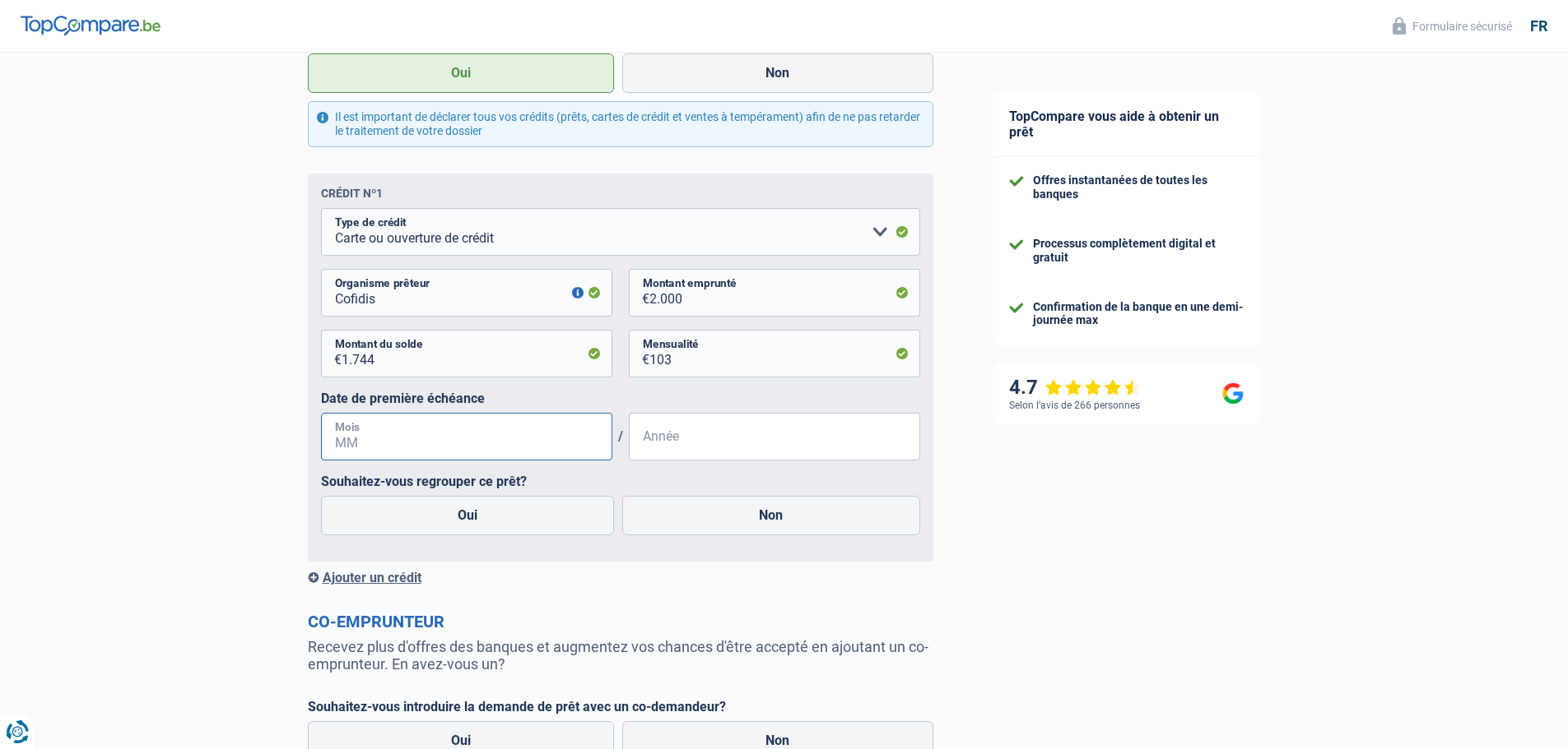
click at [448, 442] on input "Mois" at bounding box center [466, 437] width 291 height 48
type input "06"
type input "2025"
click at [683, 519] on label "Non" at bounding box center [771, 515] width 298 height 40
click at [683, 519] on input "Non" at bounding box center [771, 515] width 298 height 40
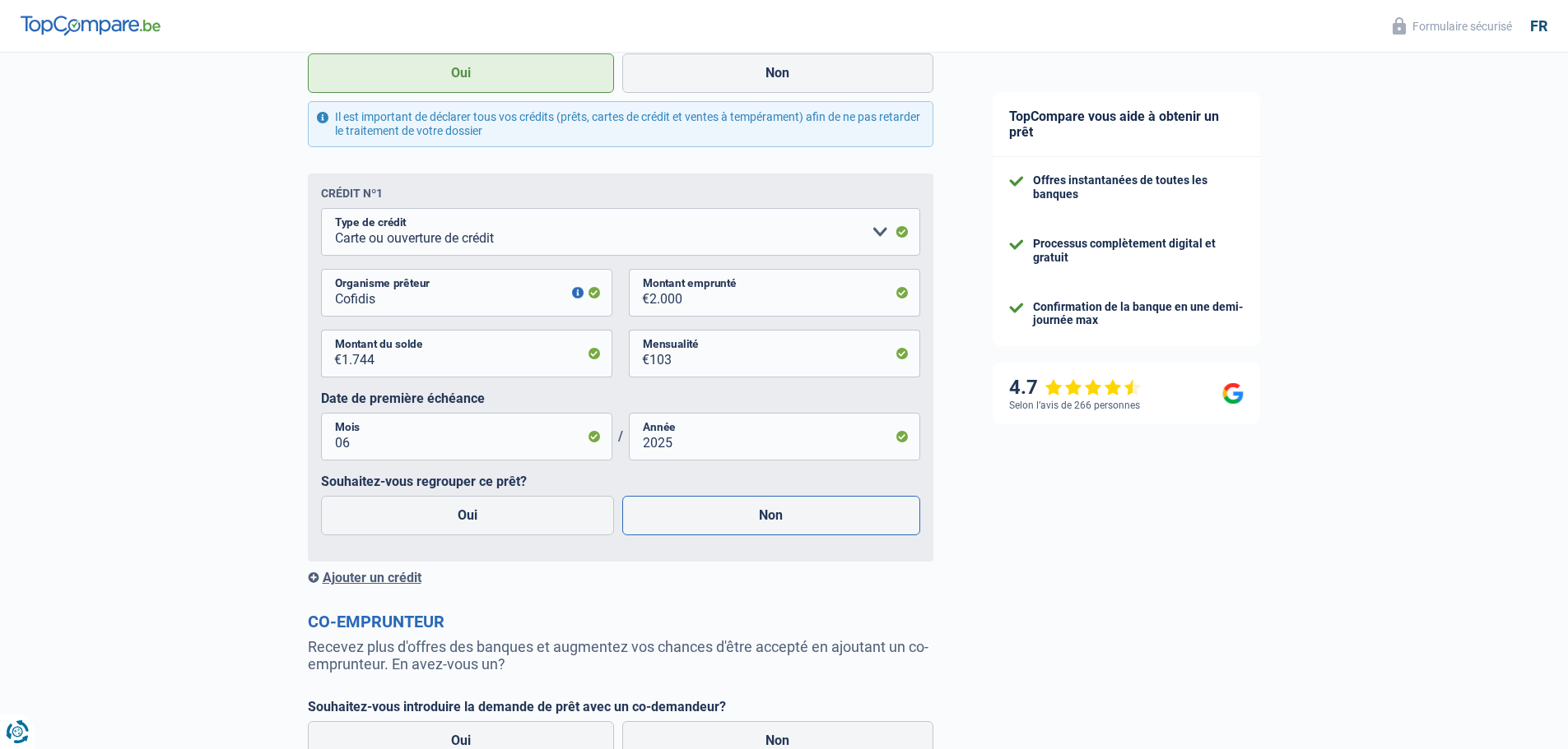
radio input "true"
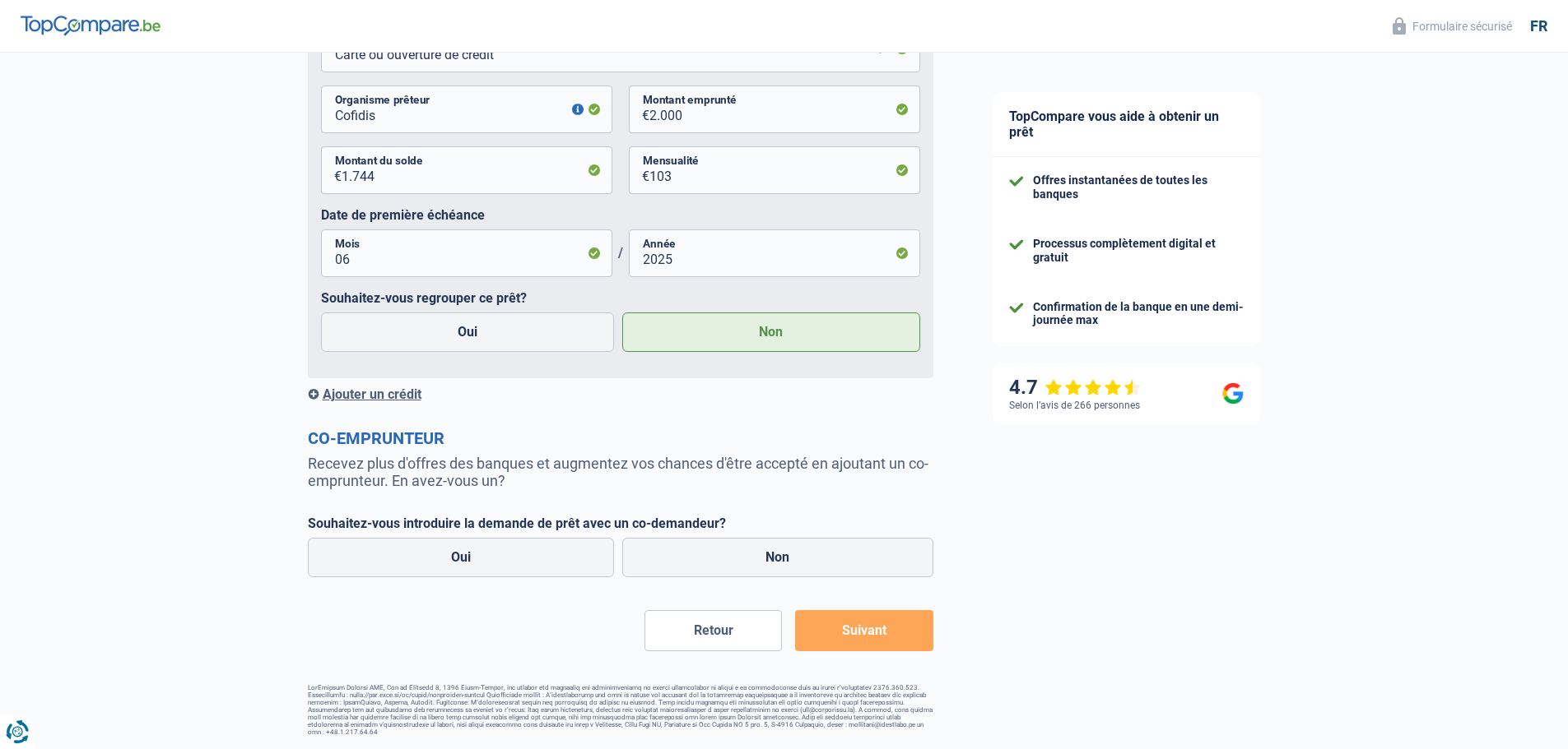
scroll to position [1175, 0]
click at [719, 563] on label "Non" at bounding box center [777, 558] width 311 height 40
click at [719, 563] on input "Non" at bounding box center [777, 558] width 311 height 40
radio input "true"
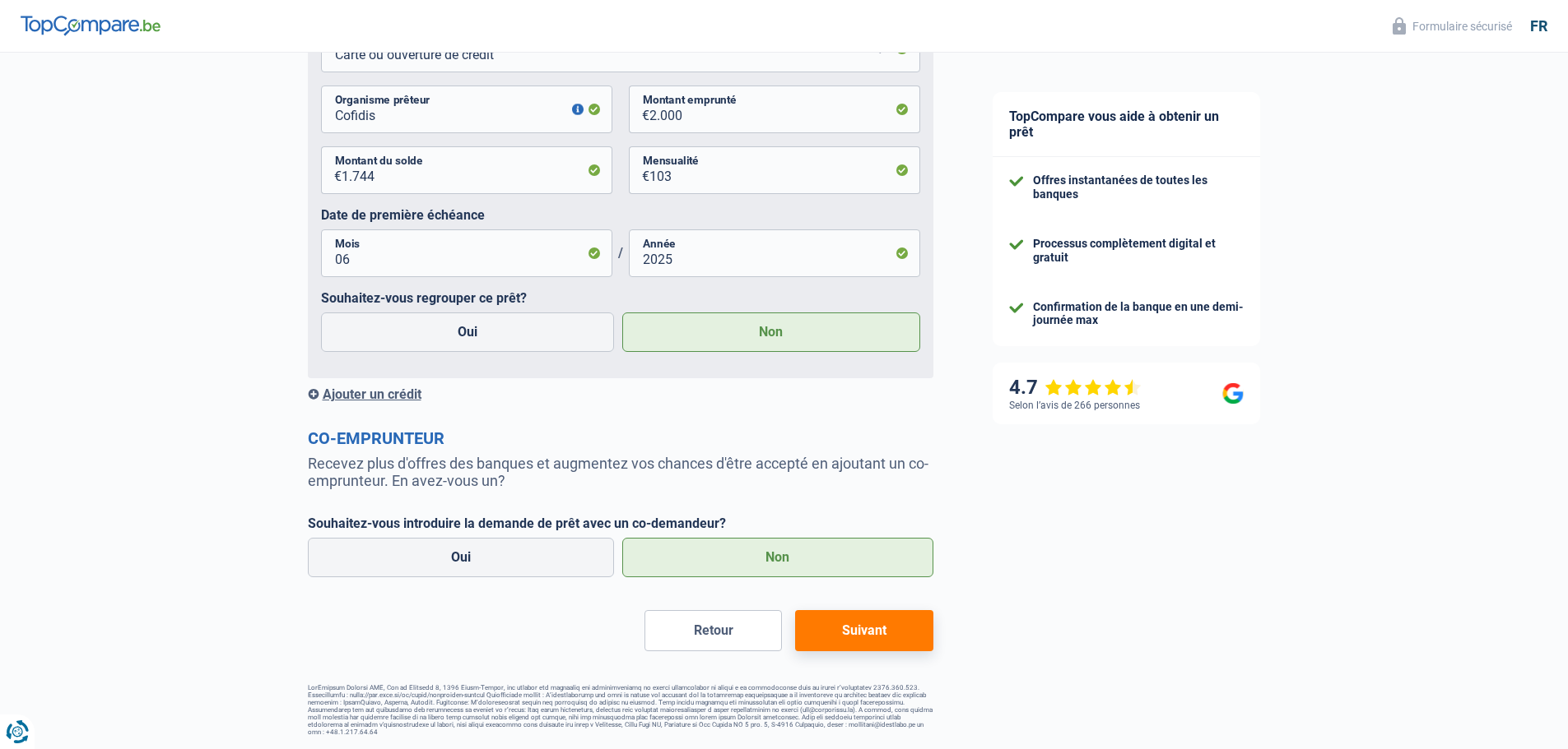
click at [907, 632] on button "Suivant" at bounding box center [863, 631] width 138 height 42
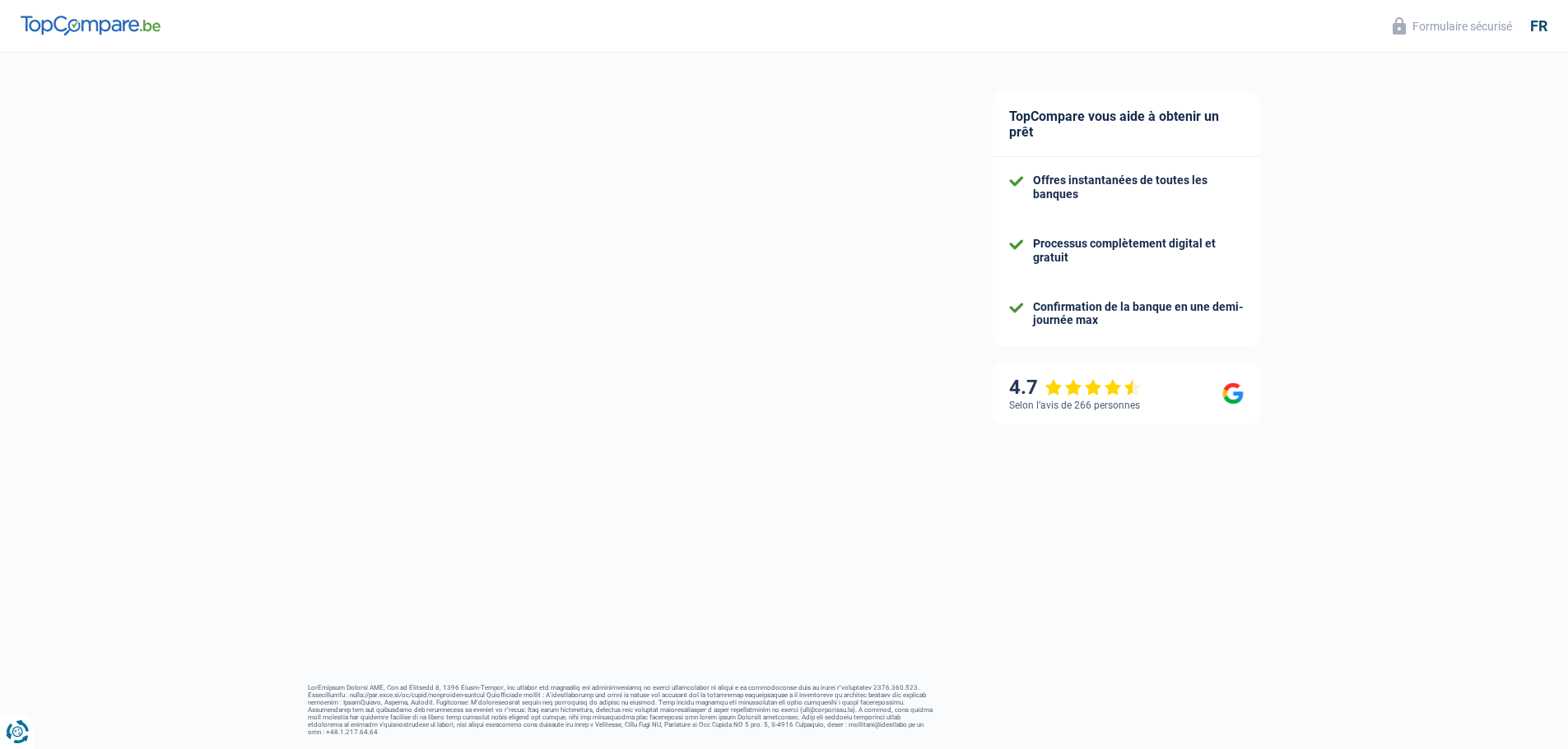
scroll to position [18, 0]
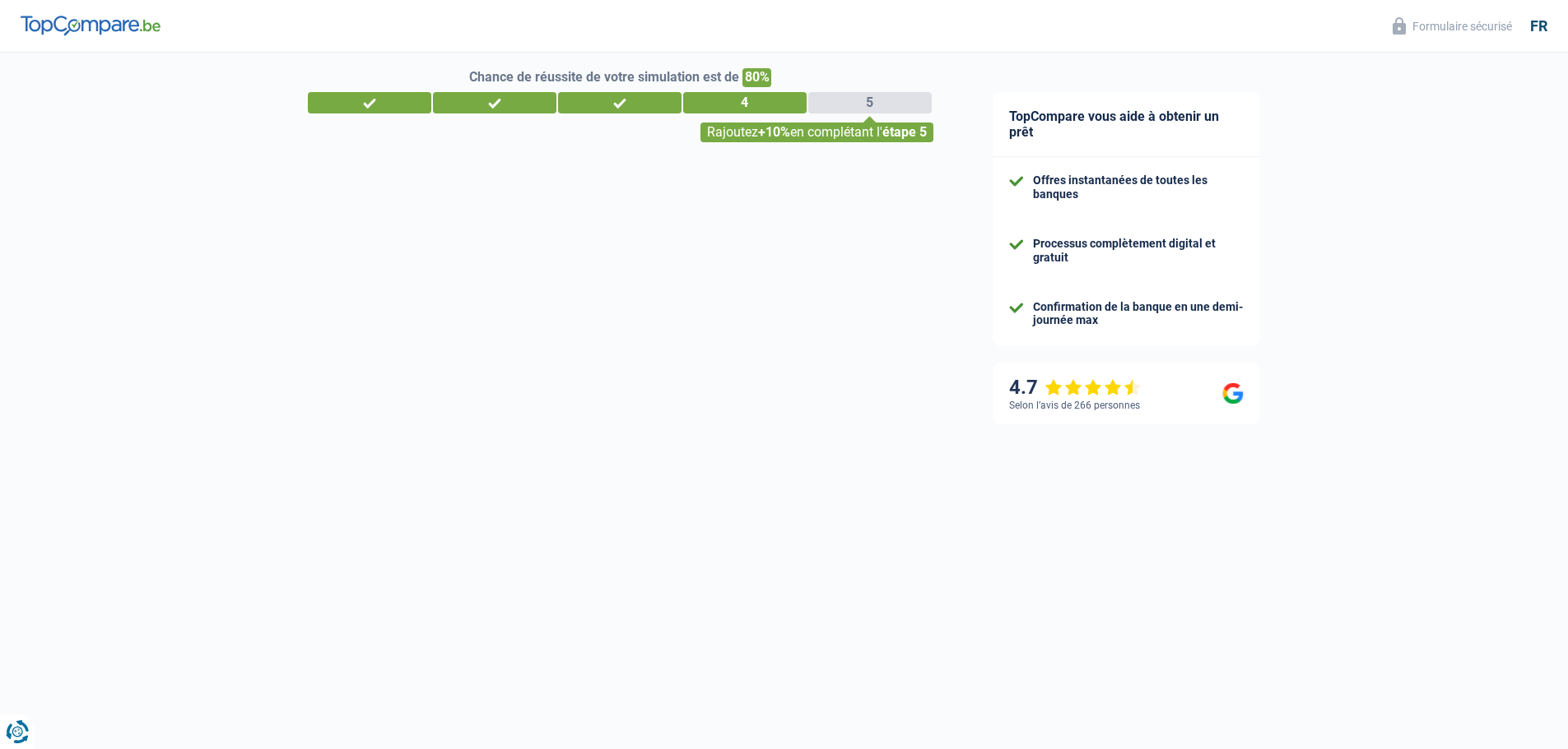
select select "42"
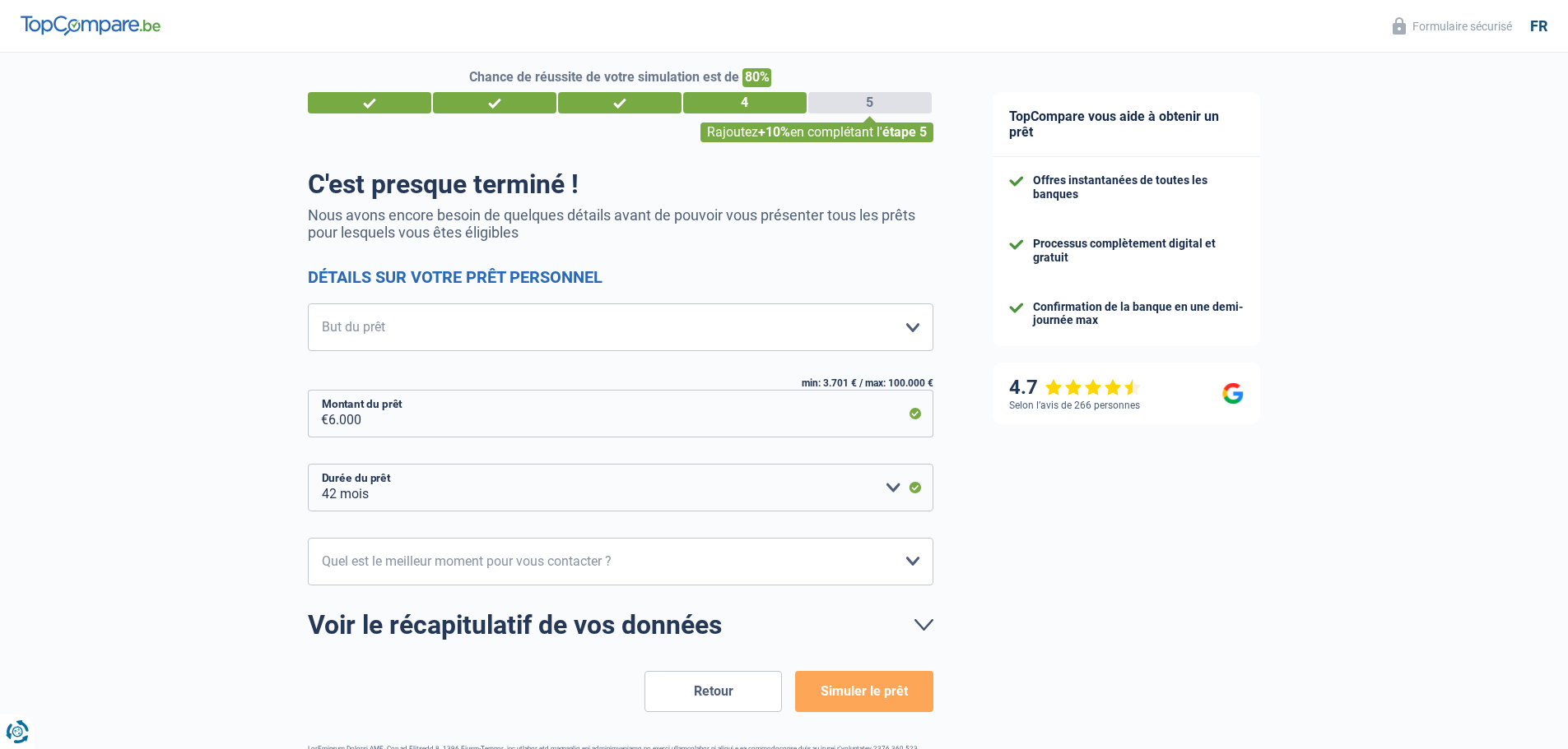
scroll to position [0, 0]
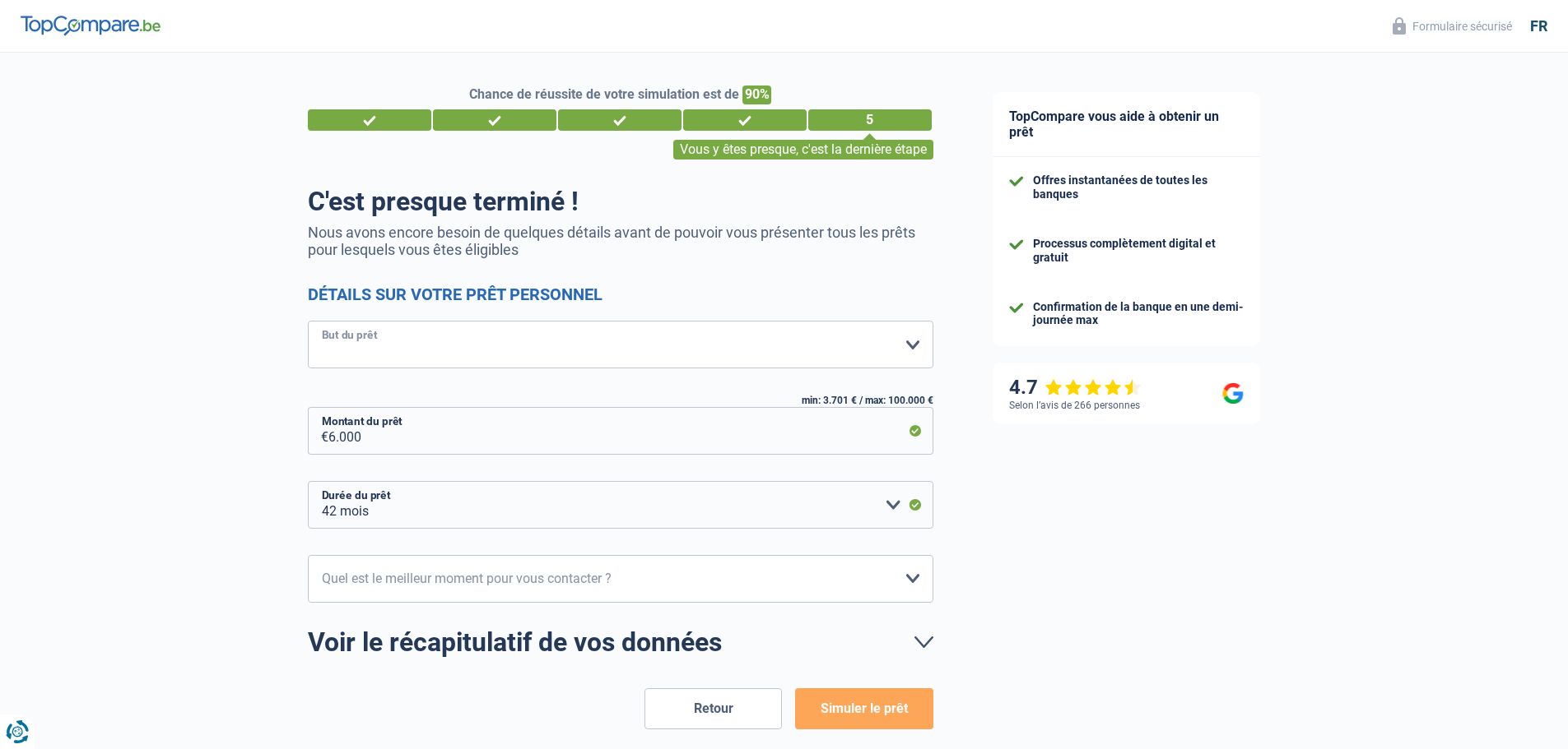
click at [434, 348] on select "Confort maison: meubles, textile, peinture, électroménager, outillage non-profe…" at bounding box center [620, 344] width 626 height 48
select select "other"
click at [308, 322] on select "Confort maison: meubles, textile, peinture, électroménager, outillage non-profe…" at bounding box center [620, 344] width 626 height 48
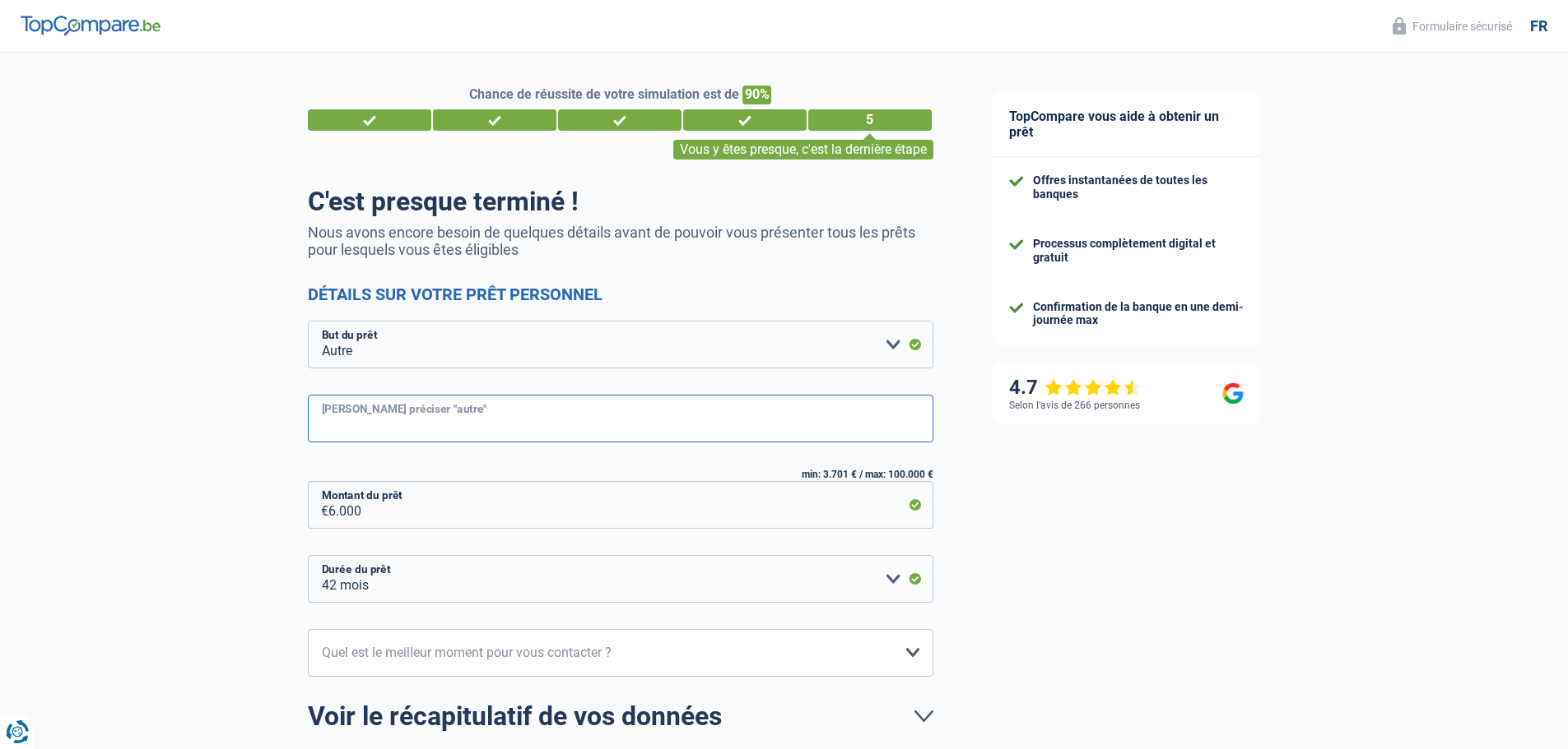
click at [562, 432] on input "[PERSON_NAME] préciser "autre"" at bounding box center [620, 419] width 626 height 48
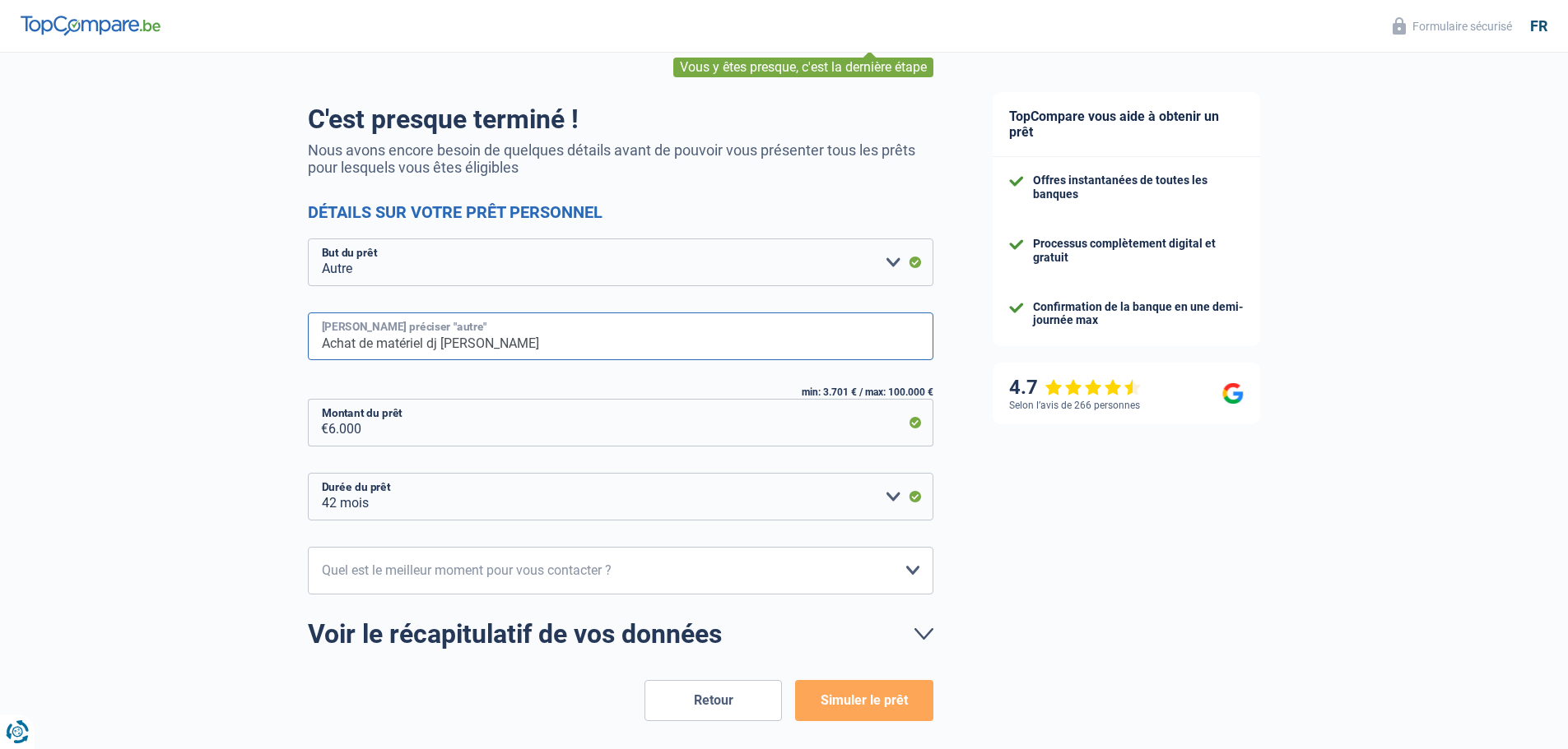
scroll to position [151, 0]
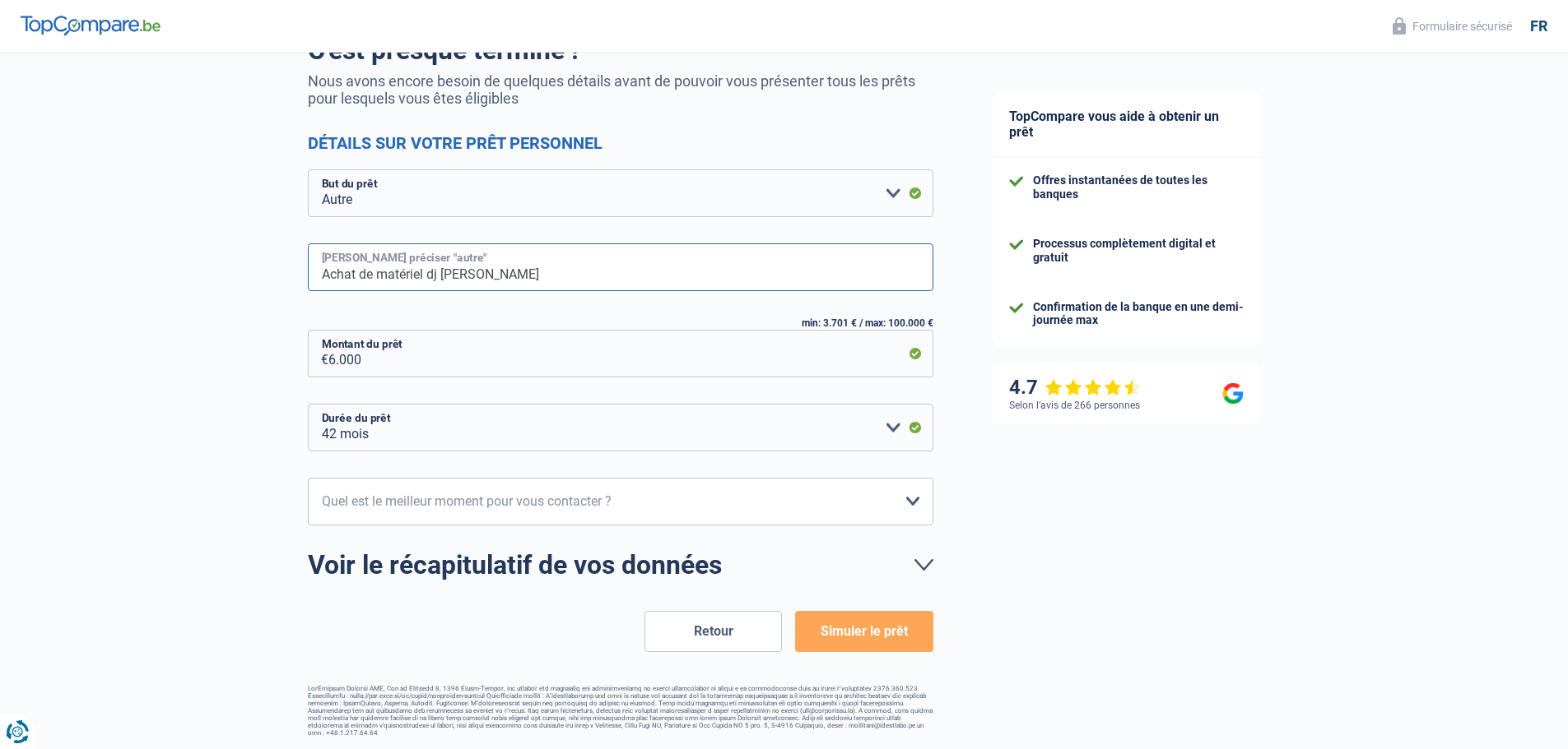
type input "Achat de matériel dj [PERSON_NAME]"
click at [510, 427] on select "12 mois 18 mois 24 mois 30 mois 36 mois 42 mois Veuillez sélectionner une option" at bounding box center [620, 428] width 626 height 48
select select "36"
click at [308, 405] on select "12 mois 18 mois 24 mois 30 mois 36 mois 42 mois Veuillez sélectionner une option" at bounding box center [620, 428] width 626 height 48
click at [440, 513] on select "10h-12h 12h-14h 14h-16h 16h-18h Veuillez sélectionner une option" at bounding box center [620, 501] width 626 height 48
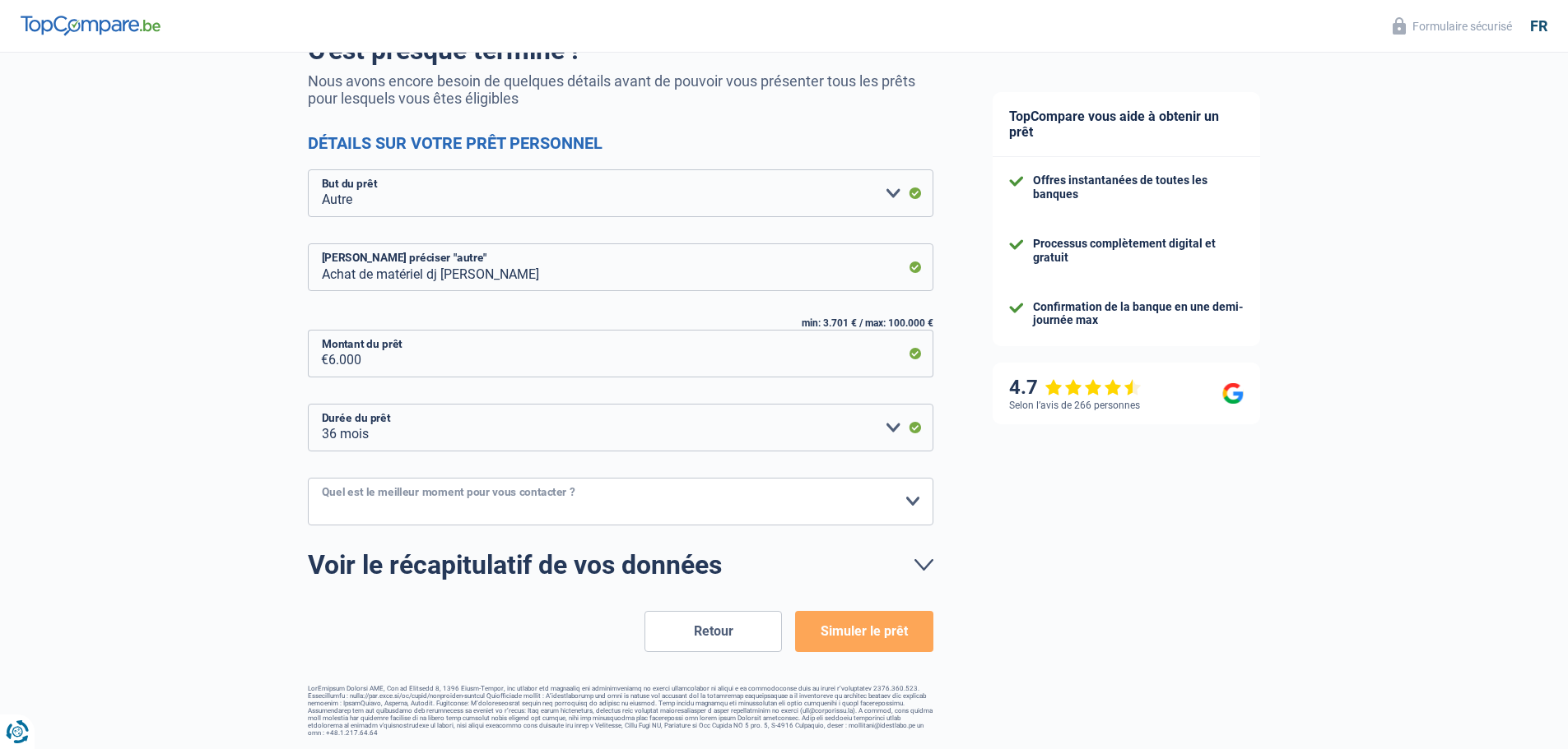
select select "16-18"
click at [308, 478] on select "10h-12h 12h-14h 14h-16h 16h-18h Veuillez sélectionner une option" at bounding box center [620, 501] width 626 height 48
click at [857, 639] on button "Simuler le prêt" at bounding box center [863, 632] width 138 height 42
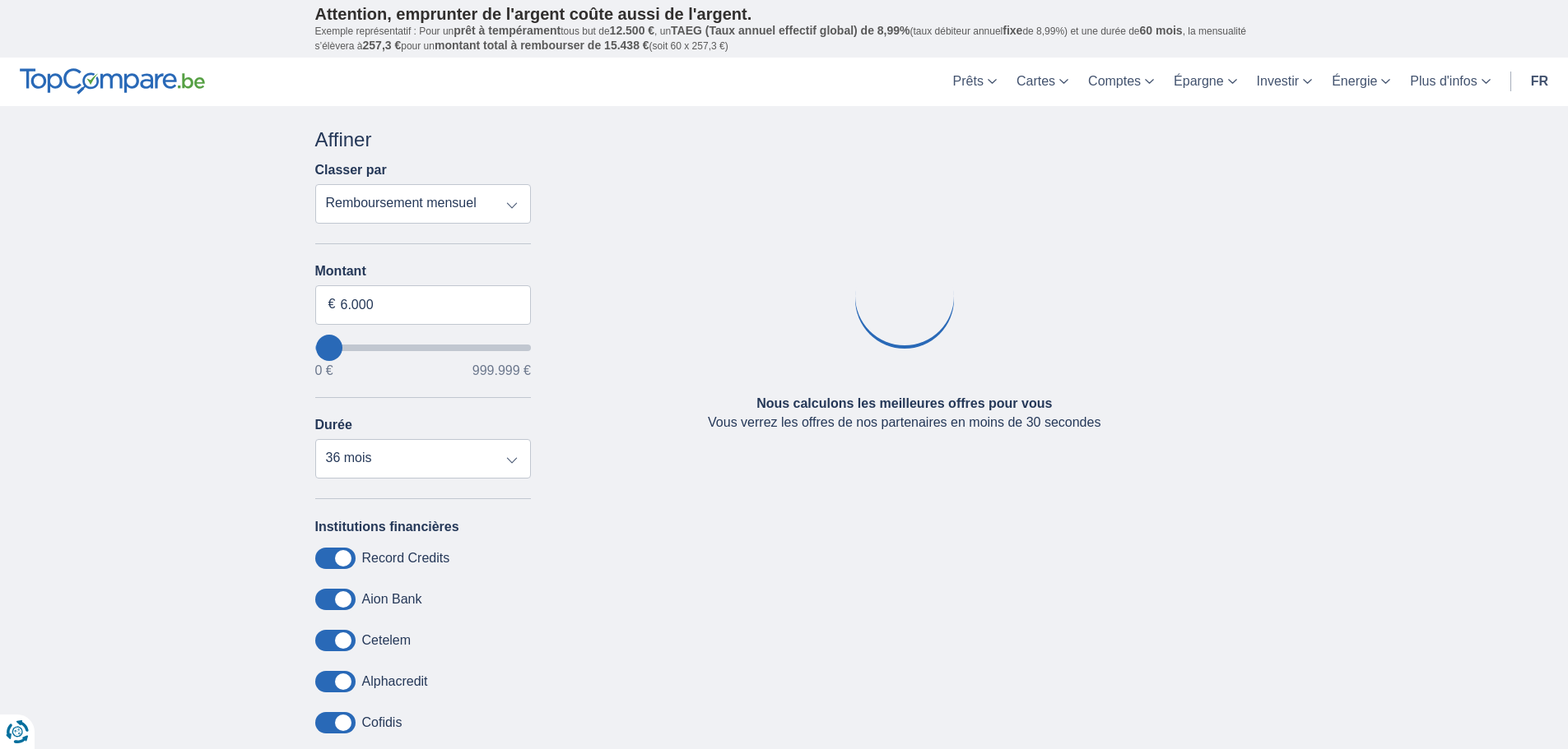
type input "5.000"
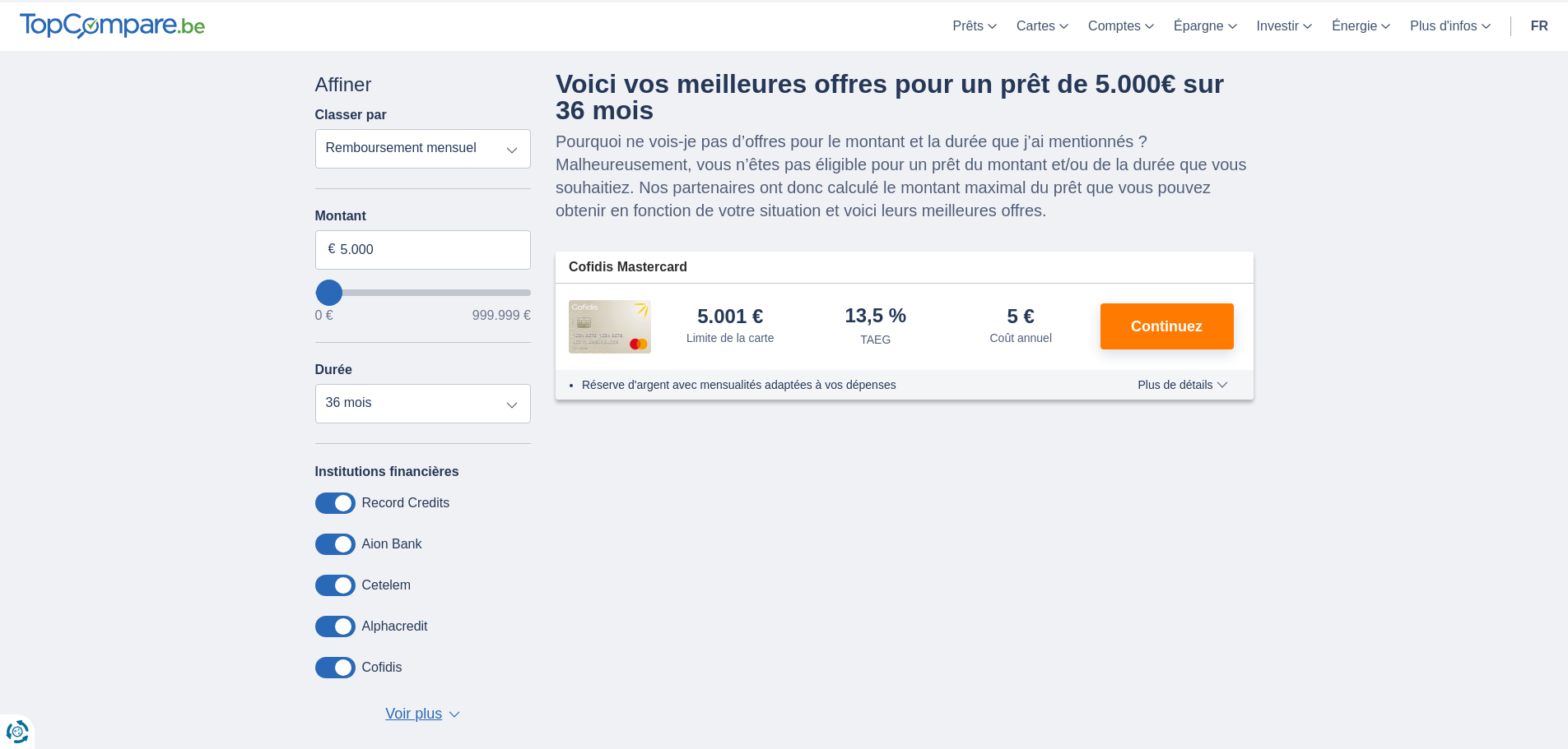
scroll to position [164, 0]
